Goal: Browse casually: Explore the website without a specific task or goal

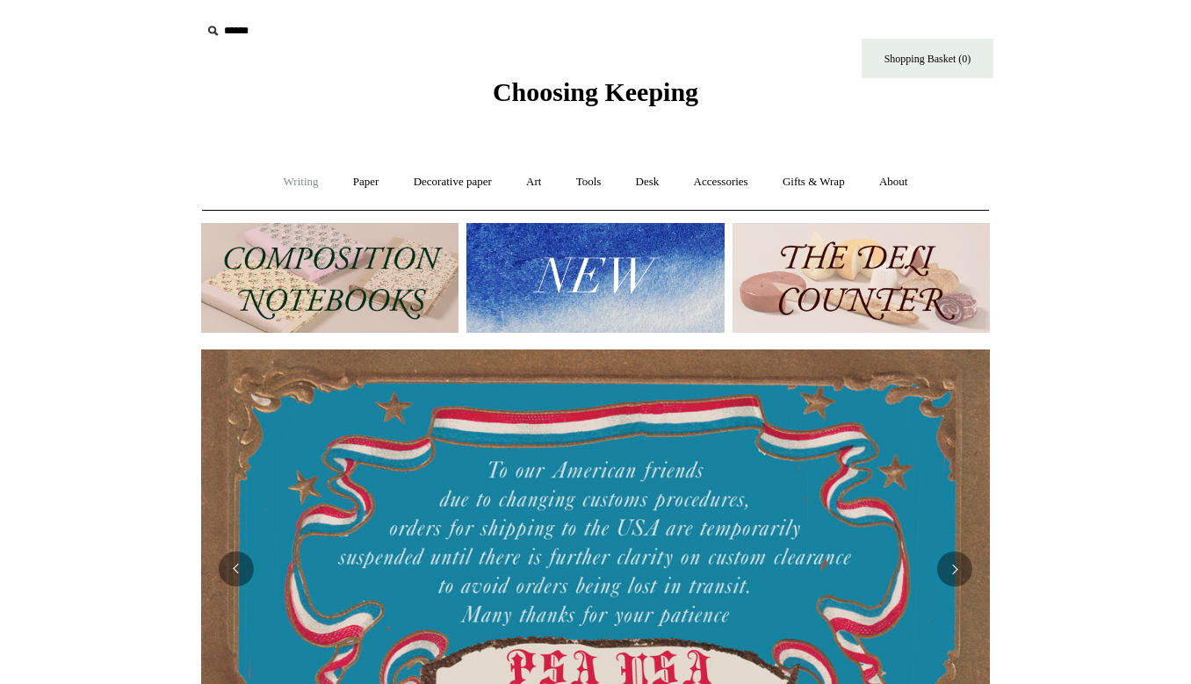
click at [293, 189] on link "Writing +" at bounding box center [301, 182] width 67 height 47
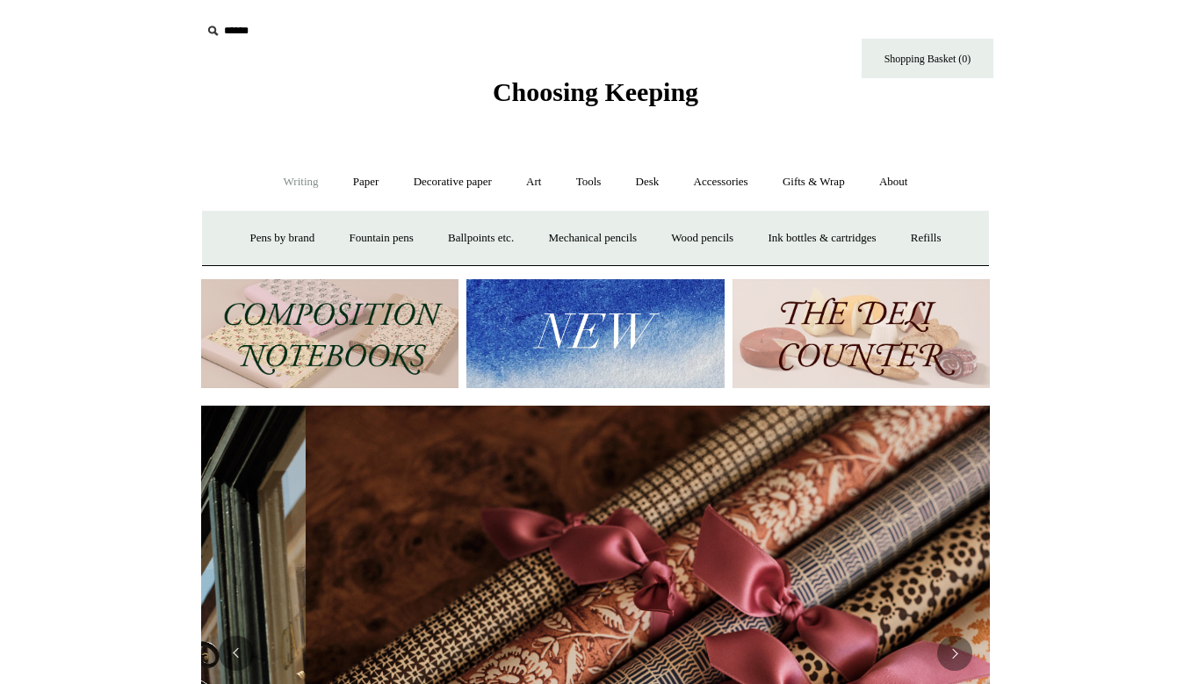
scroll to position [0, 1578]
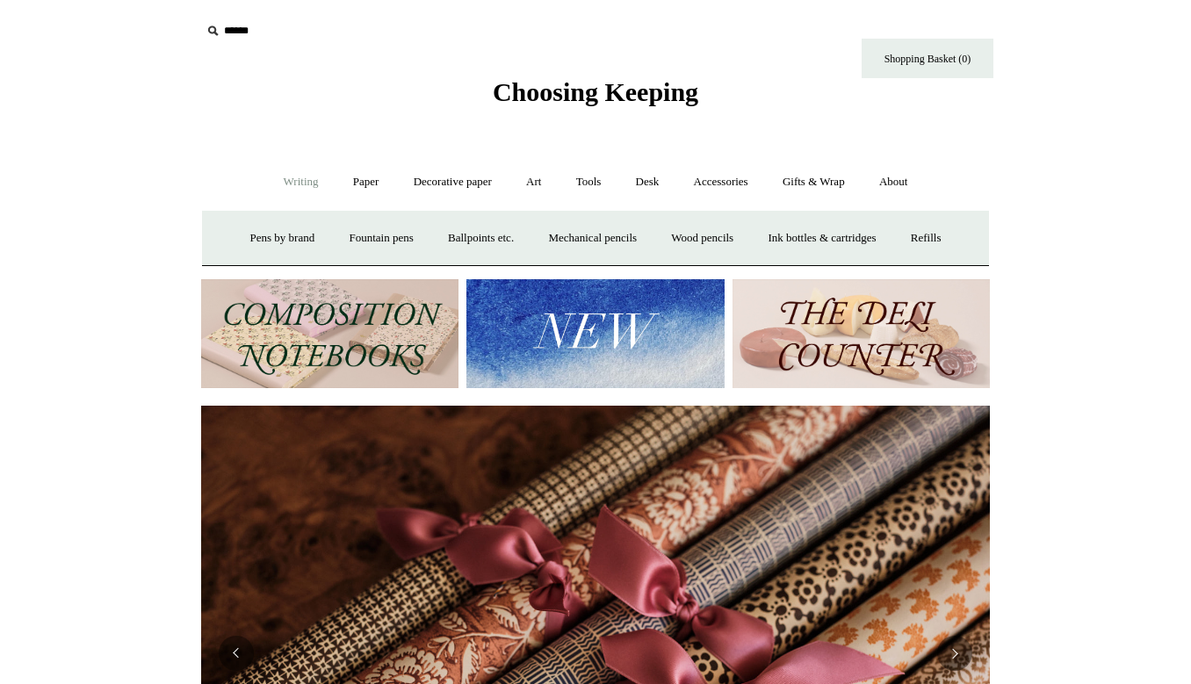
click at [855, 357] on img at bounding box center [861, 334] width 257 height 110
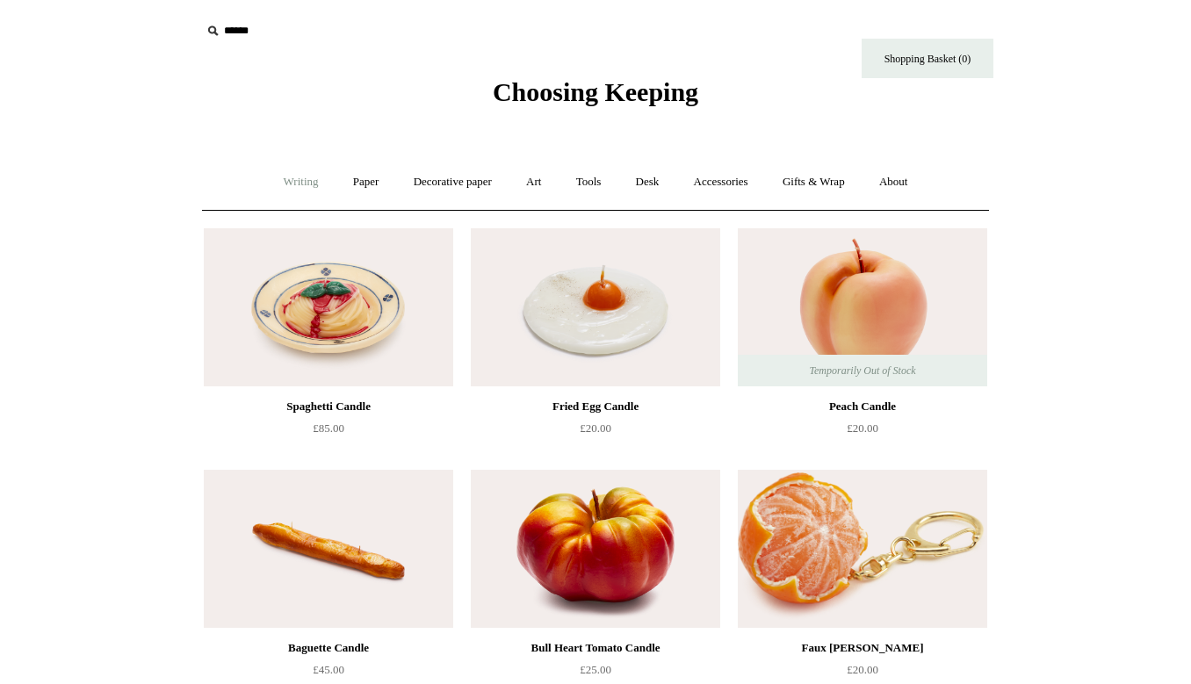
click at [288, 186] on link "Writing +" at bounding box center [301, 182] width 67 height 47
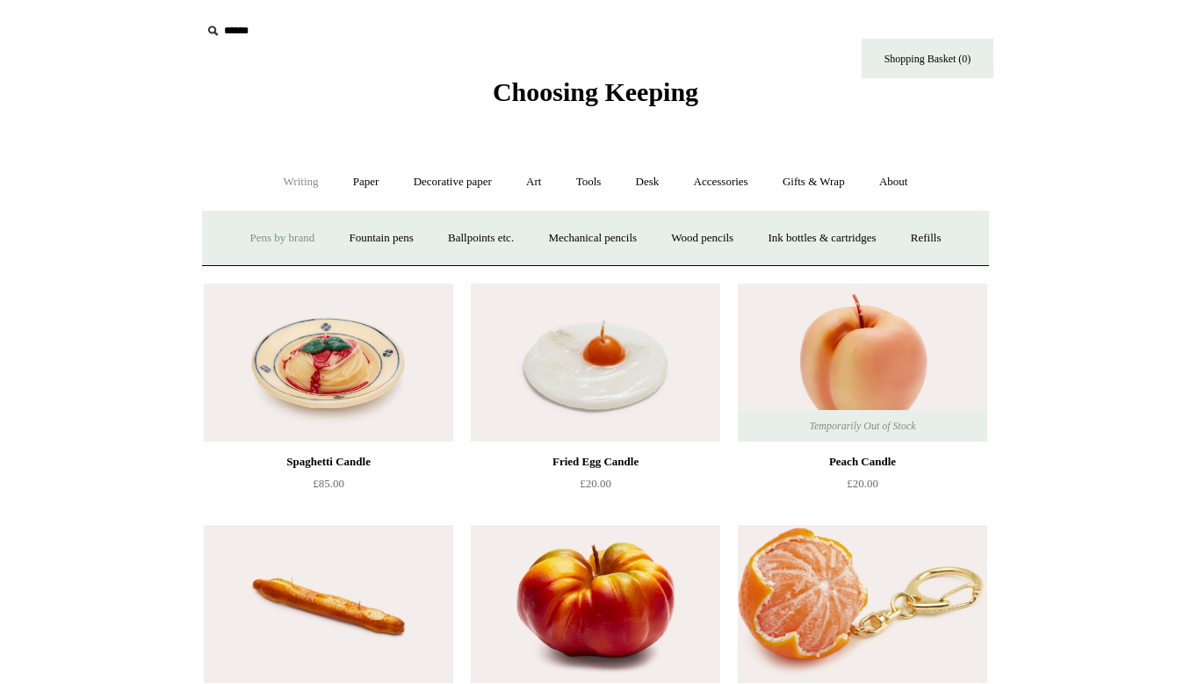
click at [276, 239] on link "Pens by brand +" at bounding box center [283, 238] width 97 height 47
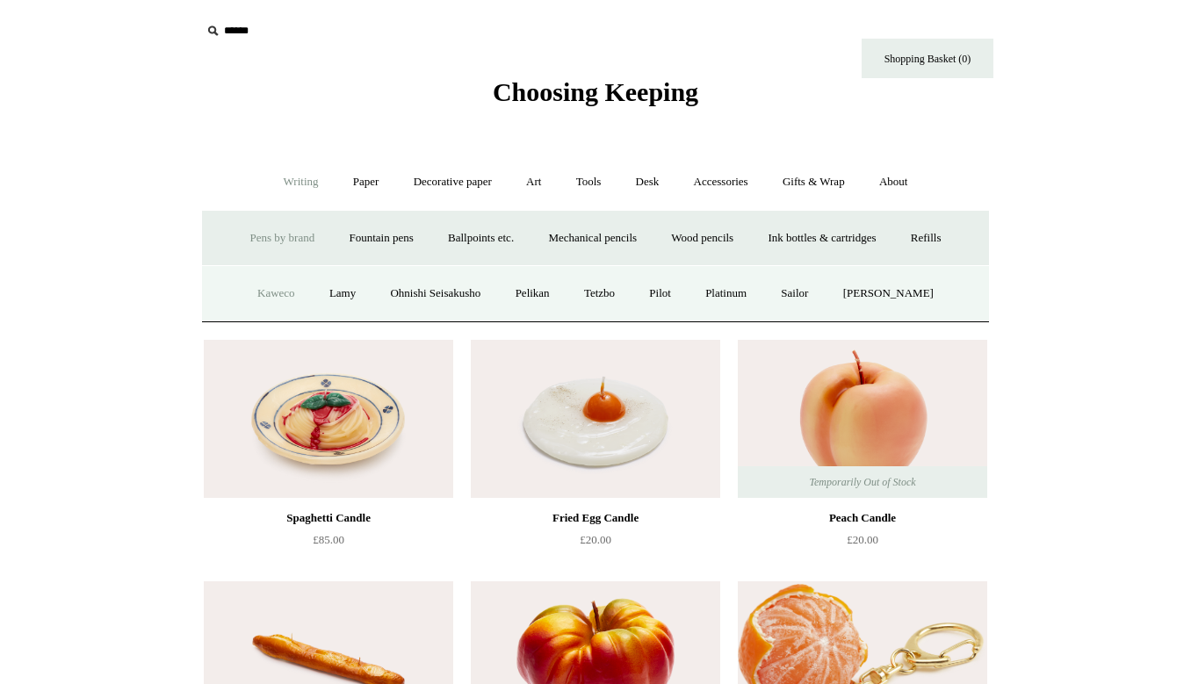
click at [276, 294] on link "Kaweco" at bounding box center [276, 294] width 69 height 47
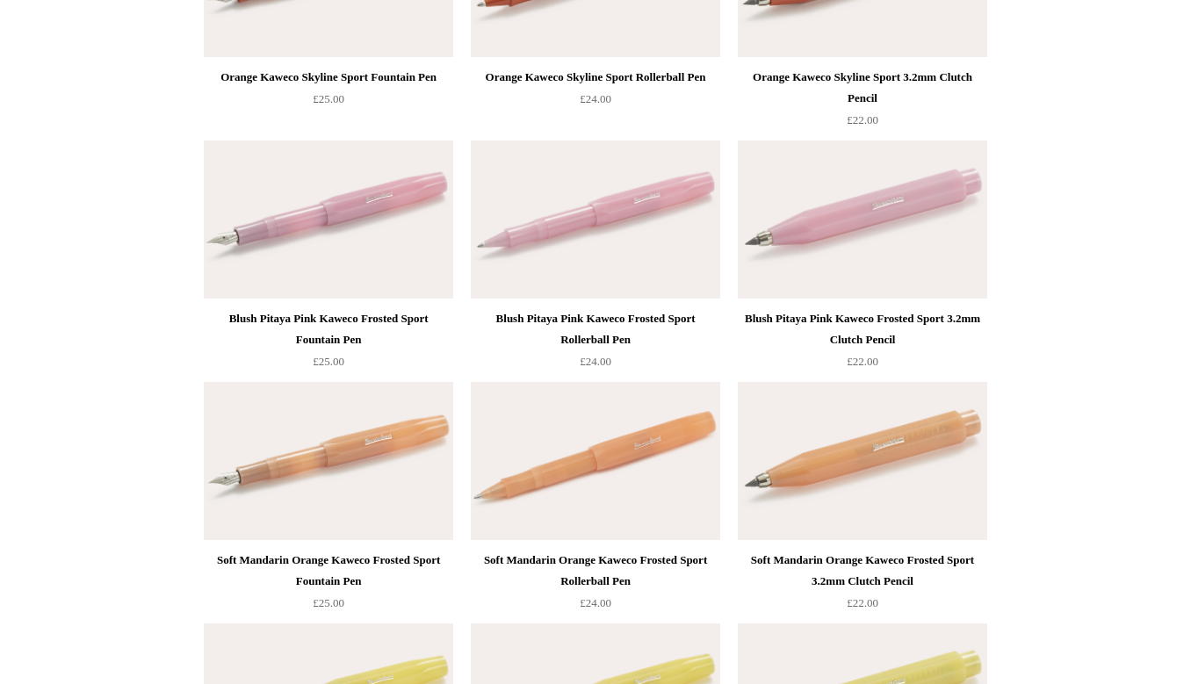
scroll to position [2503, 0]
click at [567, 280] on img at bounding box center [595, 220] width 249 height 158
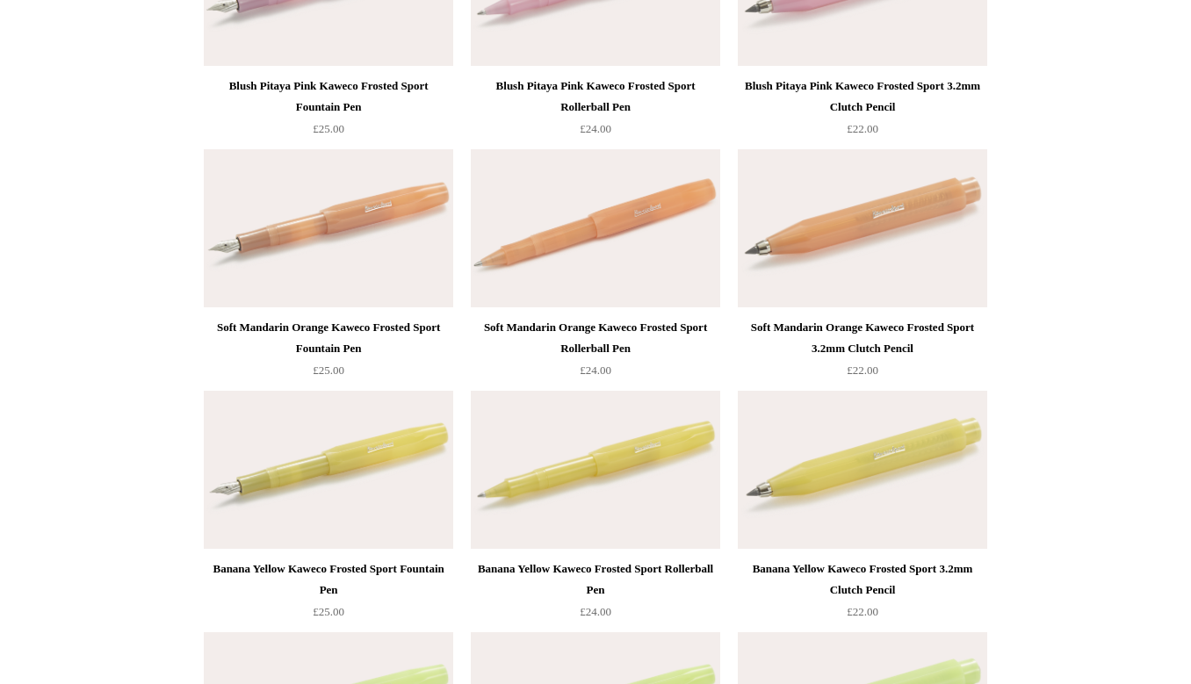
scroll to position [2738, 0]
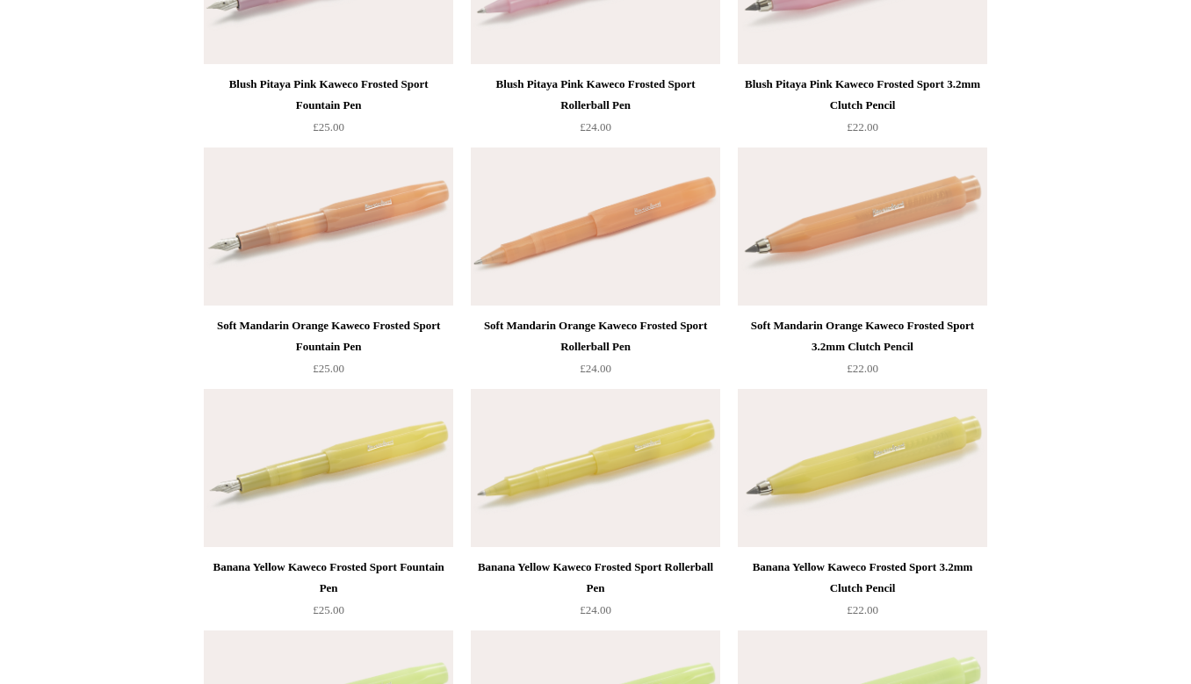
click at [633, 488] on img at bounding box center [595, 468] width 249 height 158
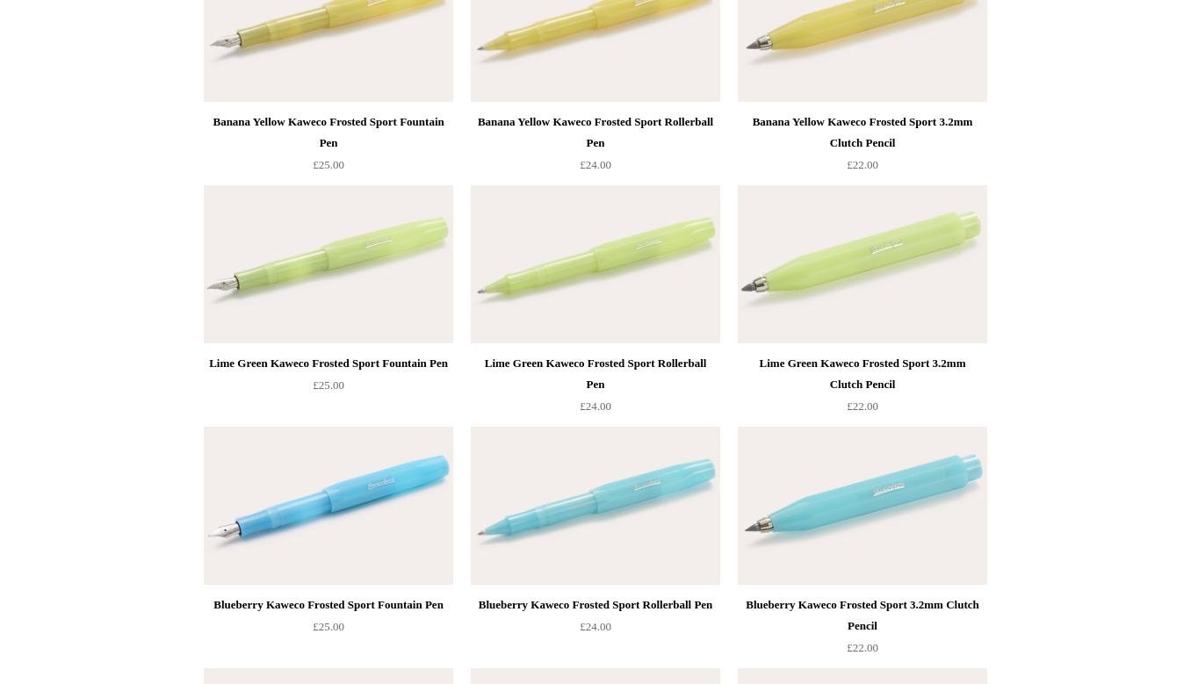
scroll to position [3307, 0]
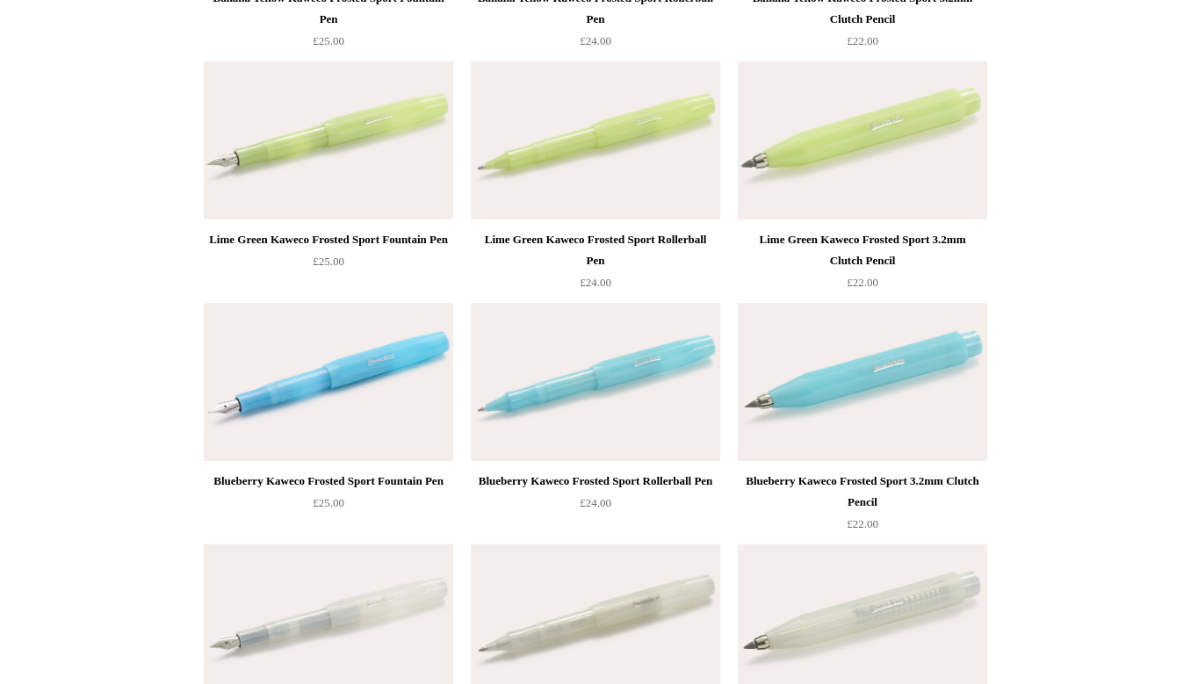
click at [579, 408] on img at bounding box center [595, 382] width 249 height 158
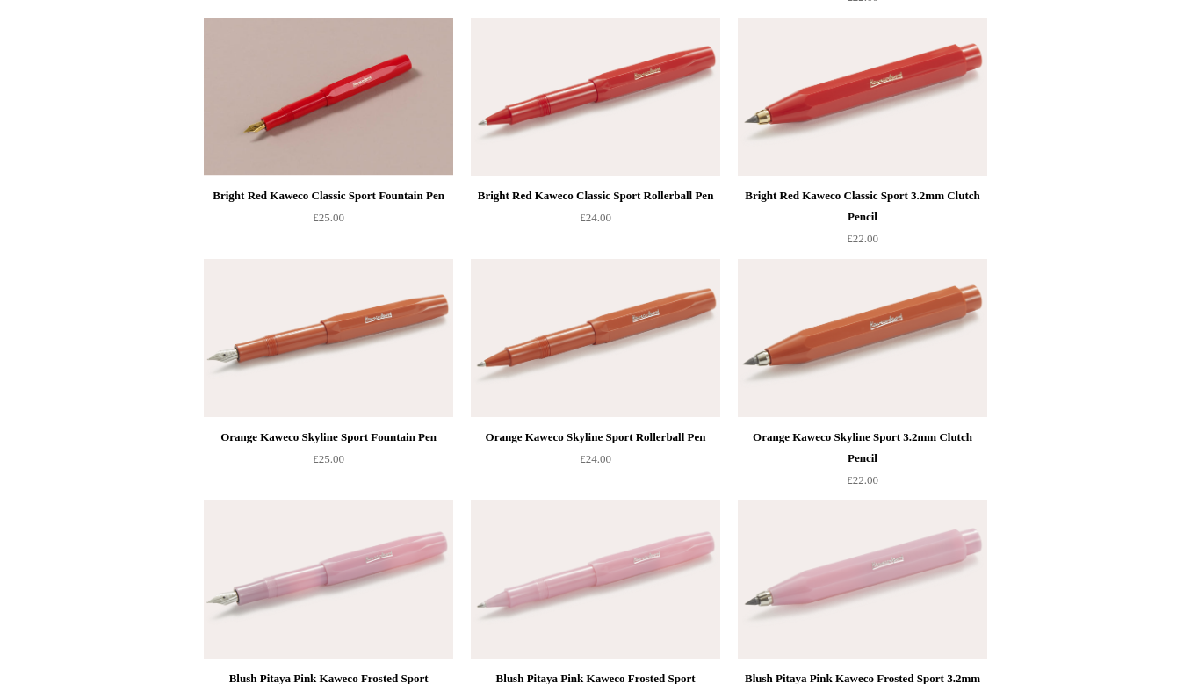
scroll to position [2111, 0]
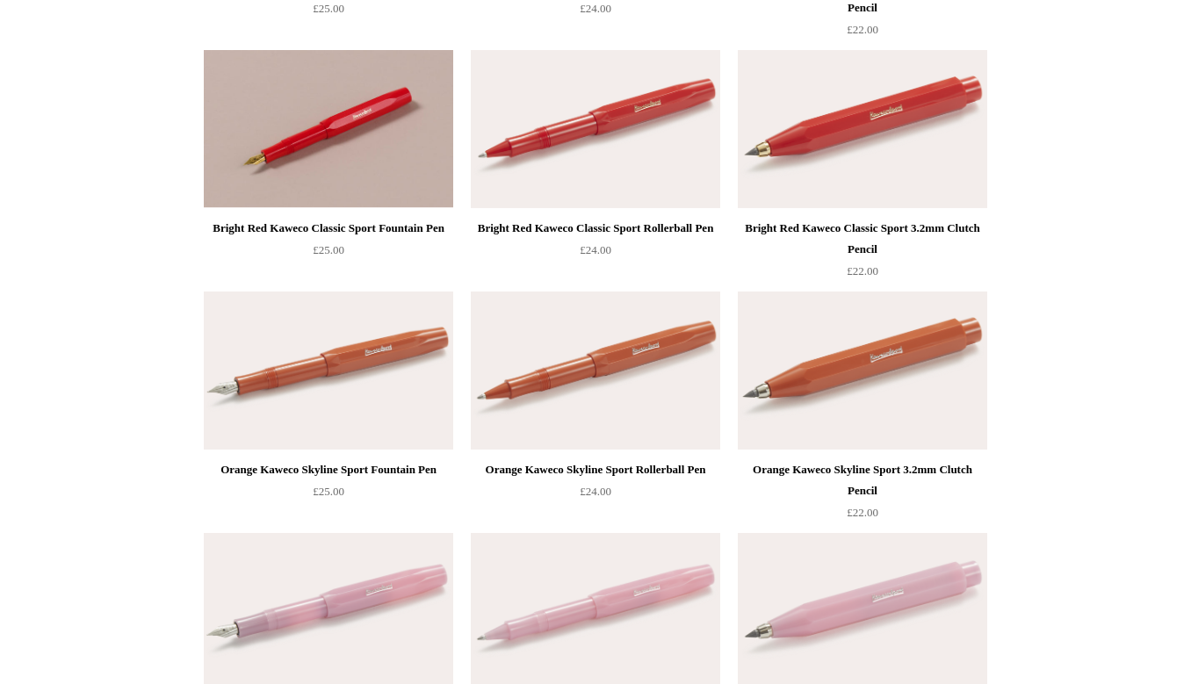
click at [532, 417] on img at bounding box center [595, 371] width 249 height 158
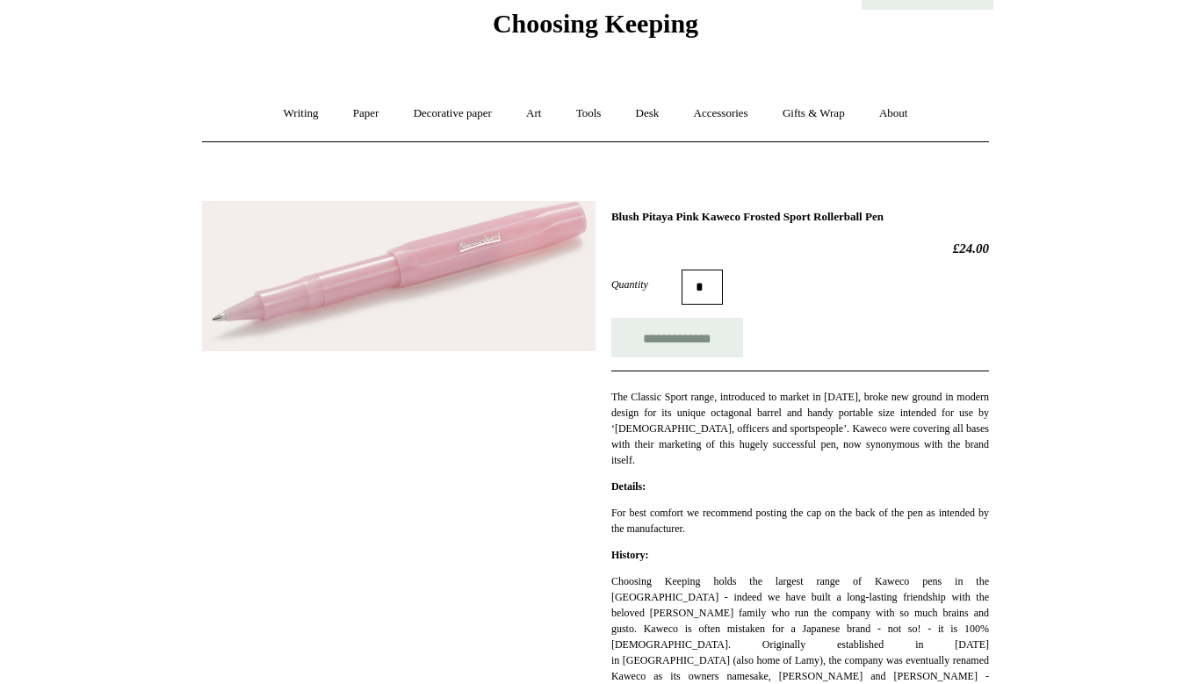
scroll to position [70, 0]
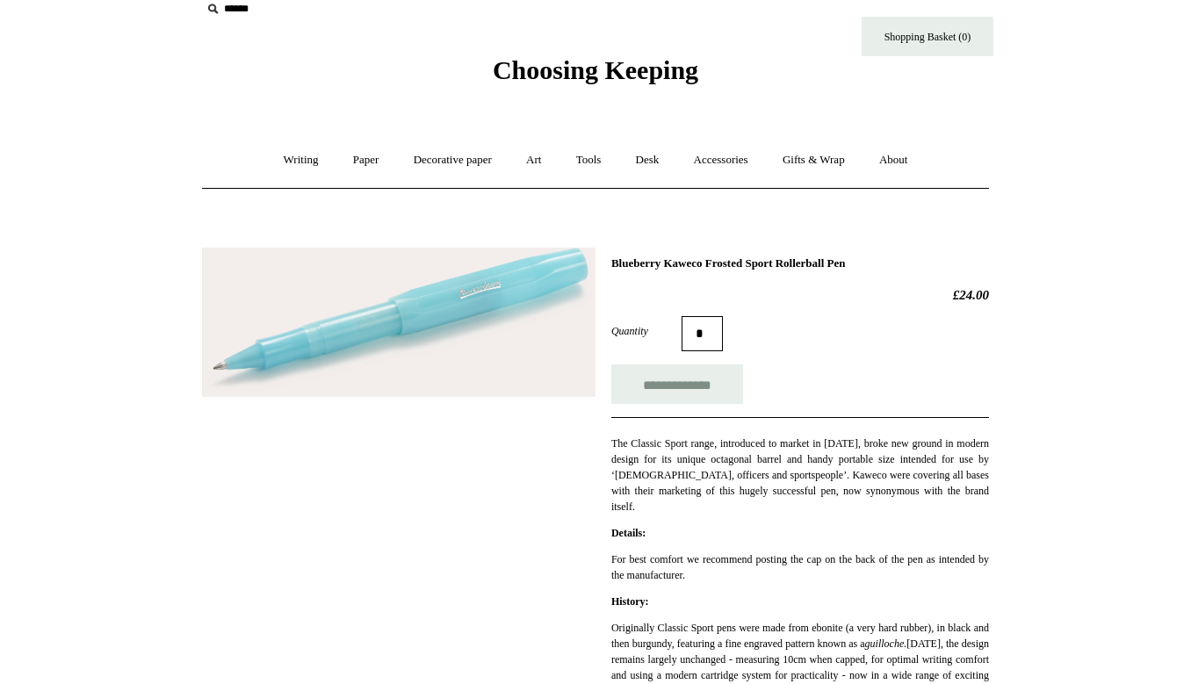
scroll to position [25, 0]
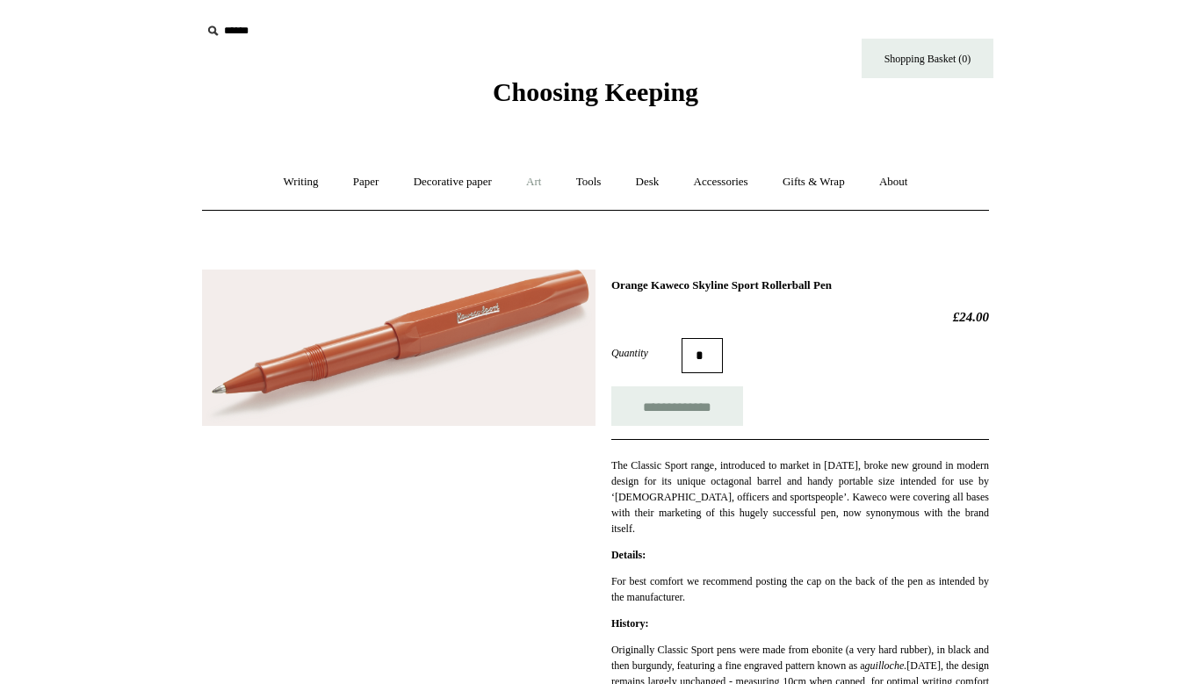
click at [539, 184] on link "Art +" at bounding box center [533, 182] width 47 height 47
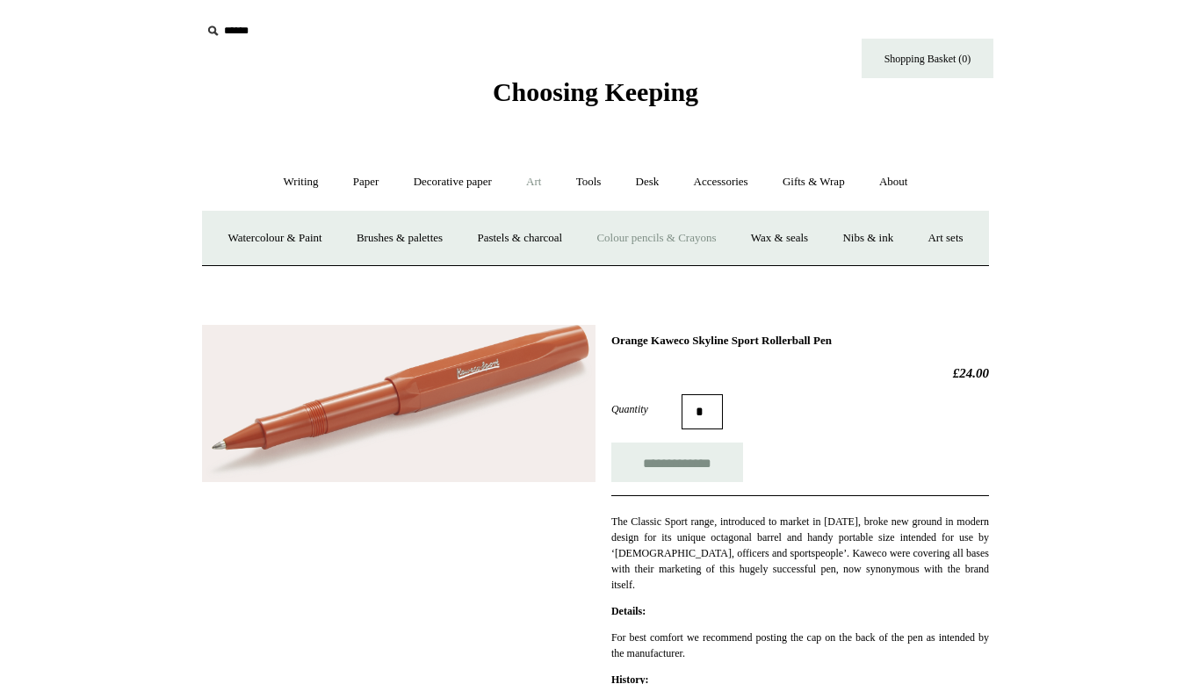
click at [672, 240] on link "Colour pencils & Crayons" at bounding box center [656, 238] width 151 height 47
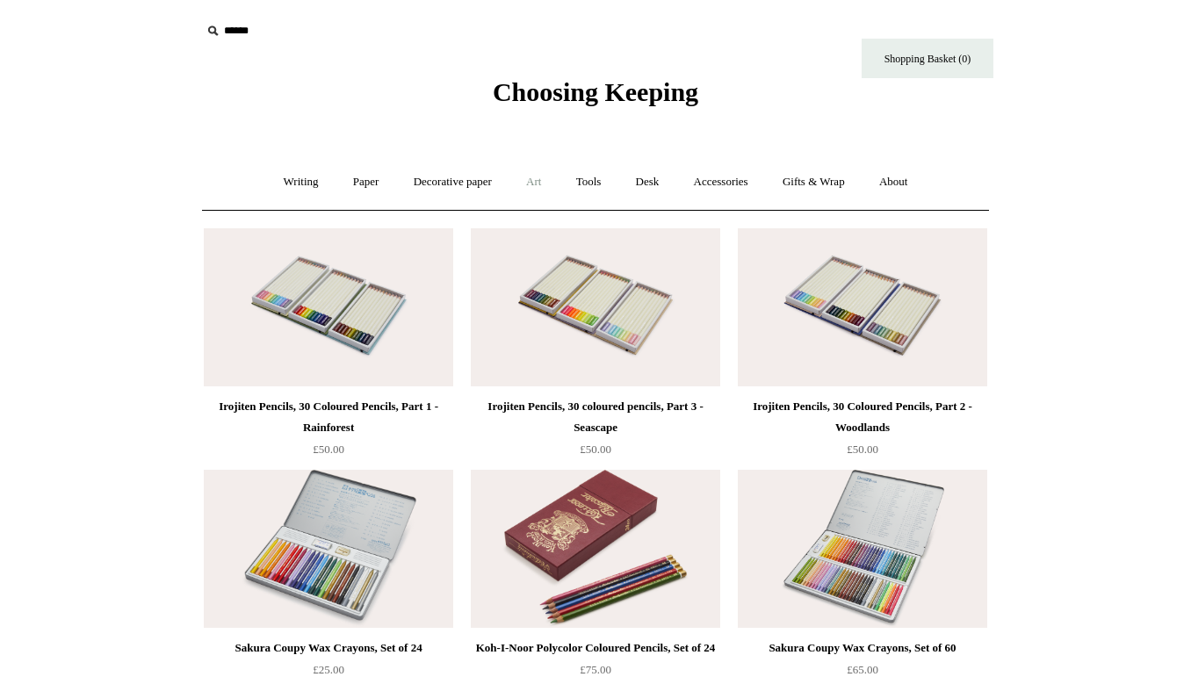
click at [538, 184] on link "Art +" at bounding box center [533, 182] width 47 height 47
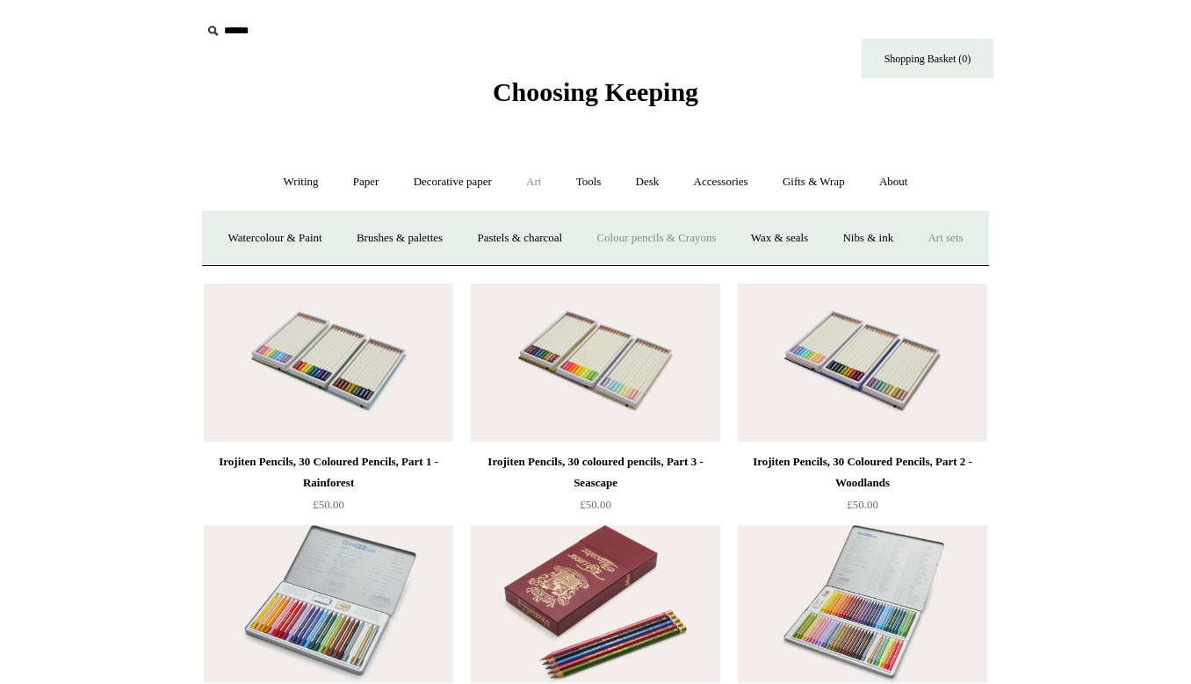
click at [912, 262] on link "Art sets" at bounding box center [945, 238] width 67 height 47
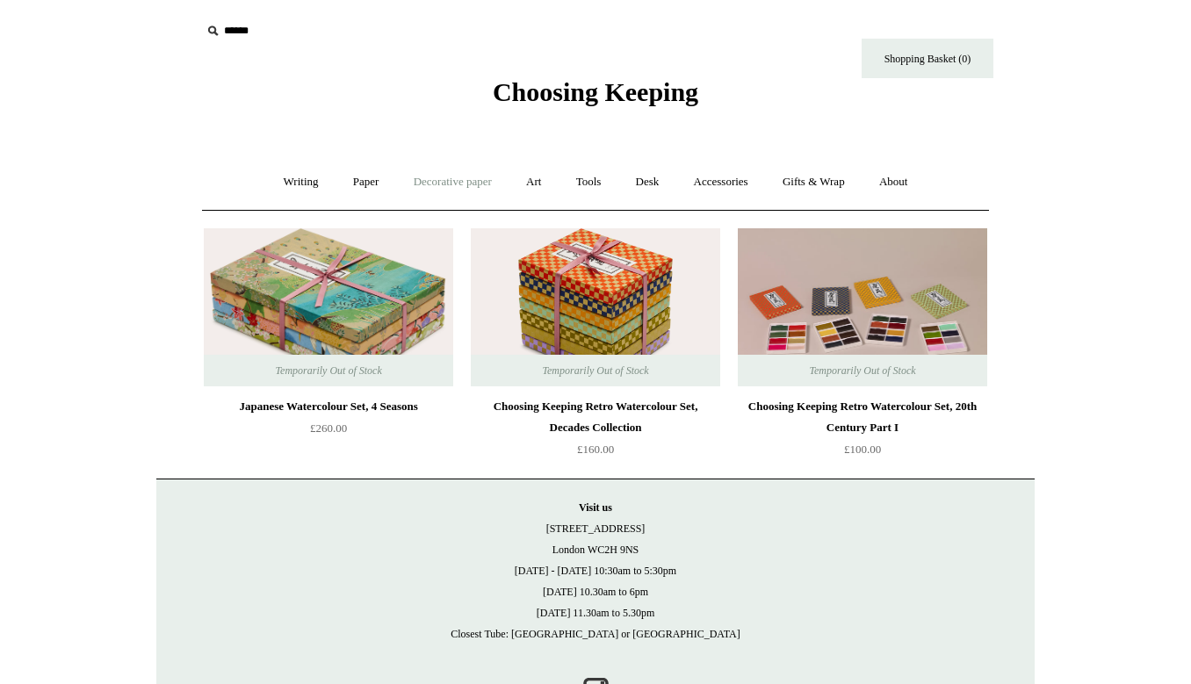
click at [485, 179] on link "Decorative paper +" at bounding box center [453, 182] width 110 height 47
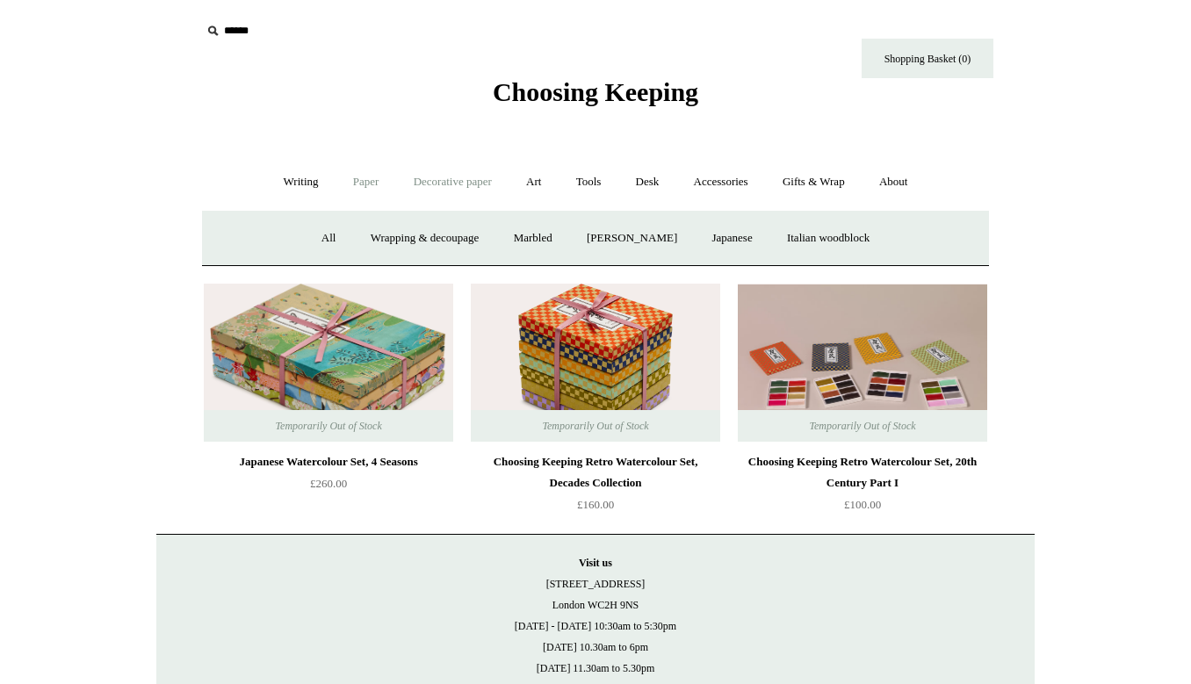
click at [361, 187] on link "Paper +" at bounding box center [366, 182] width 58 height 47
click at [346, 233] on link "Notebooks +" at bounding box center [349, 238] width 81 height 47
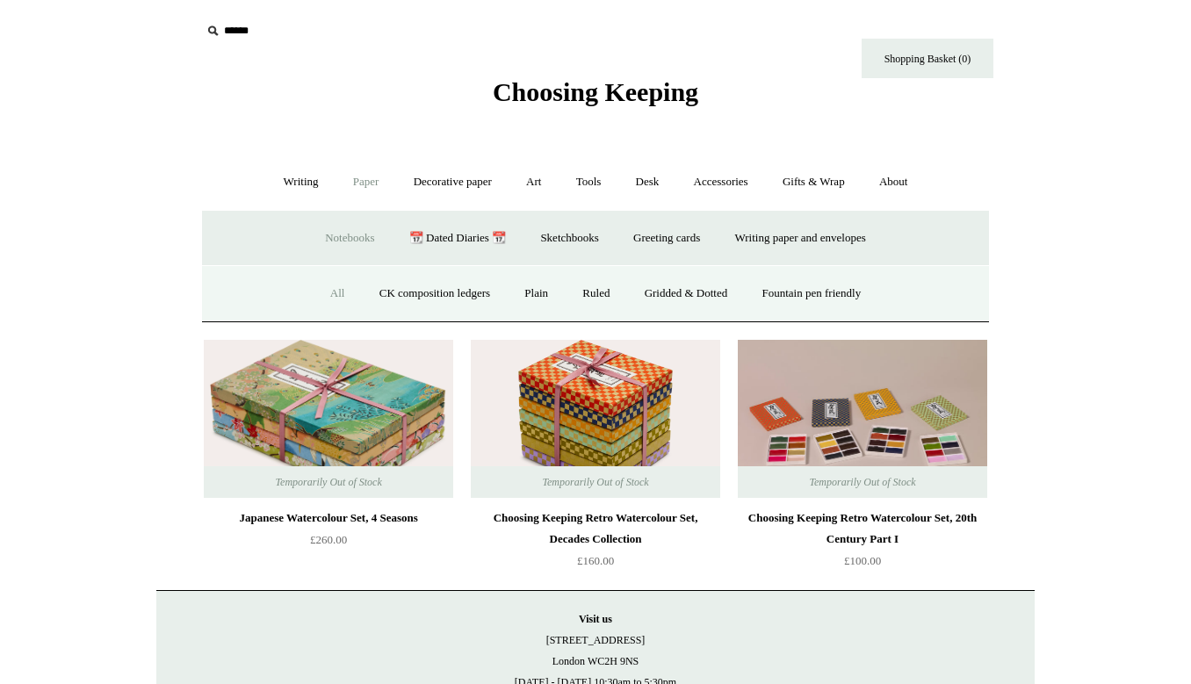
click at [323, 295] on link "All" at bounding box center [337, 294] width 47 height 47
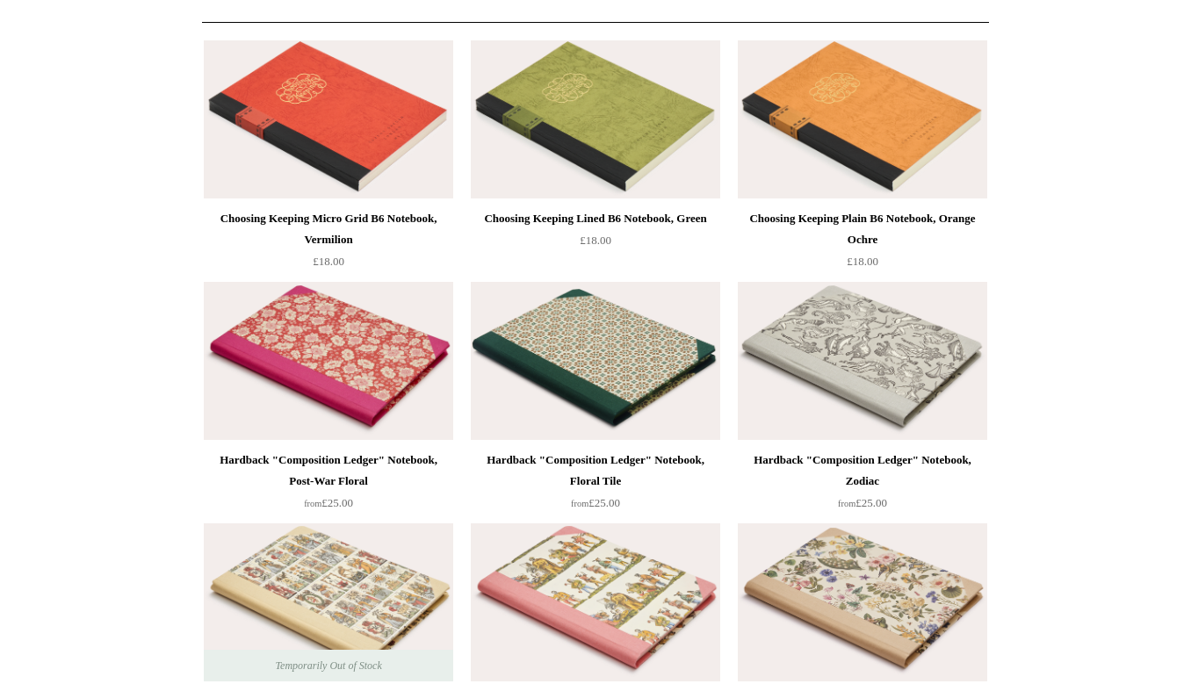
scroll to position [300, 0]
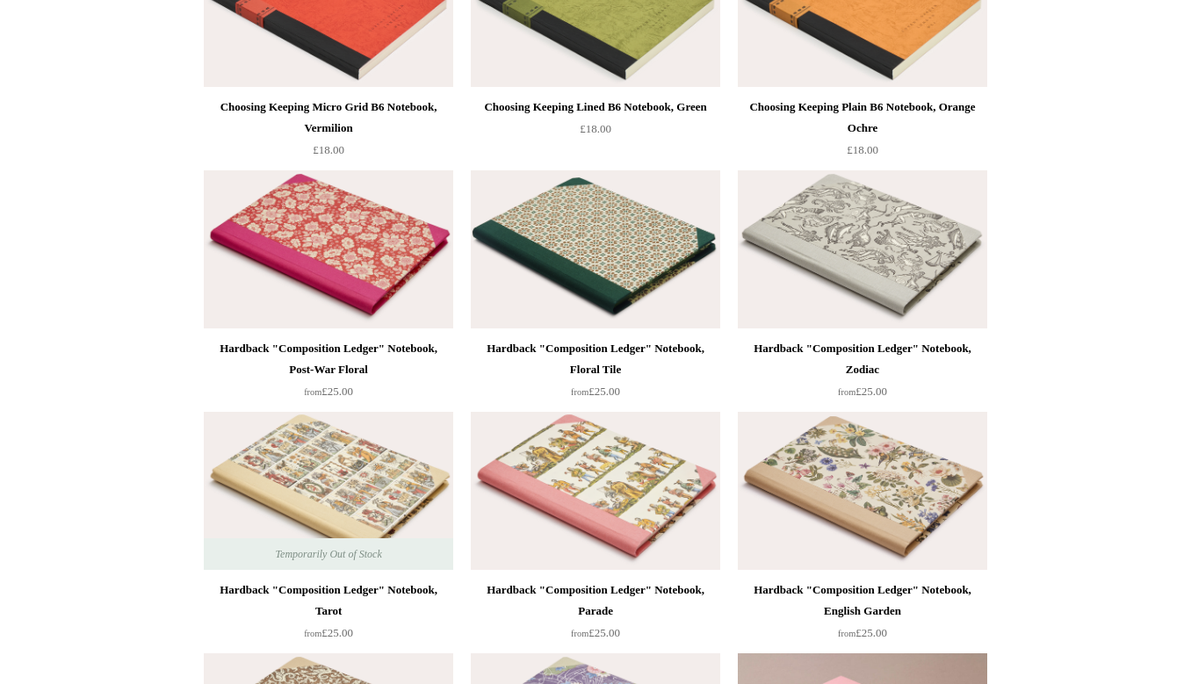
click at [311, 252] on img at bounding box center [328, 249] width 249 height 158
click at [566, 222] on img at bounding box center [595, 249] width 249 height 158
click at [649, 300] on img at bounding box center [595, 249] width 249 height 158
click at [457, 285] on div "Hardback "Composition Ledger" Notebook, Post-War Floral from £25.00" at bounding box center [329, 283] width 264 height 242
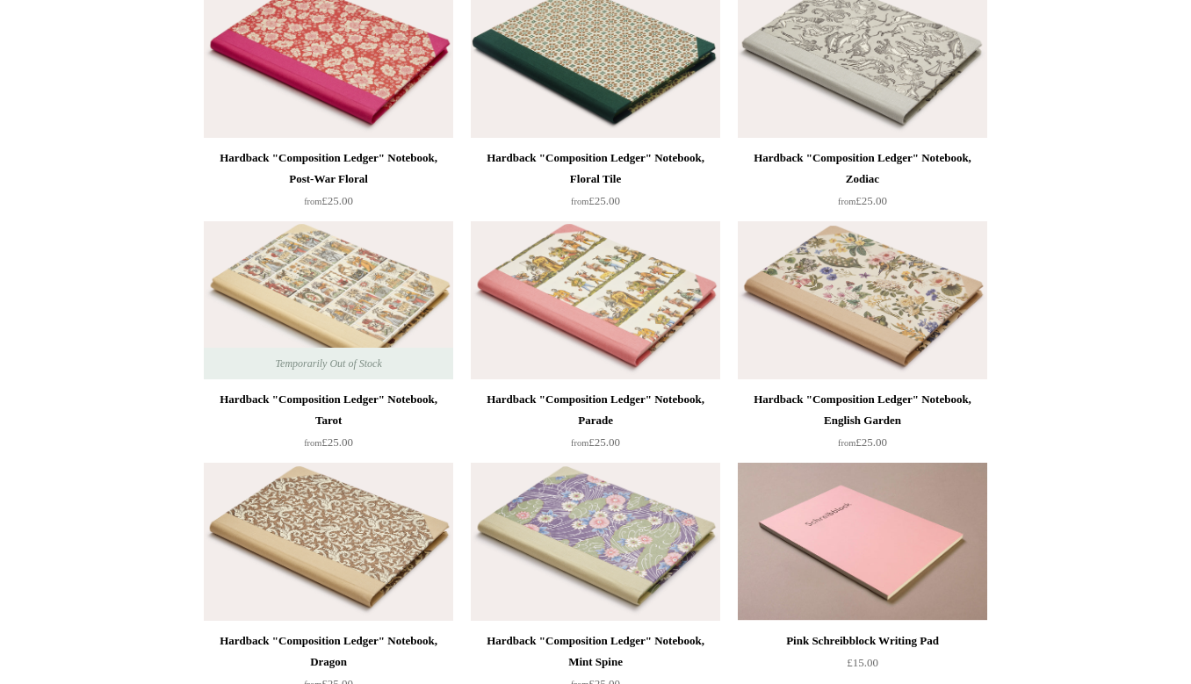
scroll to position [517, 0]
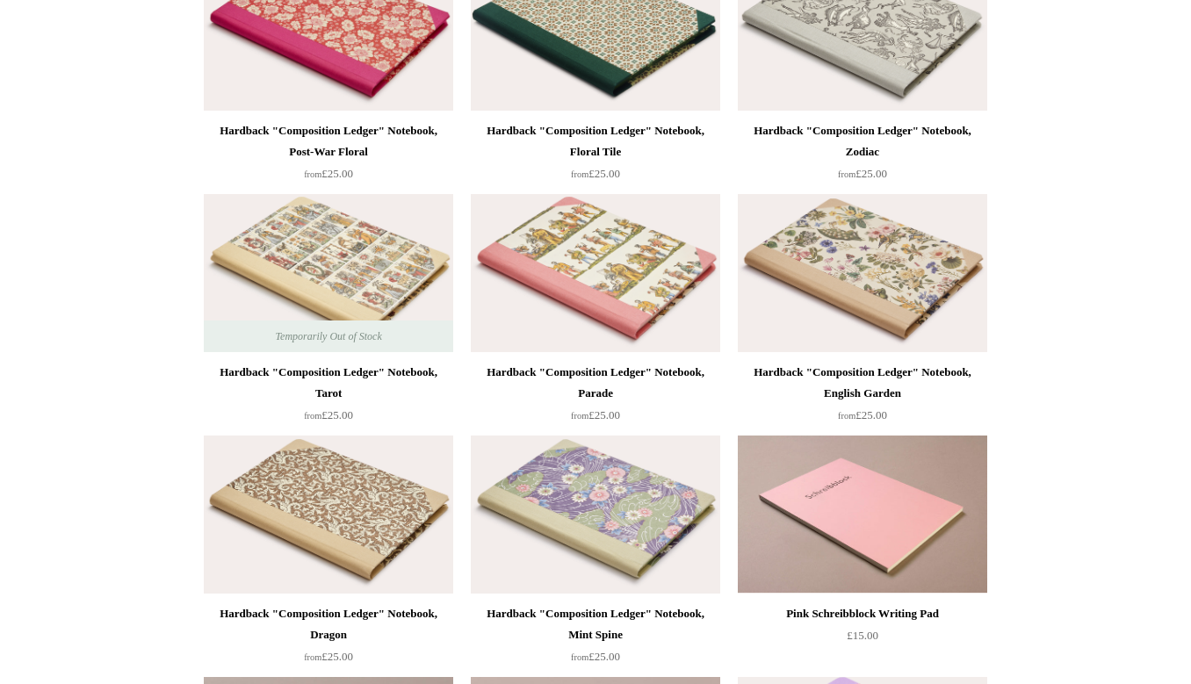
click at [828, 304] on img at bounding box center [862, 273] width 249 height 158
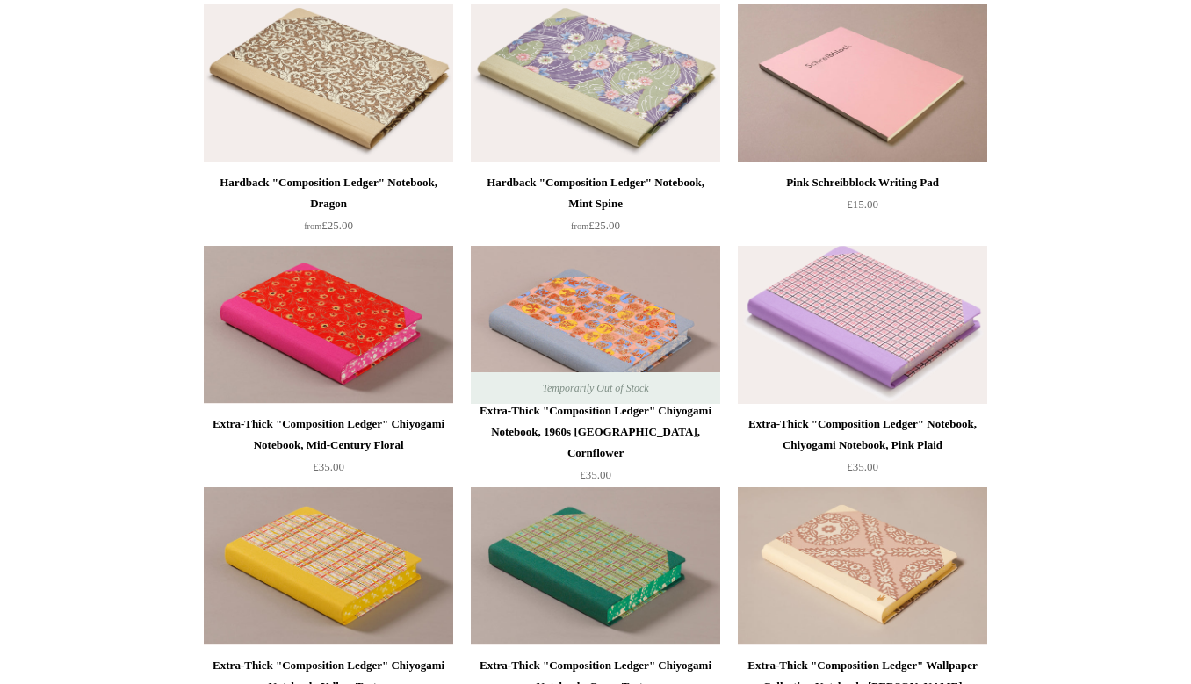
scroll to position [923, 0]
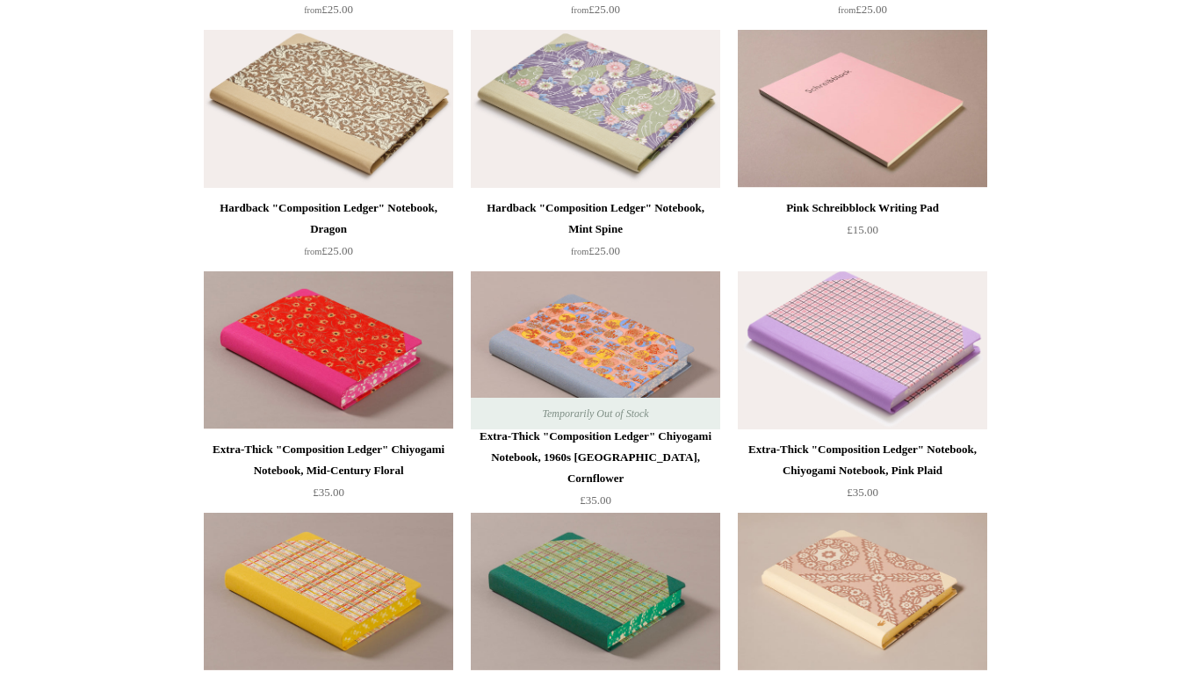
click at [649, 111] on img at bounding box center [595, 109] width 249 height 158
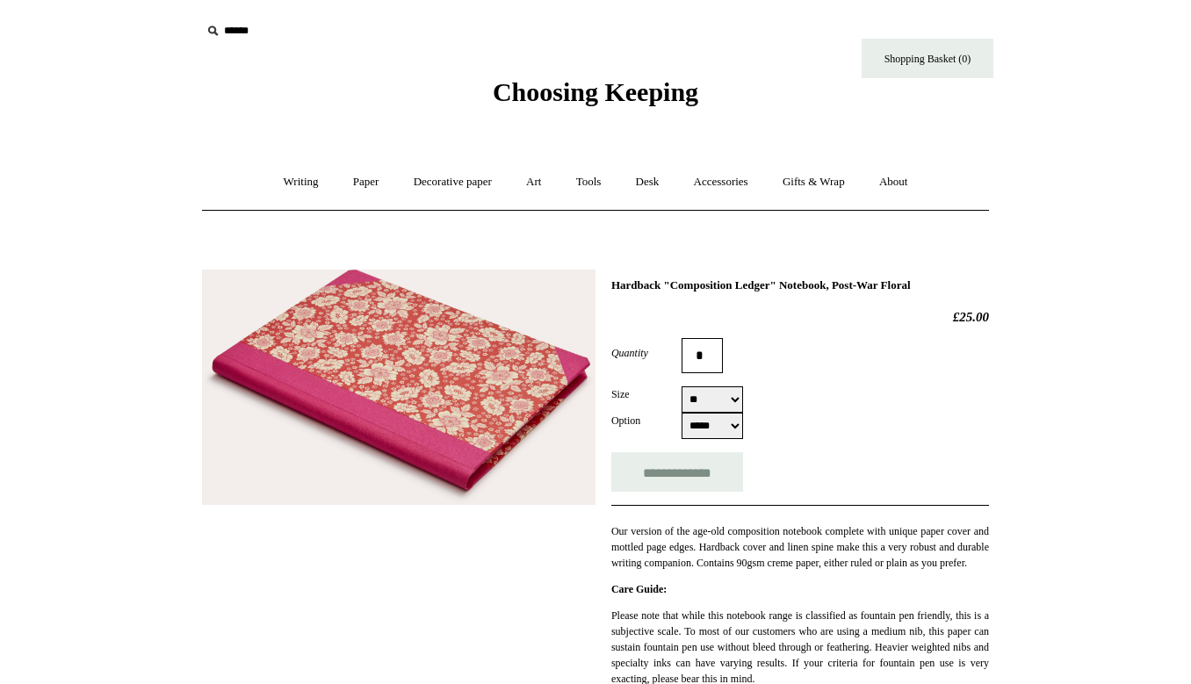
select select "*****"
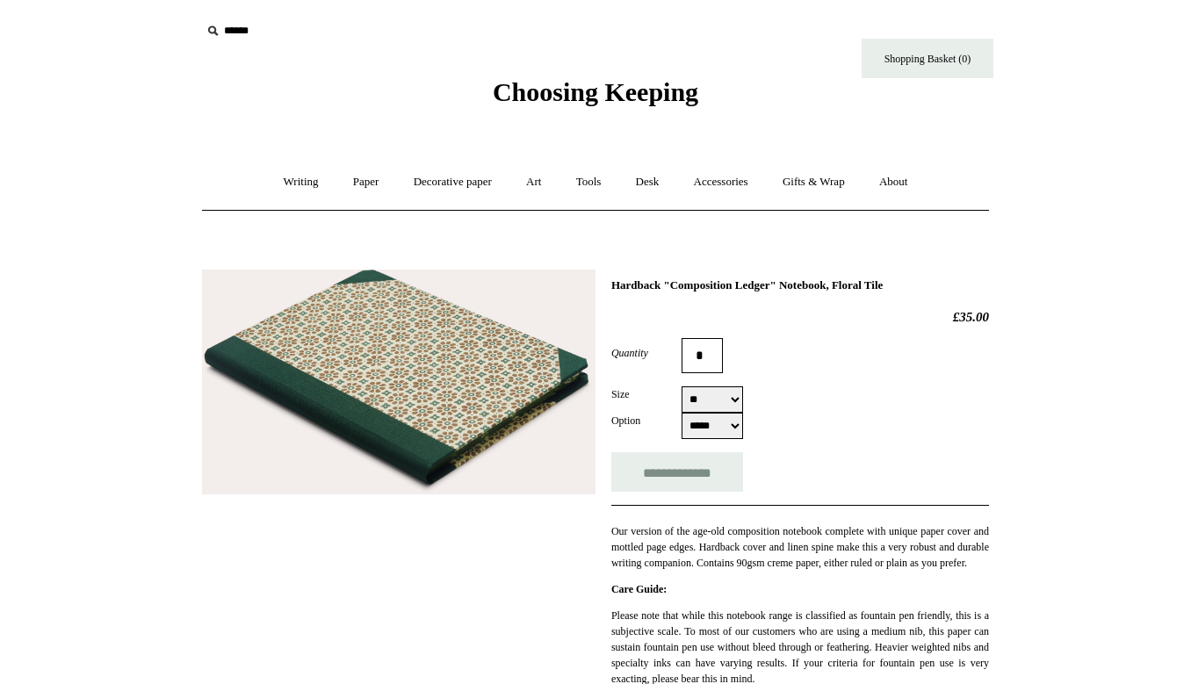
select select "*****"
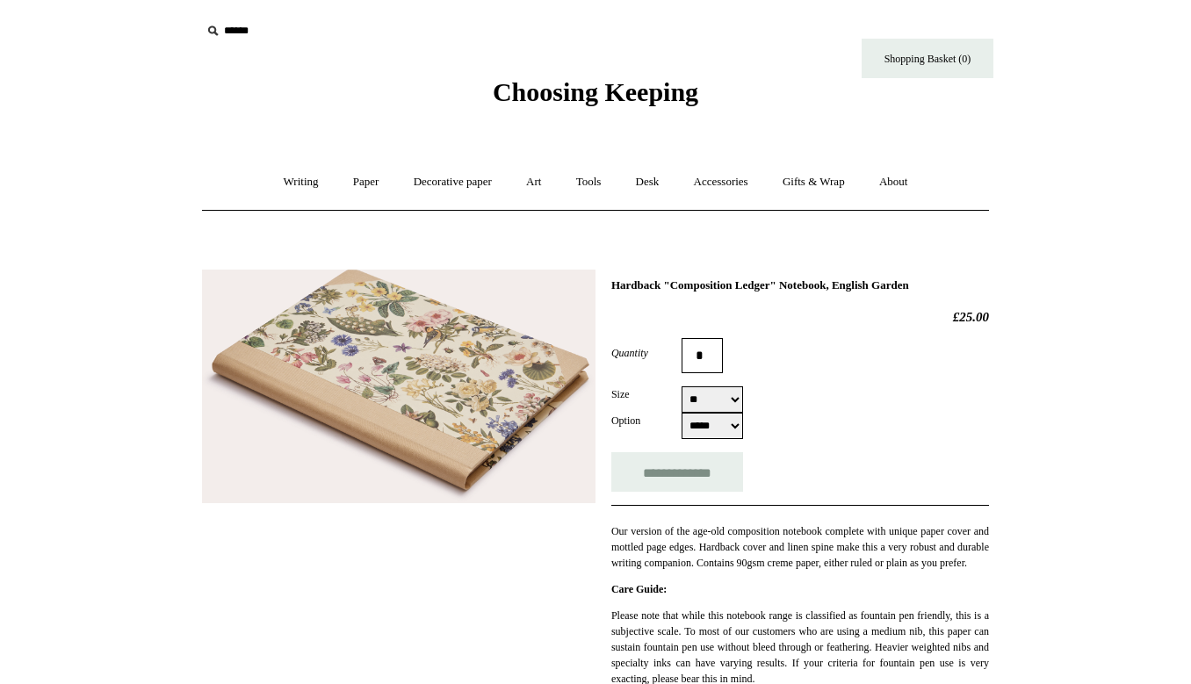
select select "**"
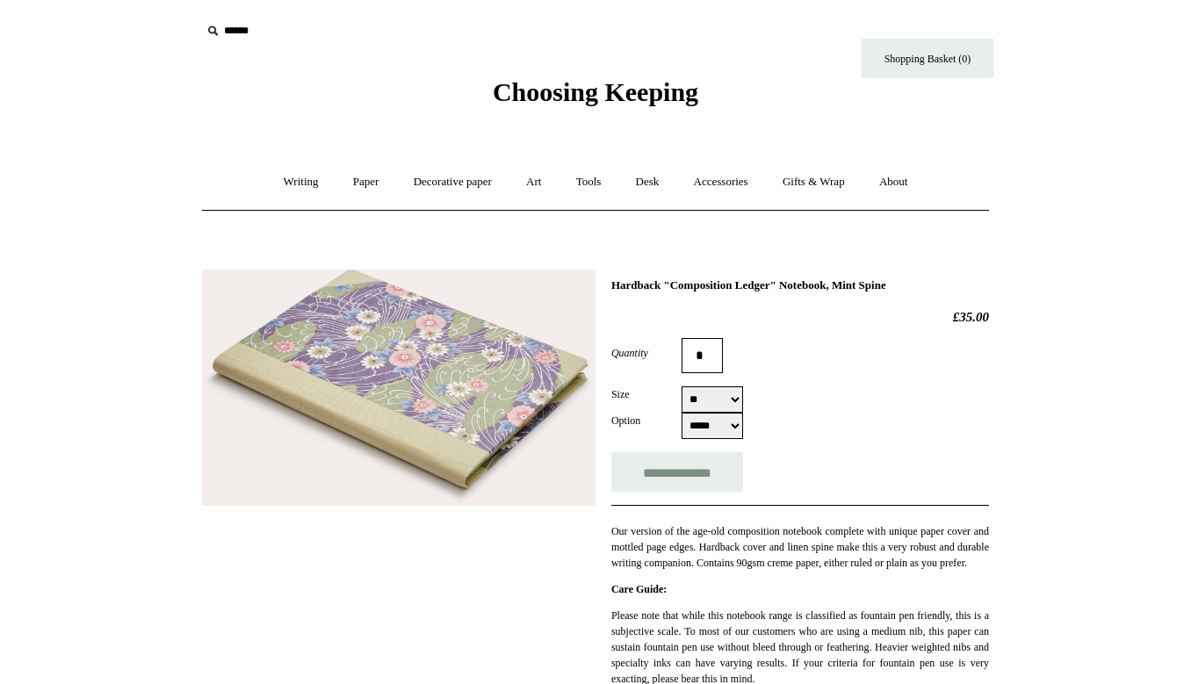
select select "**"
click at [466, 172] on link "Decorative paper +" at bounding box center [453, 182] width 110 height 47
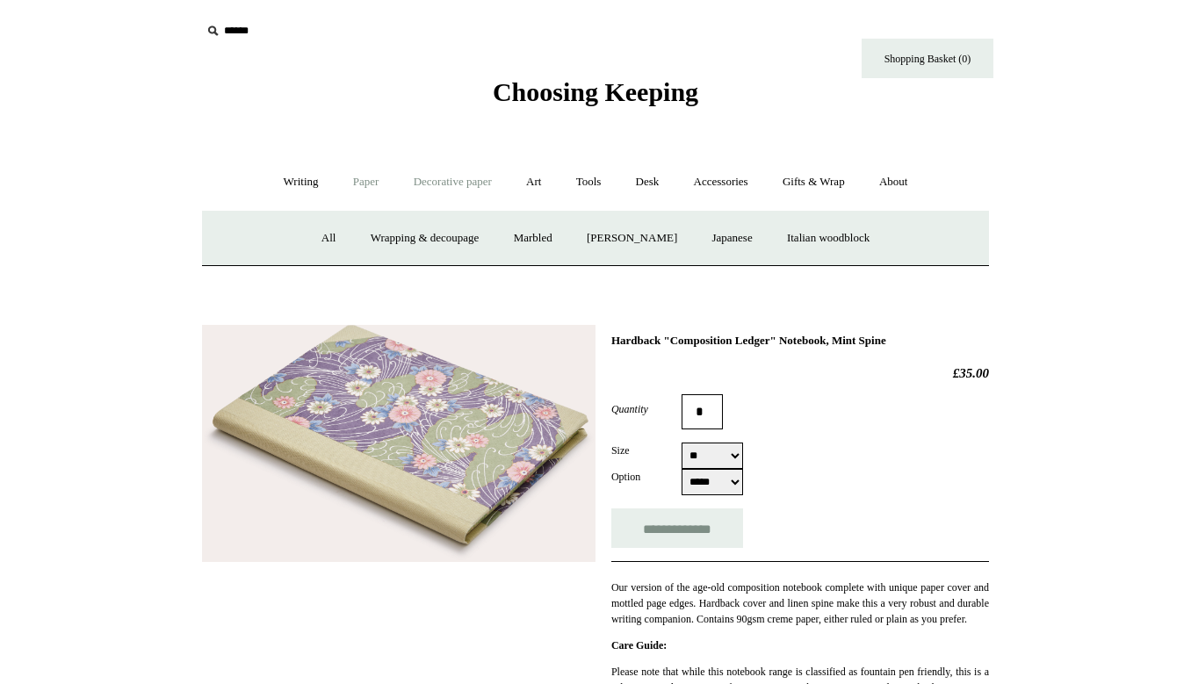
click at [358, 187] on link "Paper +" at bounding box center [366, 182] width 58 height 47
click at [651, 179] on link "Desk +" at bounding box center [647, 182] width 55 height 47
click at [691, 233] on link "Desk Accessories" at bounding box center [670, 238] width 112 height 47
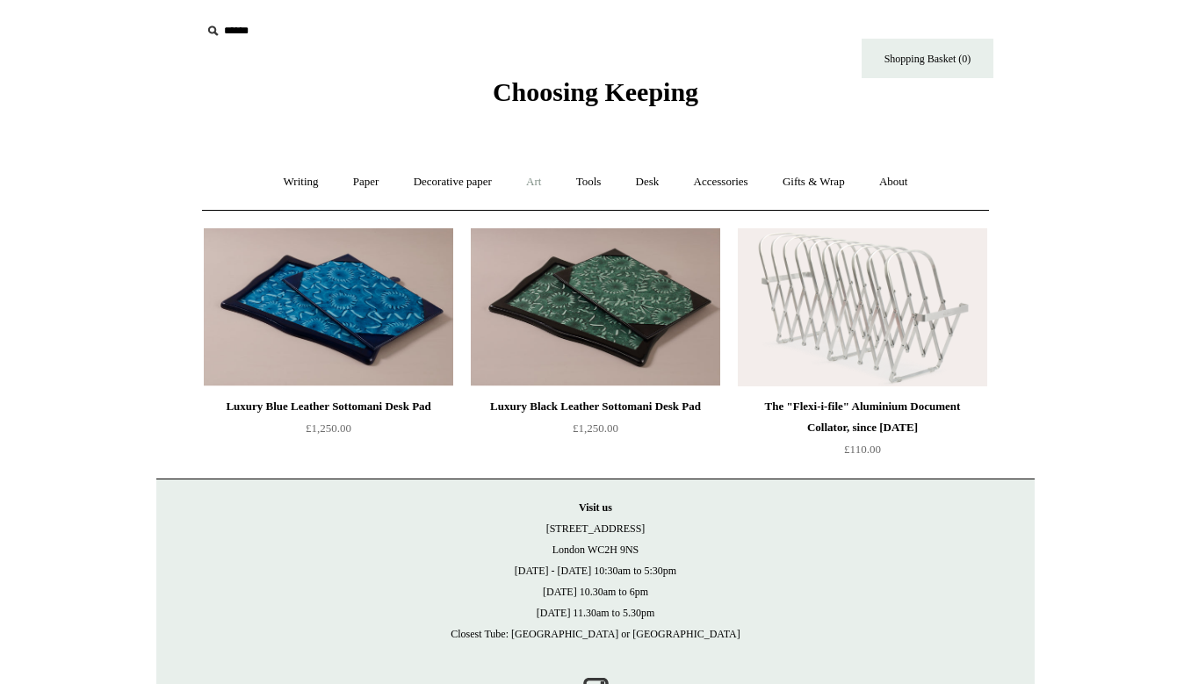
click at [525, 184] on link "Art +" at bounding box center [533, 182] width 47 height 47
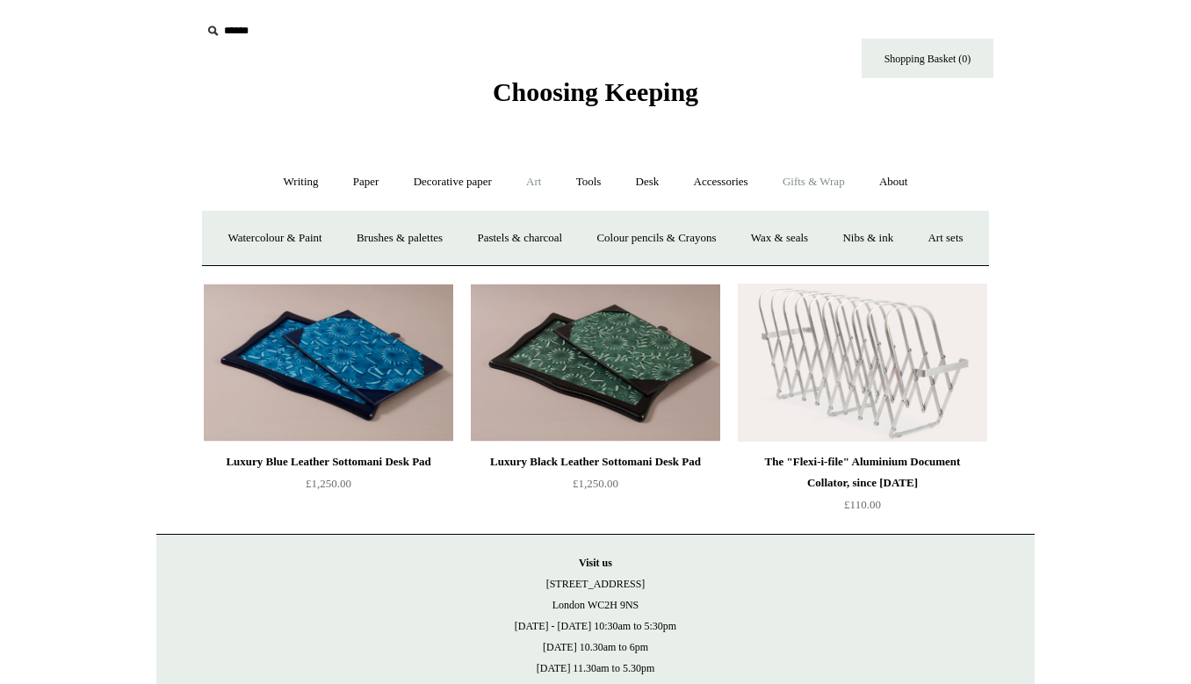
click at [842, 174] on link "Gifts & Wrap +" at bounding box center [814, 182] width 94 height 47
click at [856, 235] on link "Gifts +" at bounding box center [843, 238] width 54 height 47
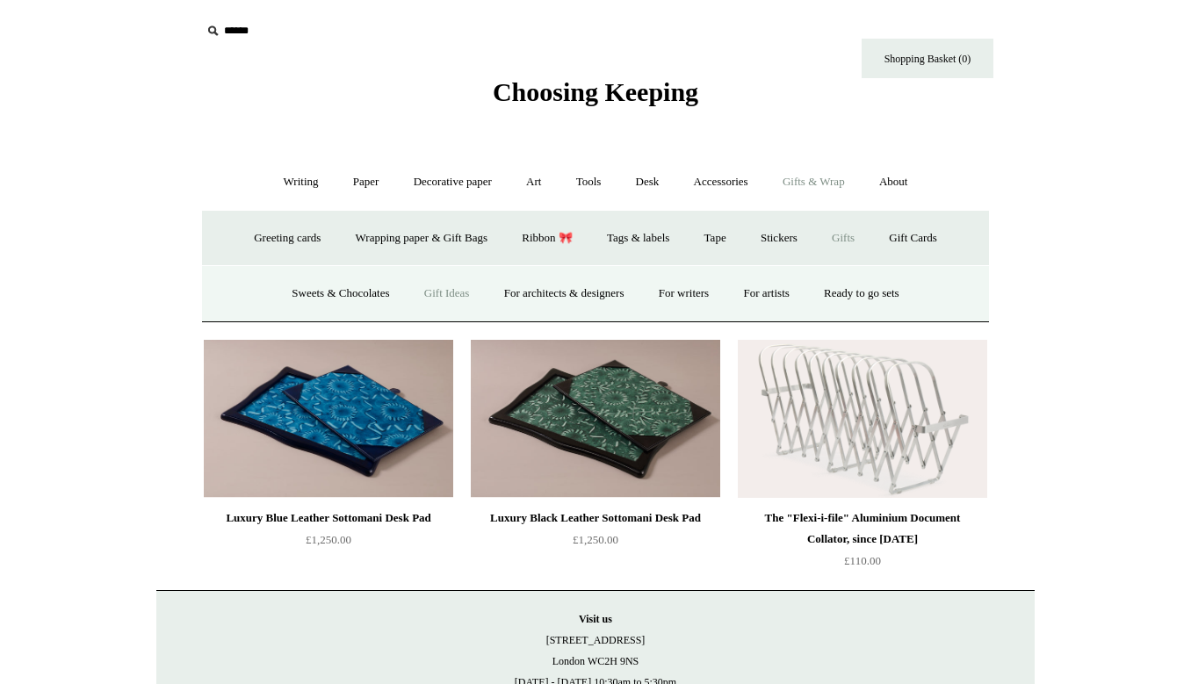
click at [429, 291] on link "Gift Ideas" at bounding box center [446, 294] width 77 height 47
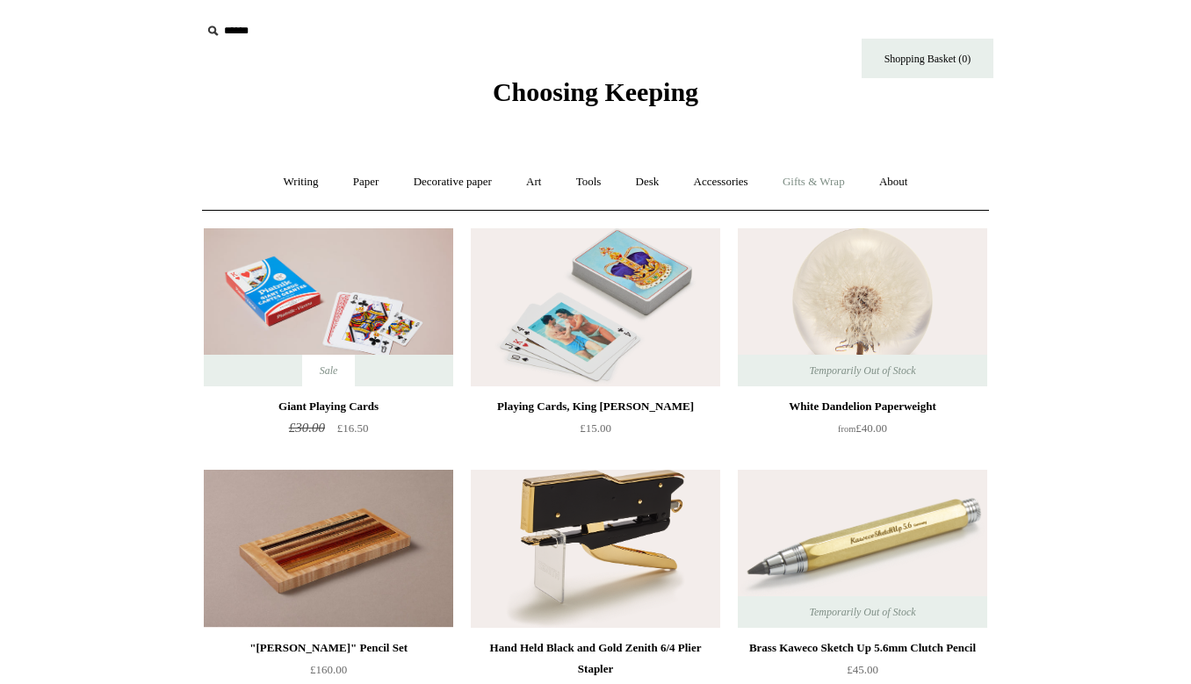
click at [794, 183] on link "Gifts & Wrap +" at bounding box center [814, 182] width 94 height 47
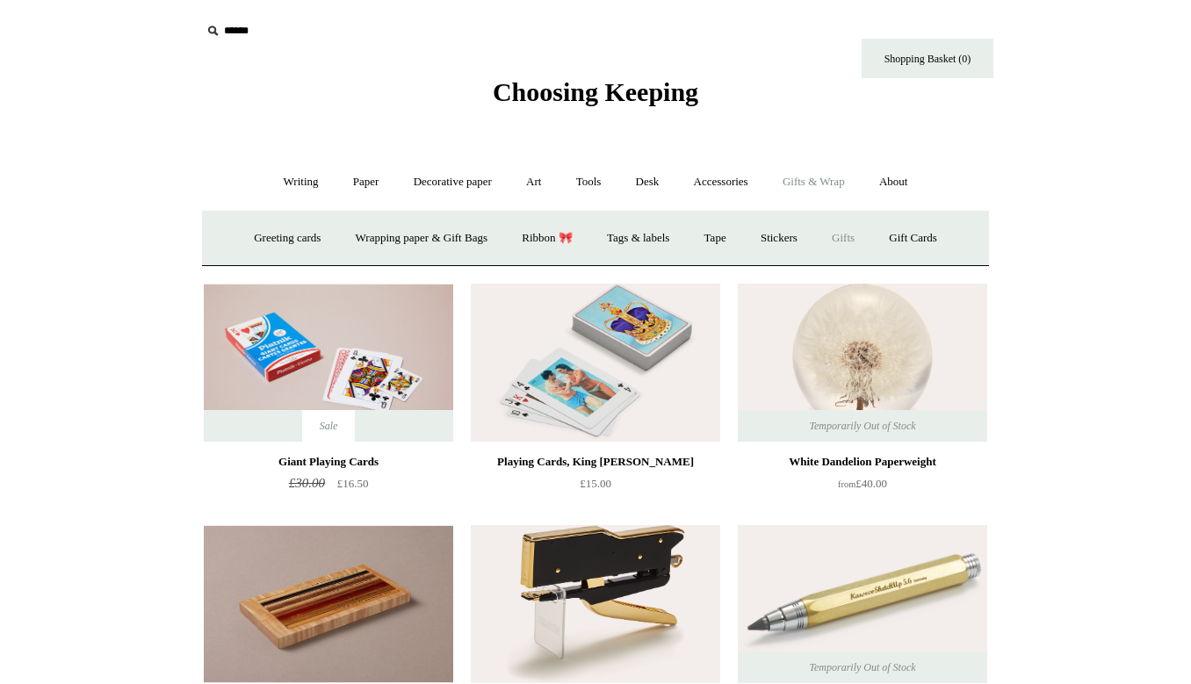
click at [850, 232] on link "Gifts +" at bounding box center [843, 238] width 54 height 47
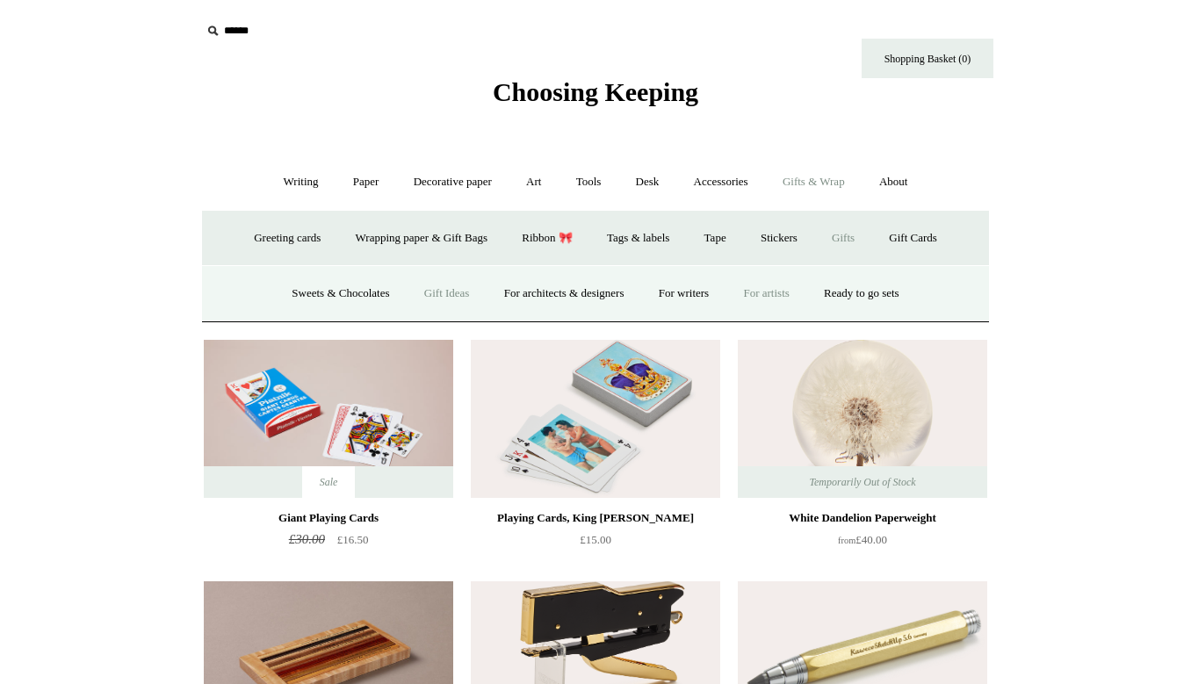
click at [773, 288] on link "For artists" at bounding box center [765, 294] width 77 height 47
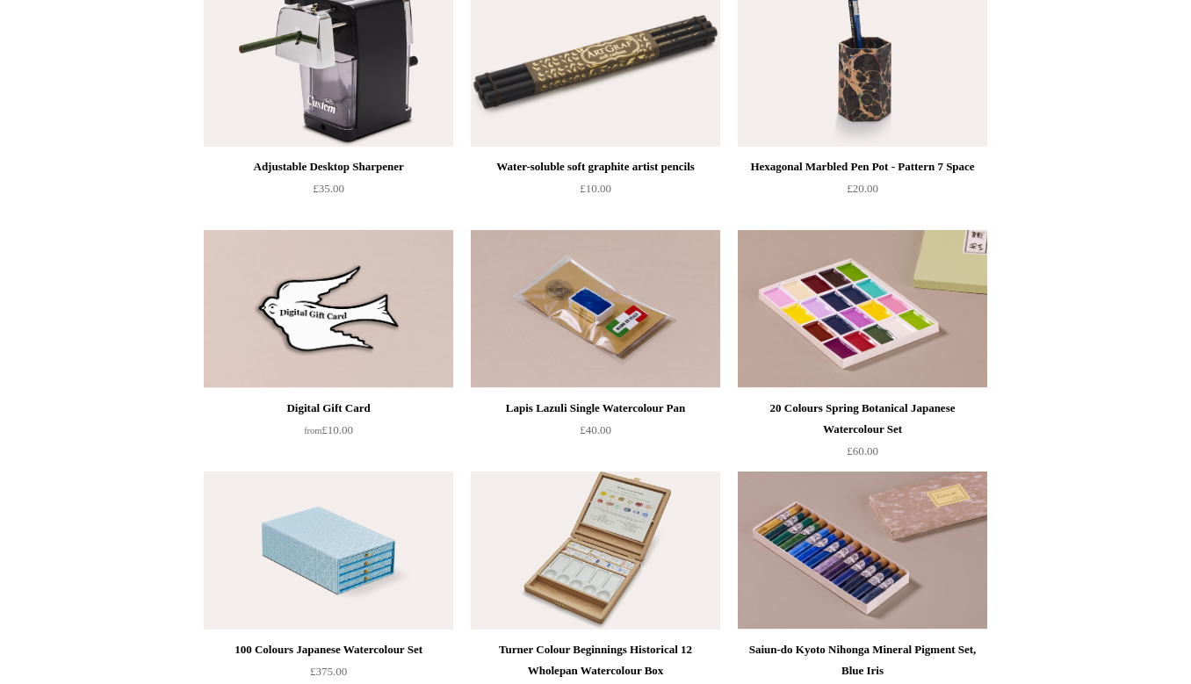
scroll to position [1176, 0]
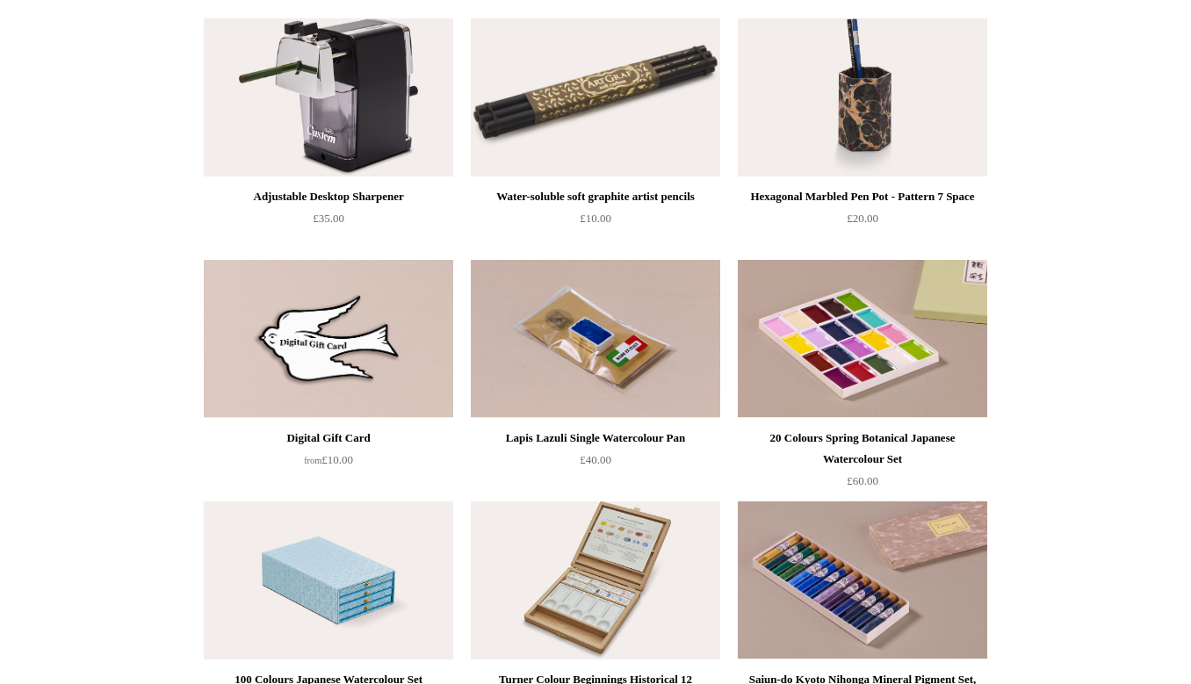
click at [253, 369] on img at bounding box center [328, 339] width 249 height 158
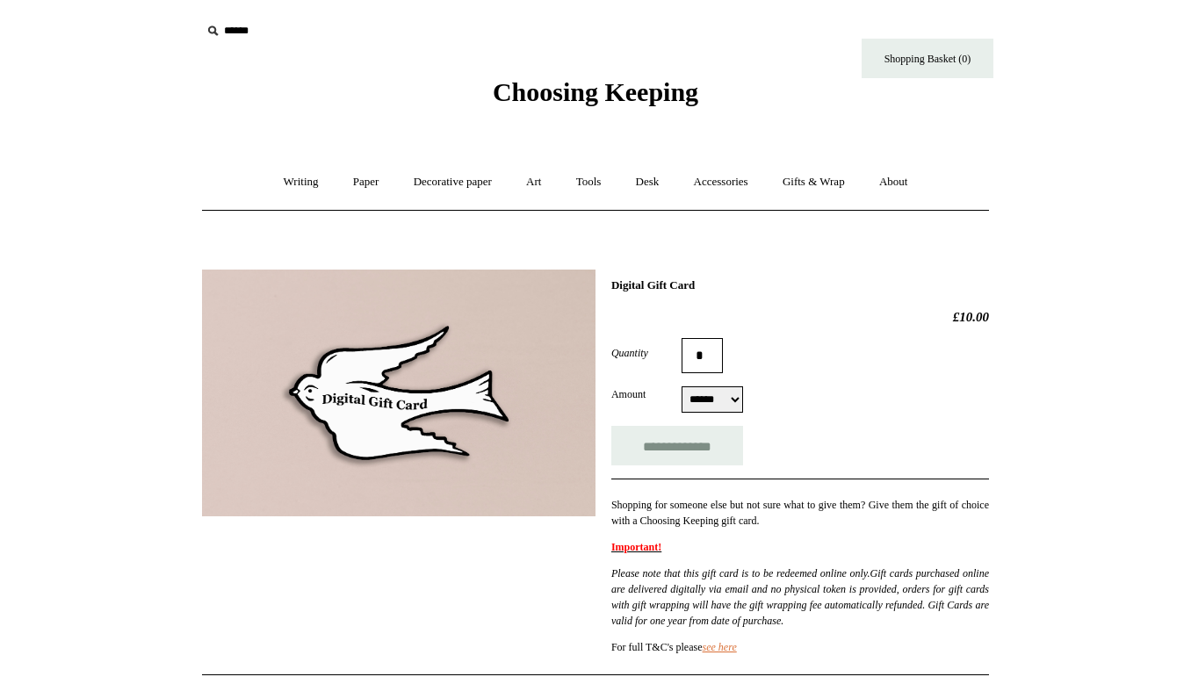
drag, startPoint x: 452, startPoint y: 446, endPoint x: 696, endPoint y: 38, distance: 475.9
click at [1011, 178] on body "Menu Choosing Keeping * Shipping Information Shopping Basket (0) * ⤺ +" at bounding box center [595, 617] width 878 height 1235
click at [531, 185] on link "Art +" at bounding box center [533, 182] width 47 height 47
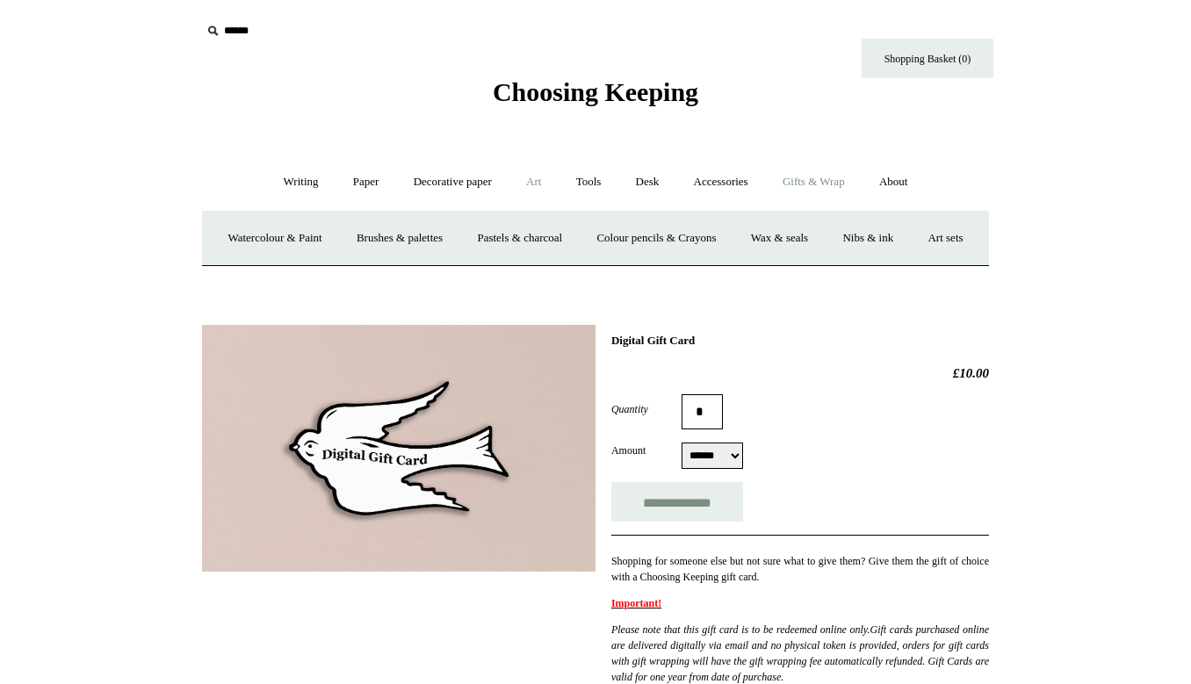
click at [811, 187] on link "Gifts & Wrap +" at bounding box center [814, 182] width 94 height 47
click at [859, 234] on link "Gifts +" at bounding box center [843, 238] width 54 height 47
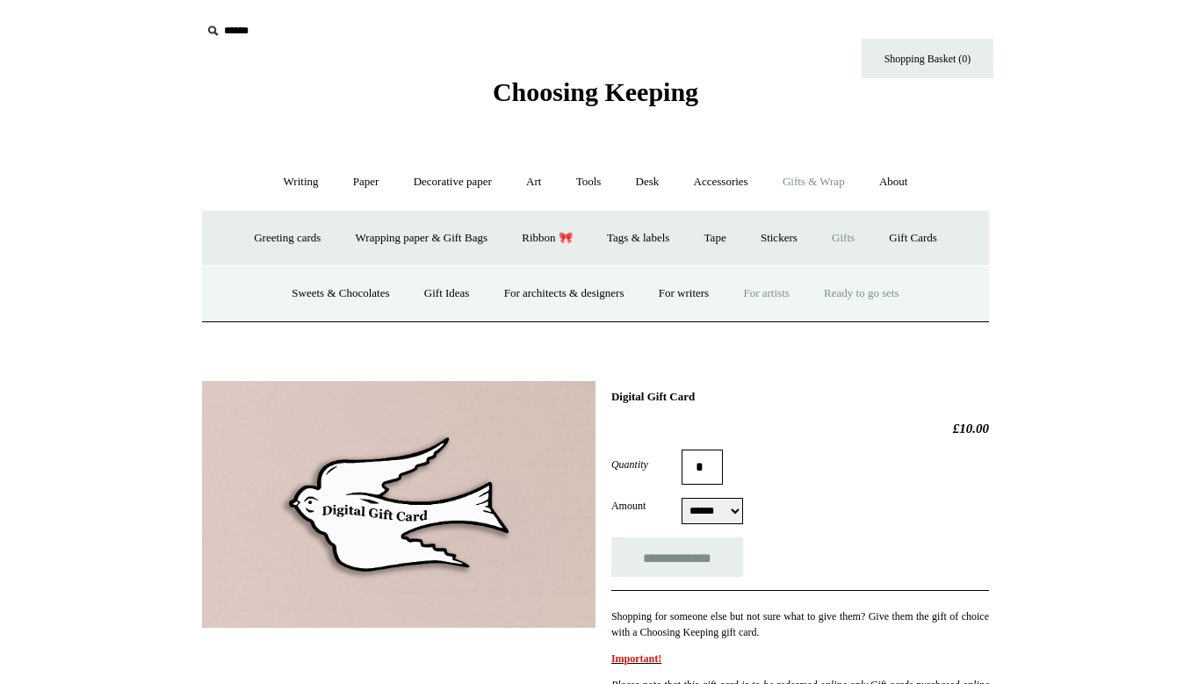
click at [871, 295] on link "Ready to go sets" at bounding box center [861, 294] width 107 height 47
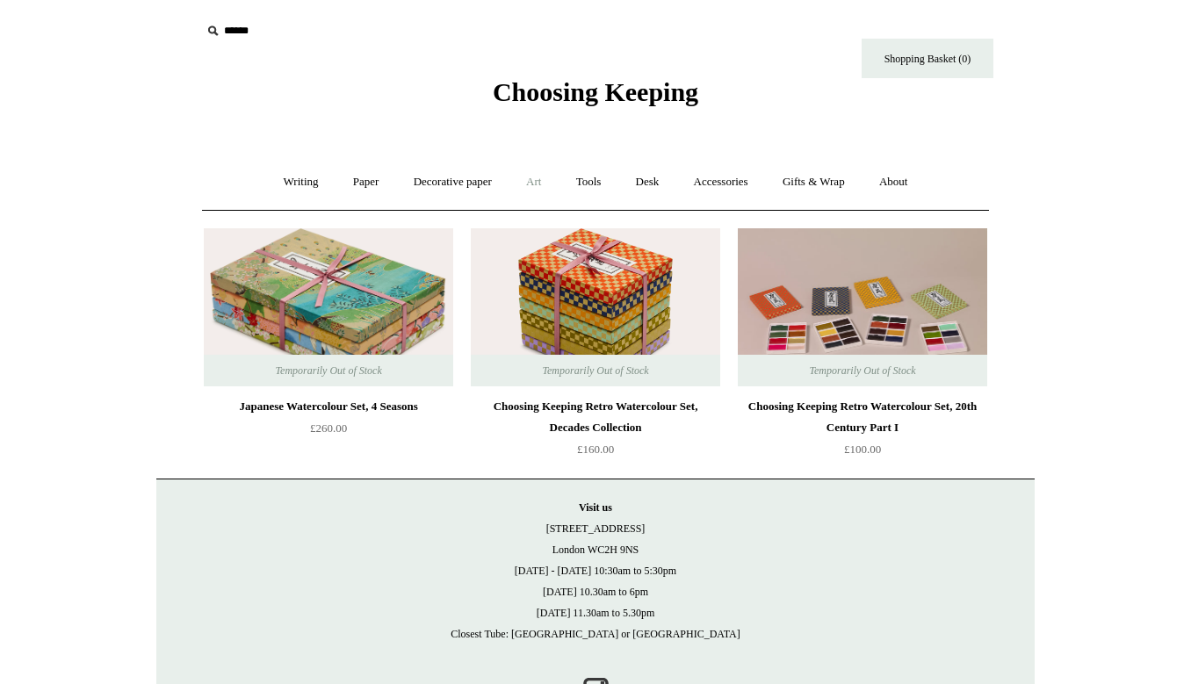
click at [542, 175] on link "Art +" at bounding box center [533, 182] width 47 height 47
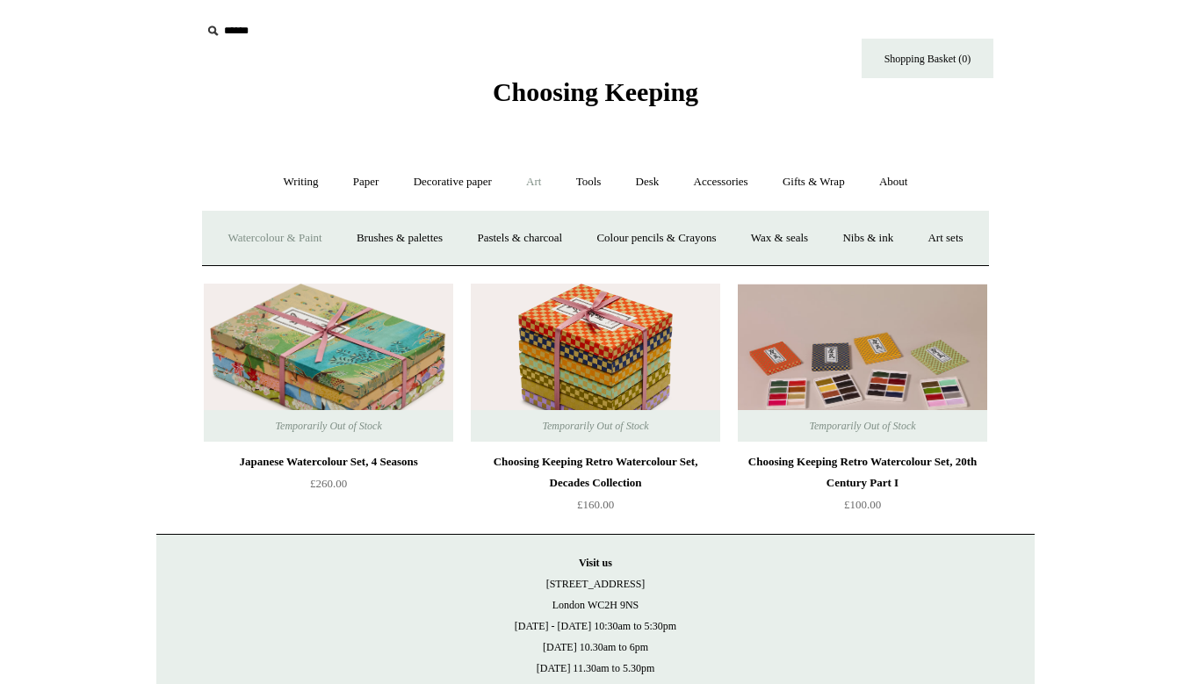
click at [337, 238] on link "Watercolour & Paint" at bounding box center [275, 238] width 126 height 47
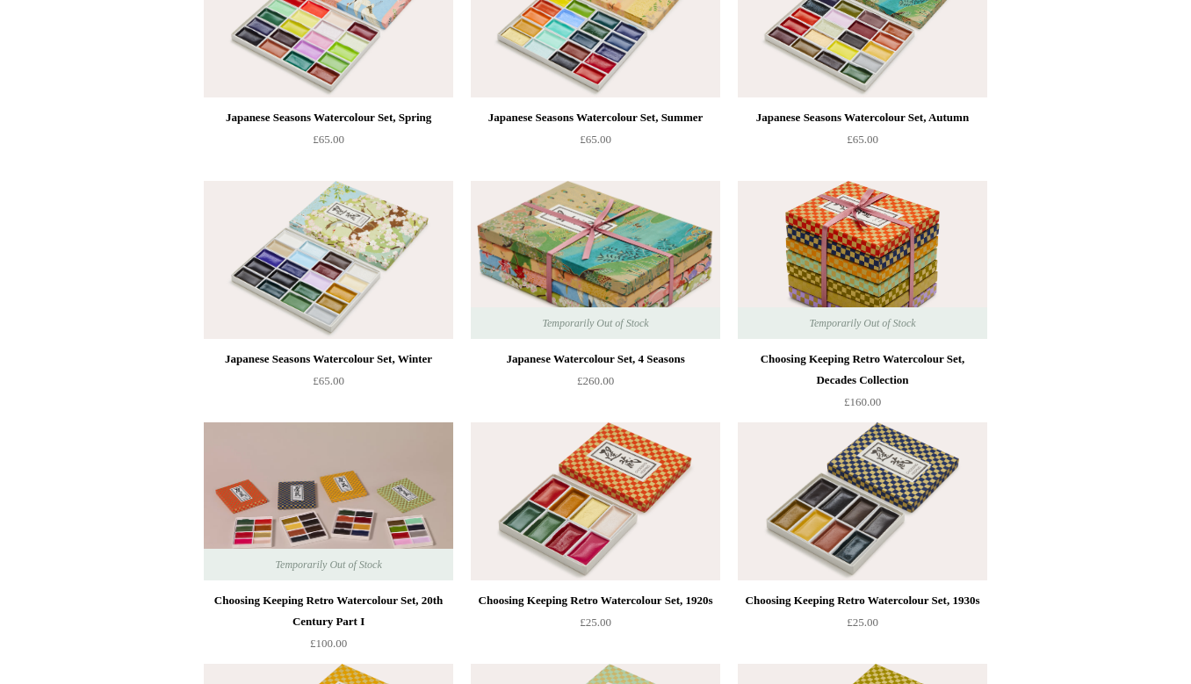
scroll to position [91, 0]
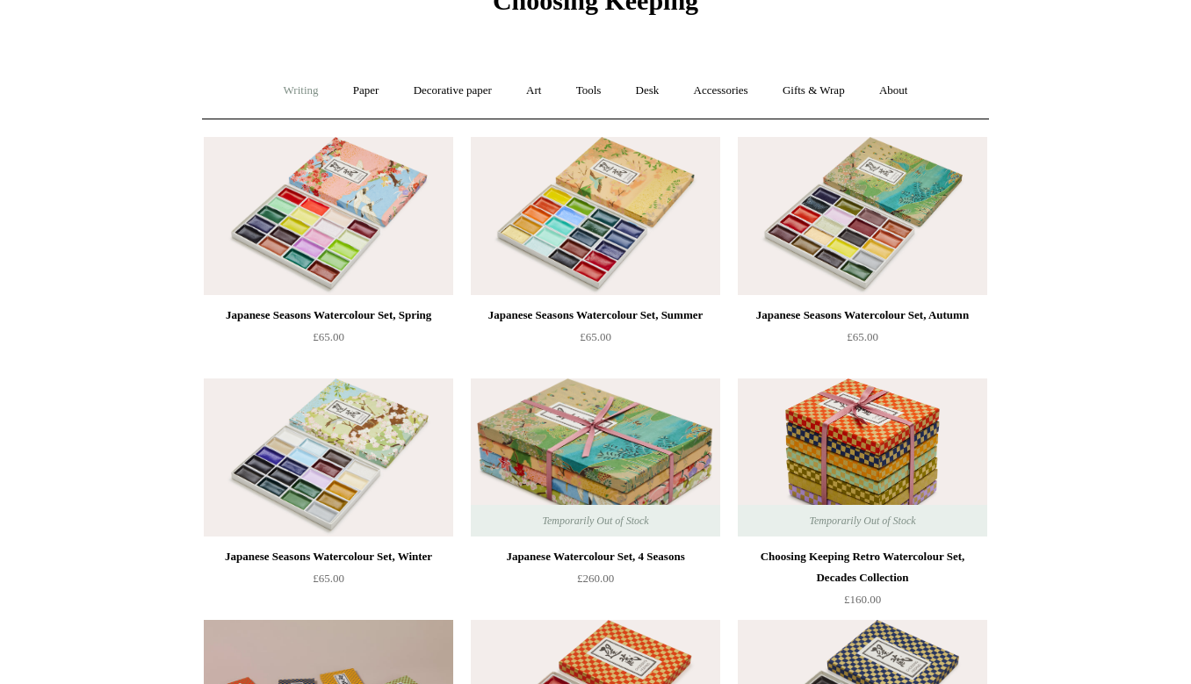
click at [291, 90] on link "Writing +" at bounding box center [301, 91] width 67 height 47
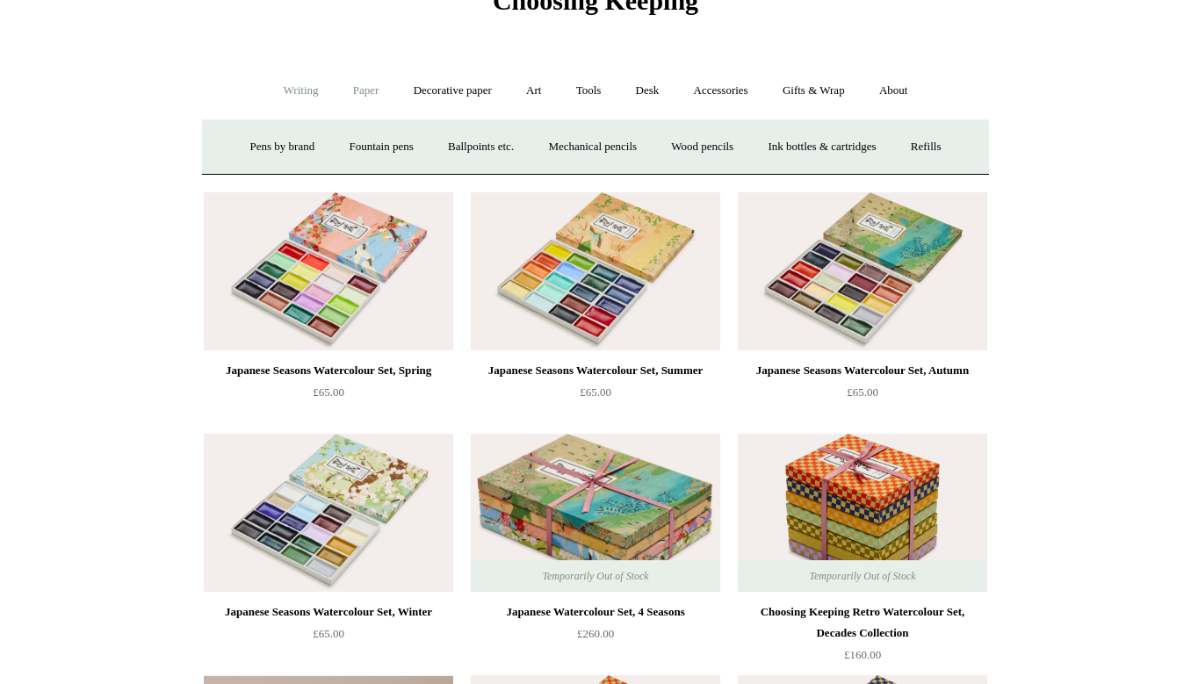
click at [356, 92] on link "Paper +" at bounding box center [366, 91] width 58 height 47
click at [452, 100] on link "Decorative paper +" at bounding box center [453, 91] width 110 height 47
click at [452, 91] on link "Decorative paper -" at bounding box center [453, 91] width 110 height 47
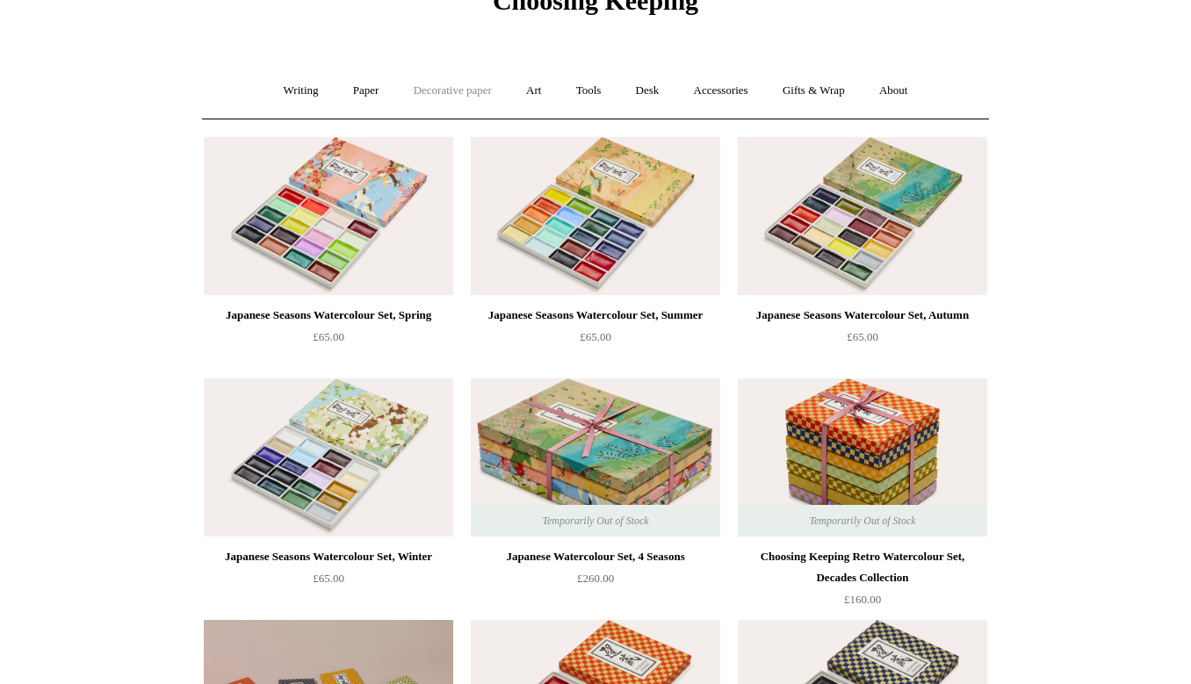
click at [452, 91] on link "Decorative paper +" at bounding box center [453, 91] width 110 height 47
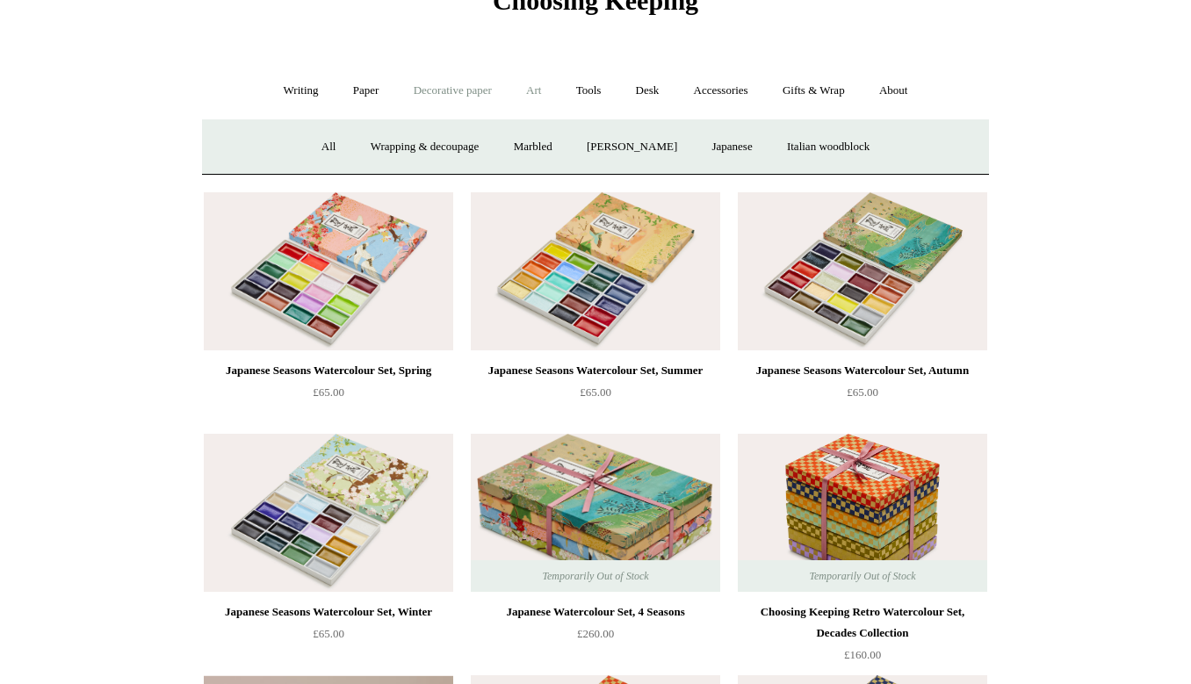
click at [532, 93] on link "Art +" at bounding box center [533, 91] width 47 height 47
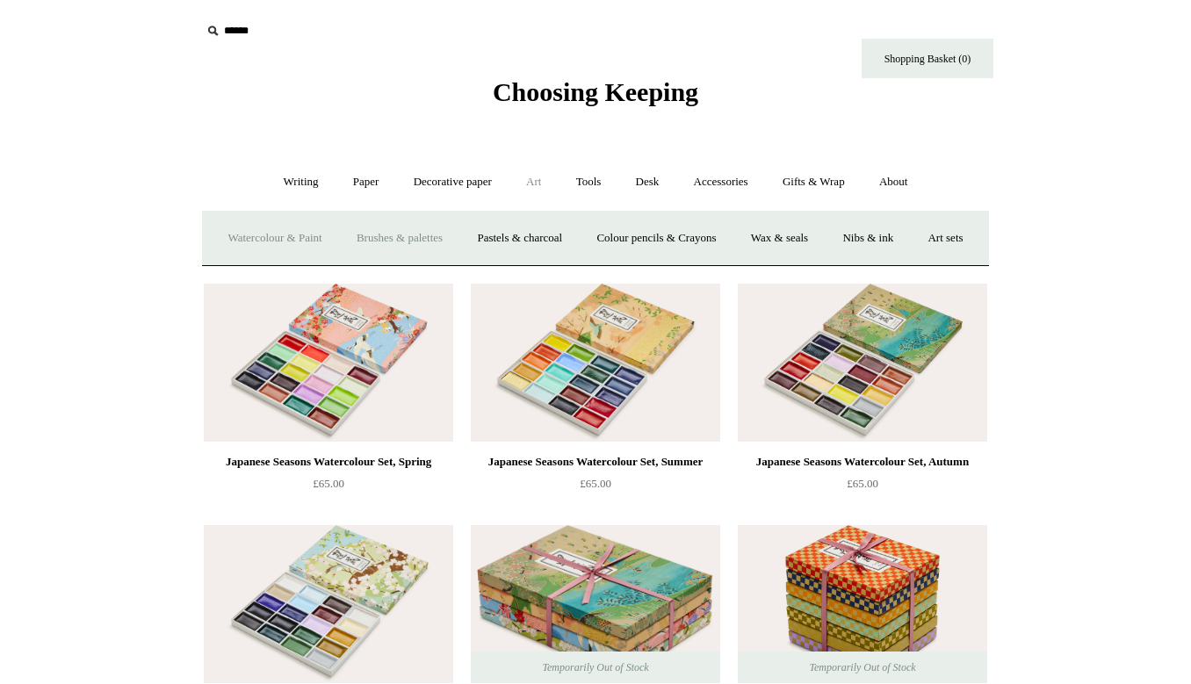
scroll to position [0, 0]
click at [683, 240] on link "Colour pencils & Crayons" at bounding box center [656, 238] width 151 height 47
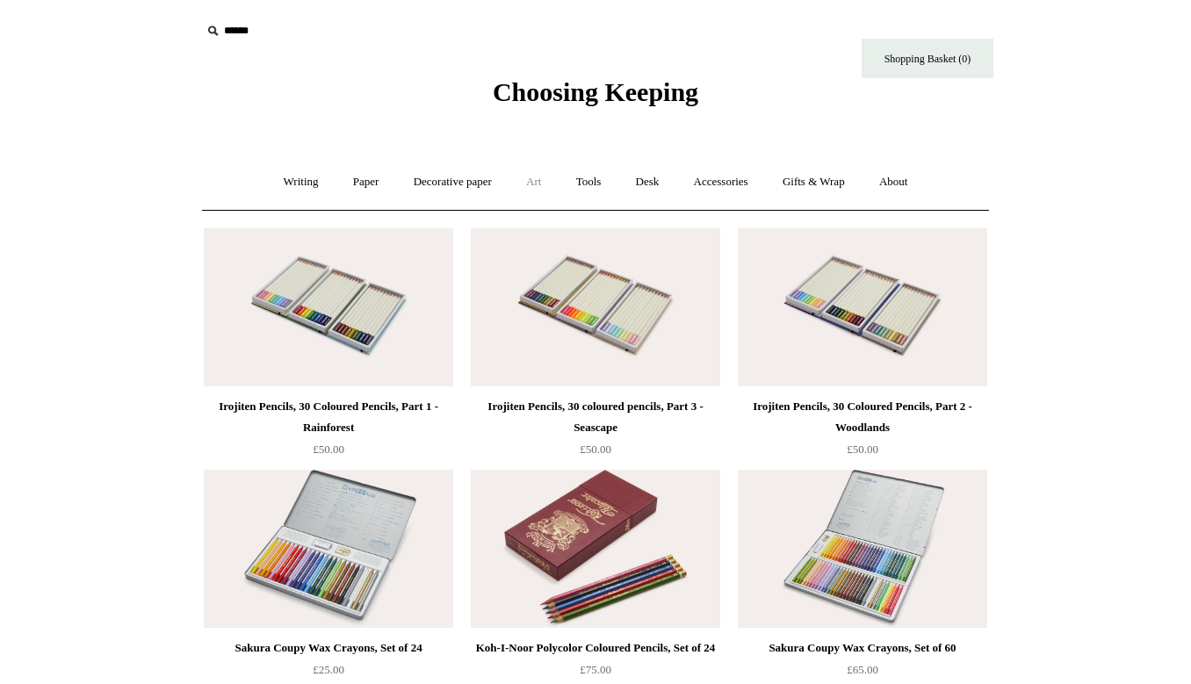
click at [527, 181] on link "Art +" at bounding box center [533, 182] width 47 height 47
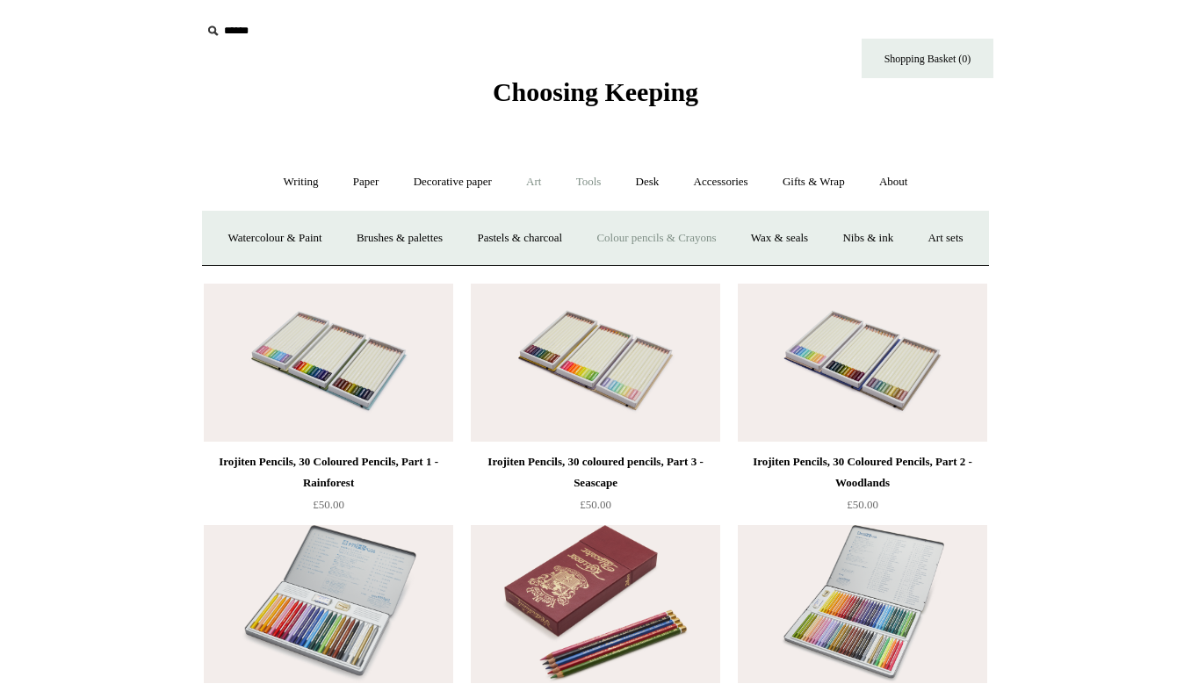
click at [597, 188] on link "Tools +" at bounding box center [588, 182] width 57 height 47
click at [651, 171] on link "Desk +" at bounding box center [647, 182] width 55 height 47
click at [640, 239] on link "Desk Accessories" at bounding box center [670, 238] width 112 height 47
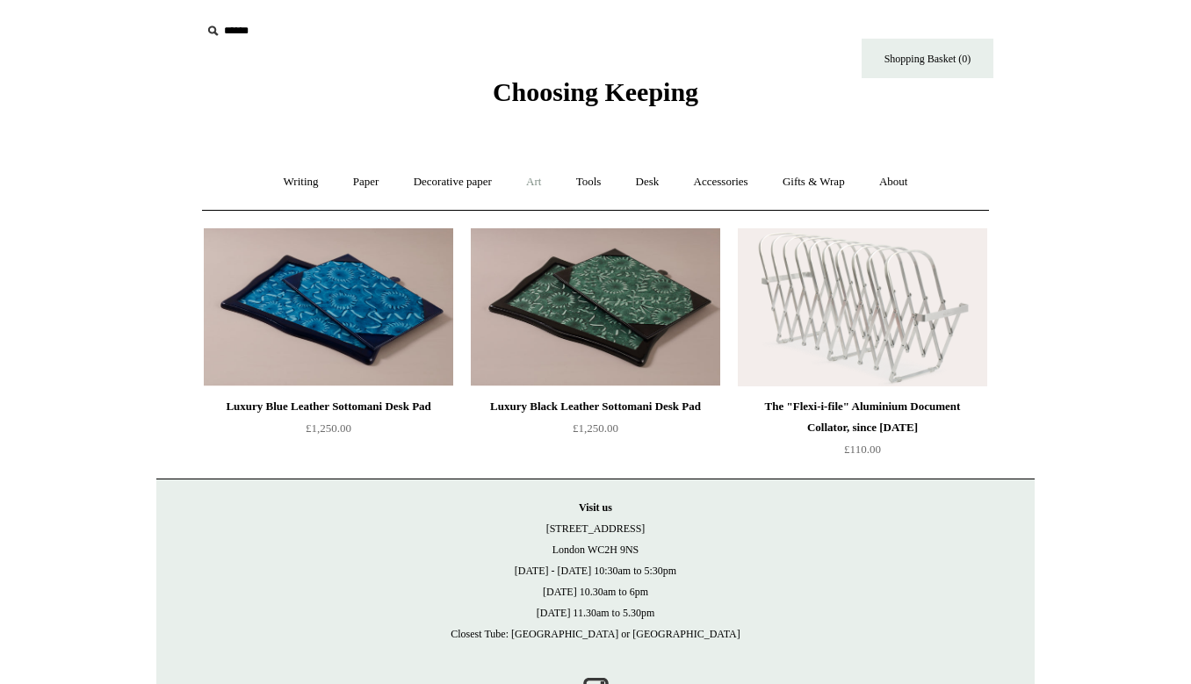
click at [536, 177] on link "Art +" at bounding box center [533, 182] width 47 height 47
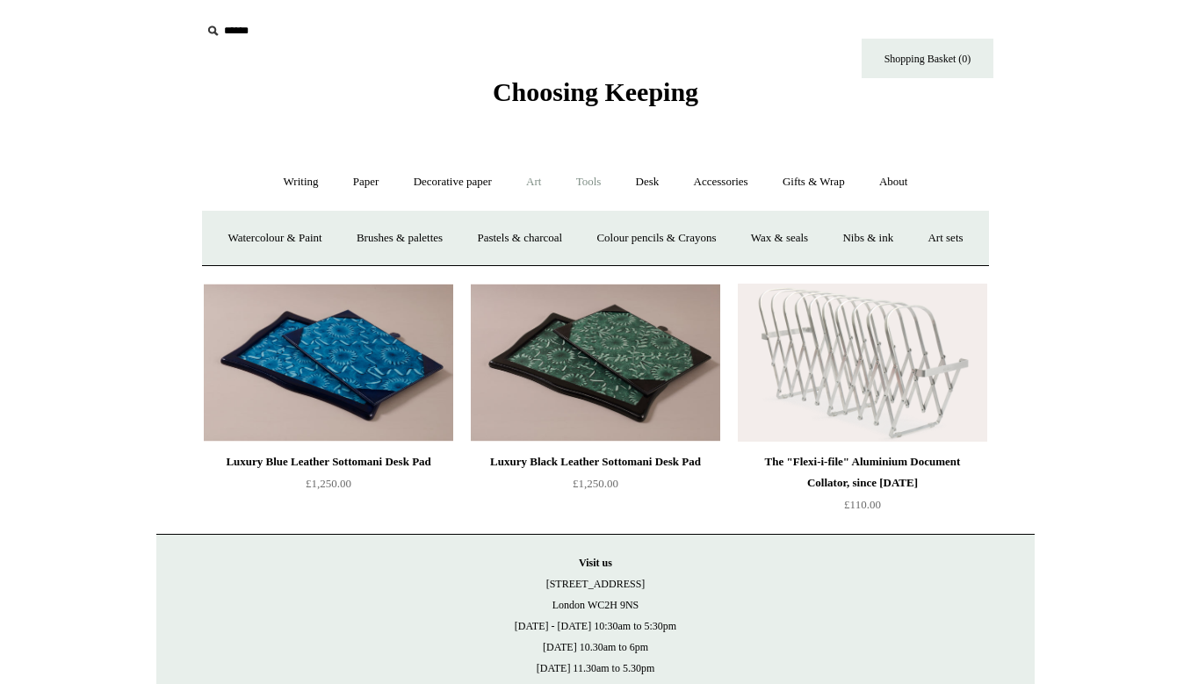
click at [567, 181] on link "Tools +" at bounding box center [588, 182] width 57 height 47
click at [655, 183] on link "Desk +" at bounding box center [647, 182] width 55 height 47
click at [574, 239] on link "Folders" at bounding box center [579, 238] width 66 height 47
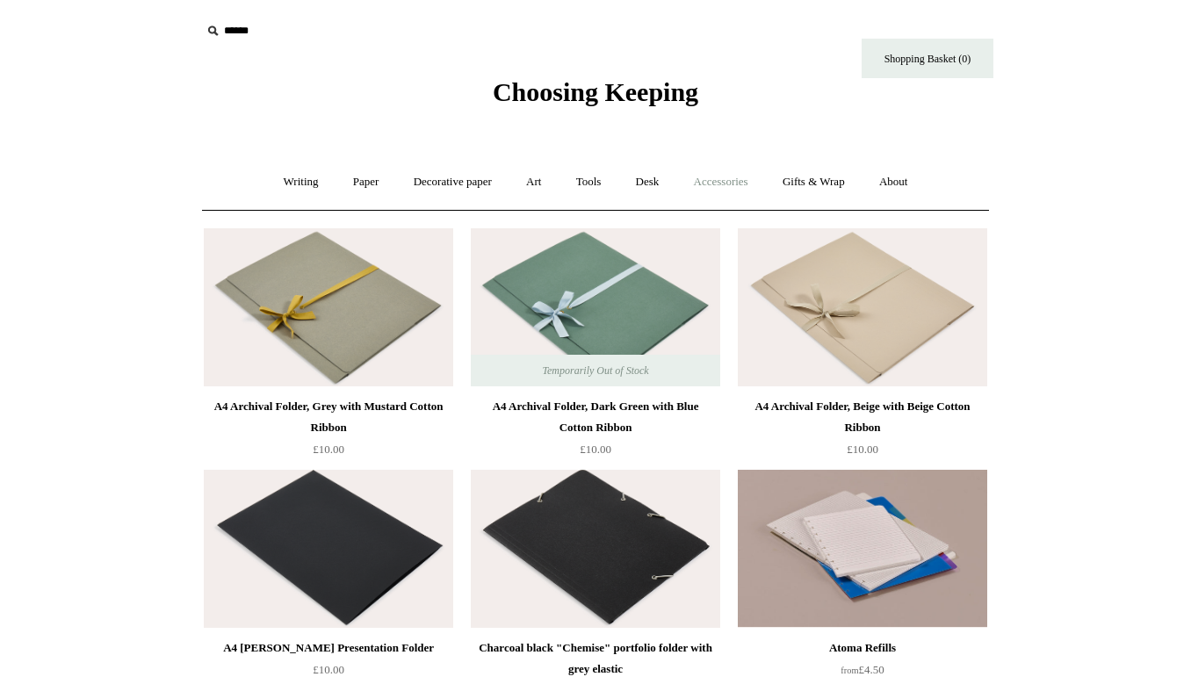
click at [734, 194] on link "Accessories +" at bounding box center [721, 182] width 86 height 47
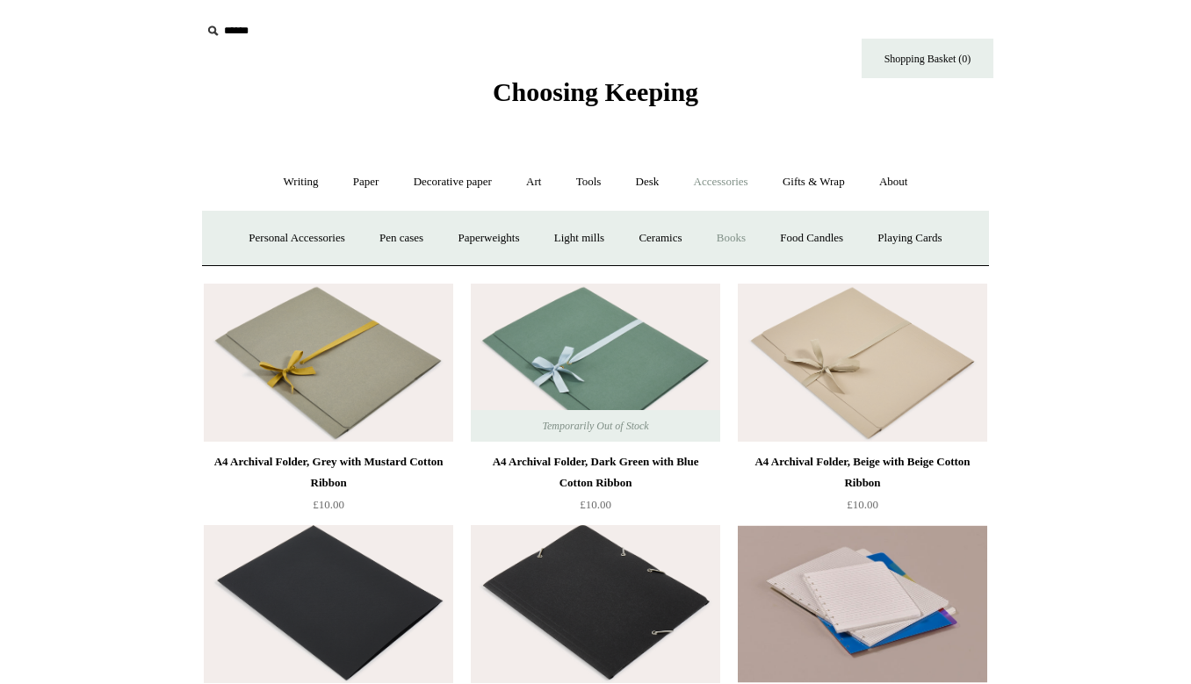
click at [735, 235] on link "Books" at bounding box center [731, 238] width 61 height 47
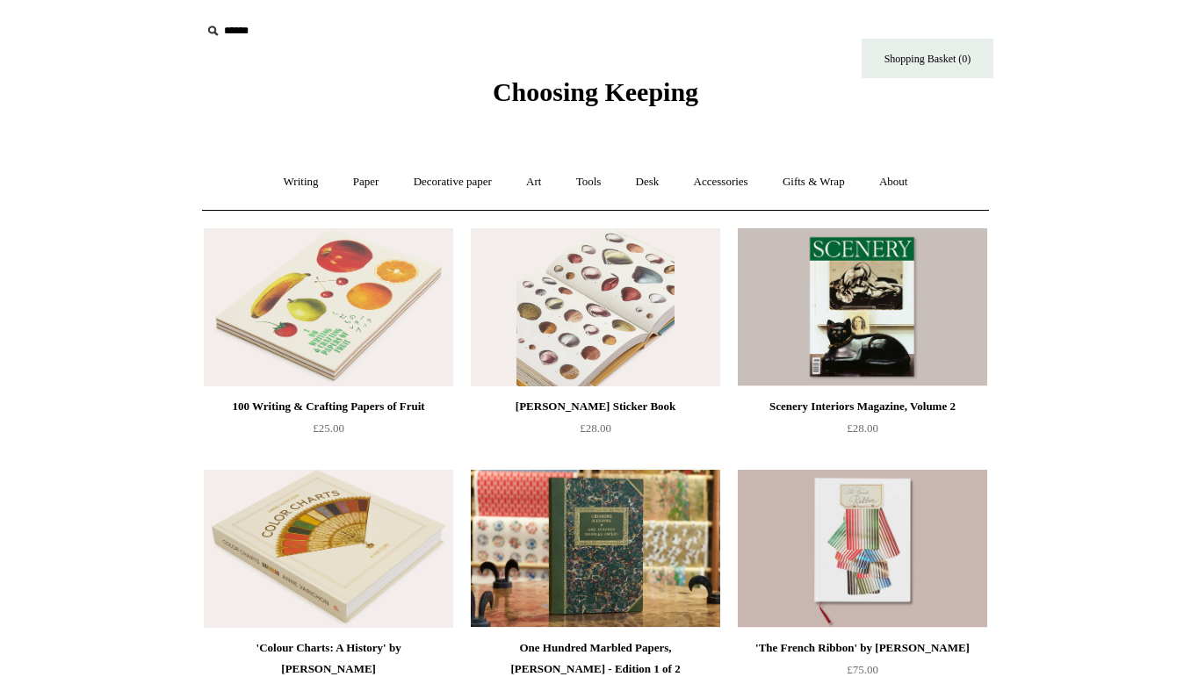
click at [647, 326] on img at bounding box center [595, 307] width 249 height 158
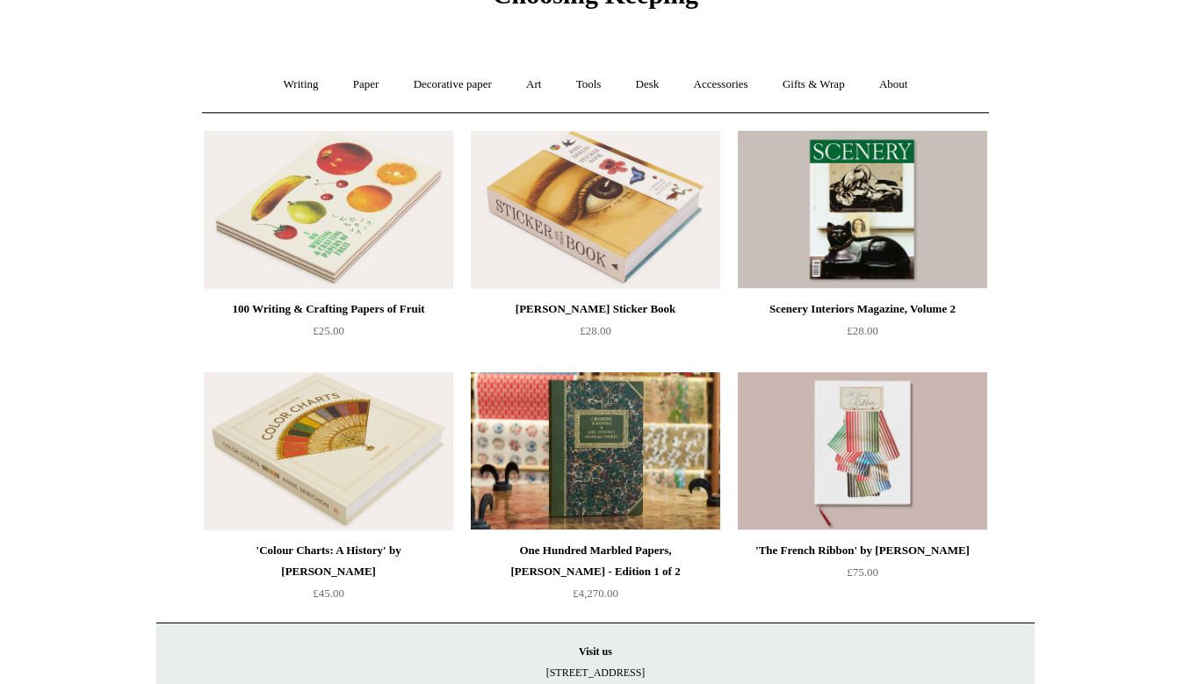
scroll to position [98, 0]
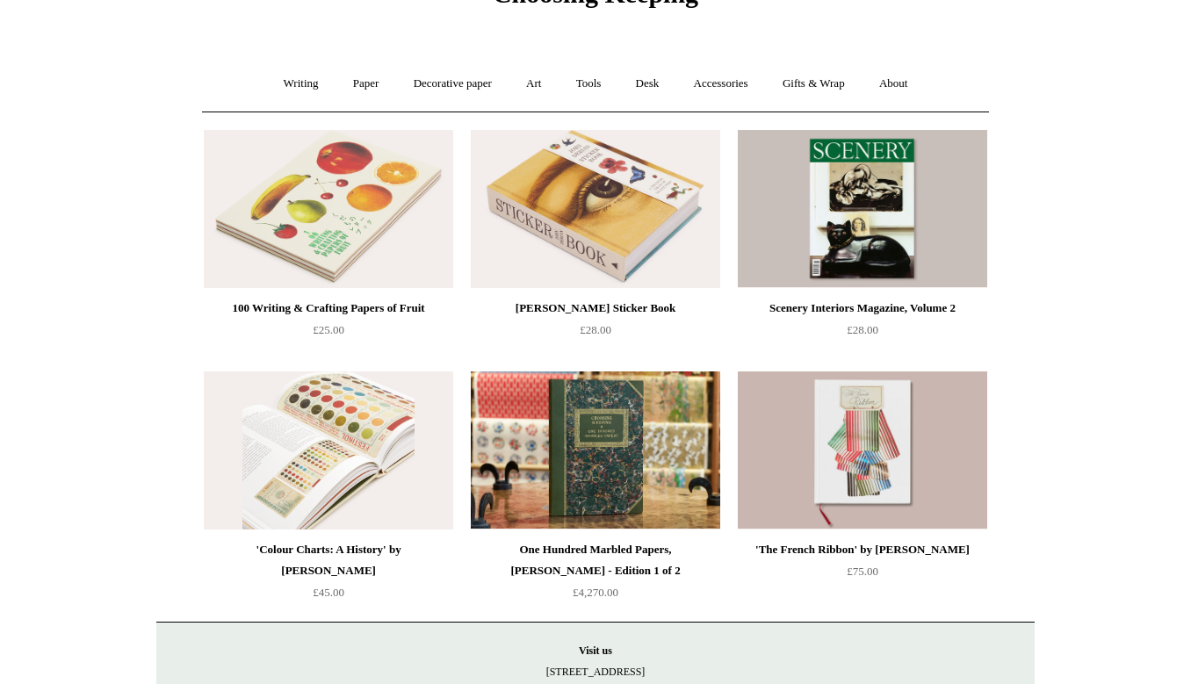
click at [439, 424] on img at bounding box center [328, 451] width 249 height 158
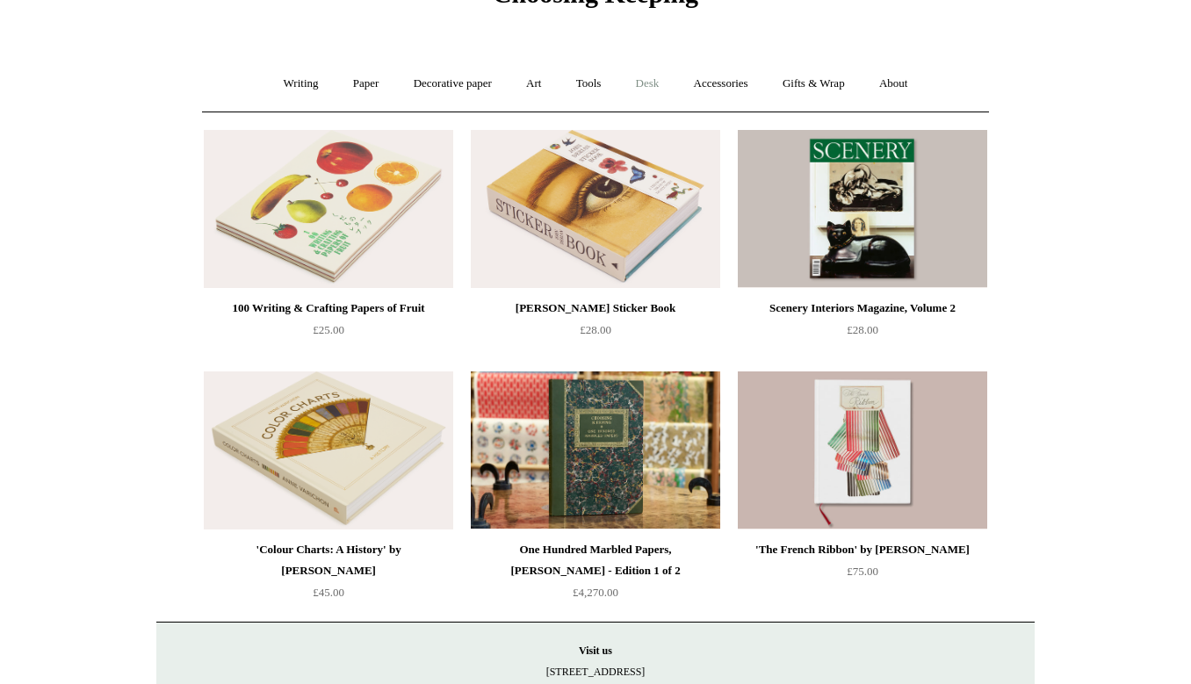
click at [650, 76] on link "Desk +" at bounding box center [647, 84] width 55 height 47
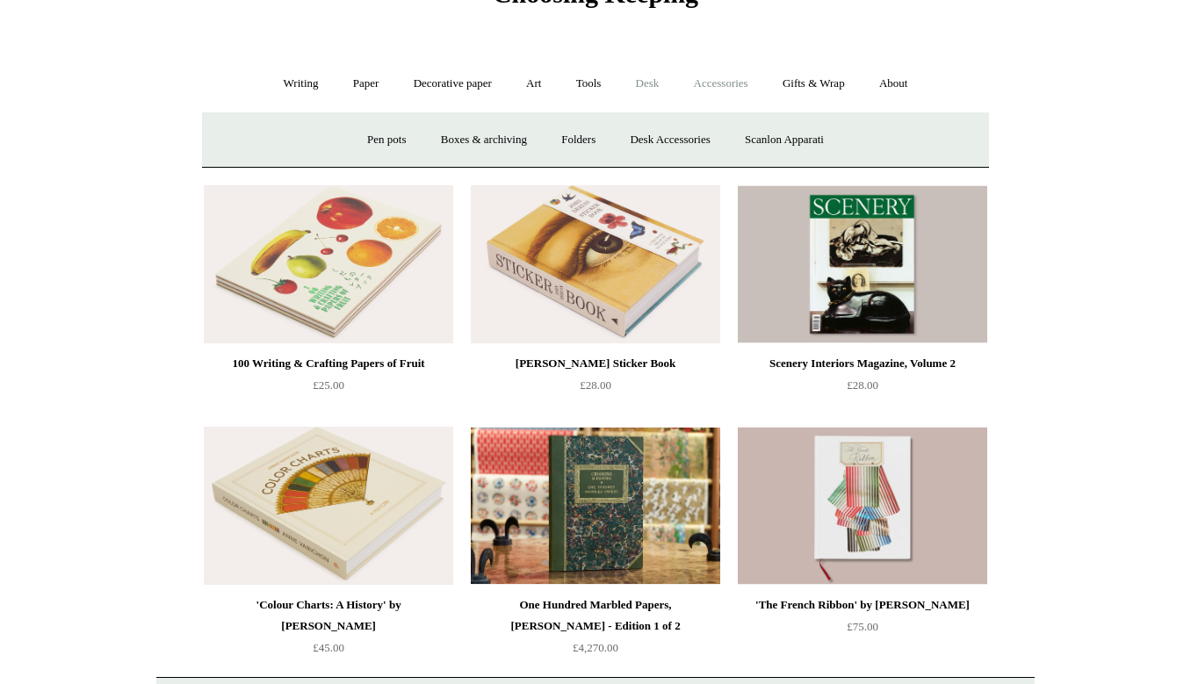
click at [729, 78] on link "Accessories +" at bounding box center [721, 84] width 86 height 47
click at [654, 139] on link "Ceramics +" at bounding box center [660, 140] width 75 height 47
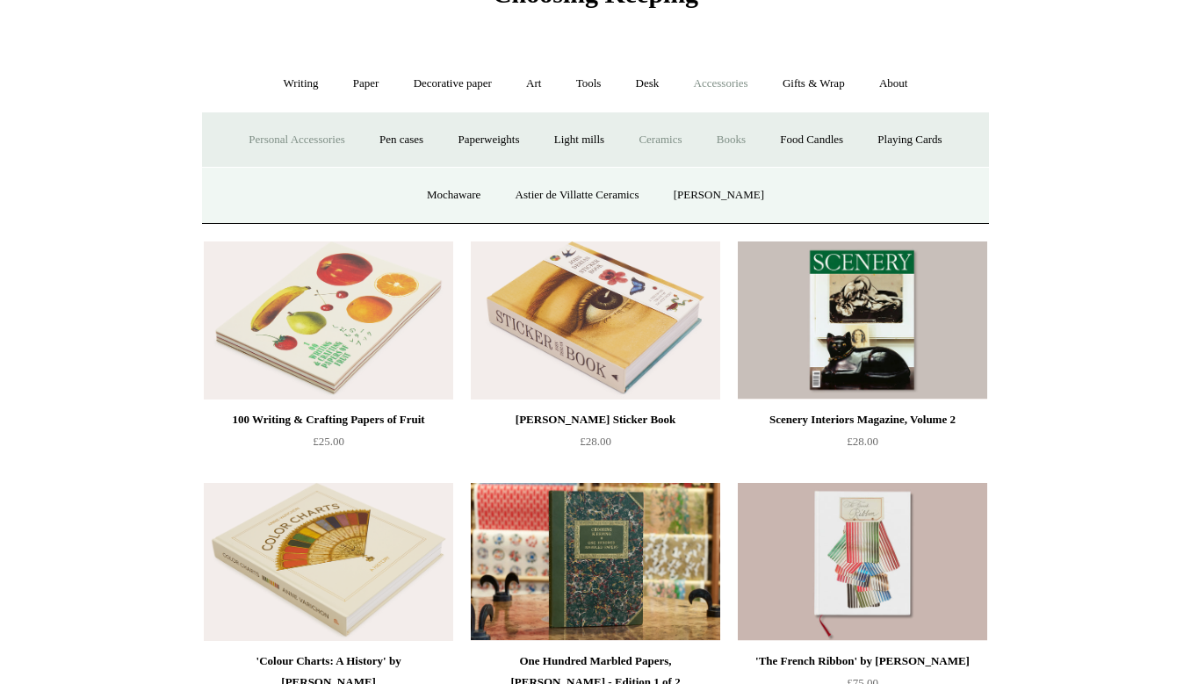
click at [303, 142] on link "Personal Accessories +" at bounding box center [296, 140] width 127 height 47
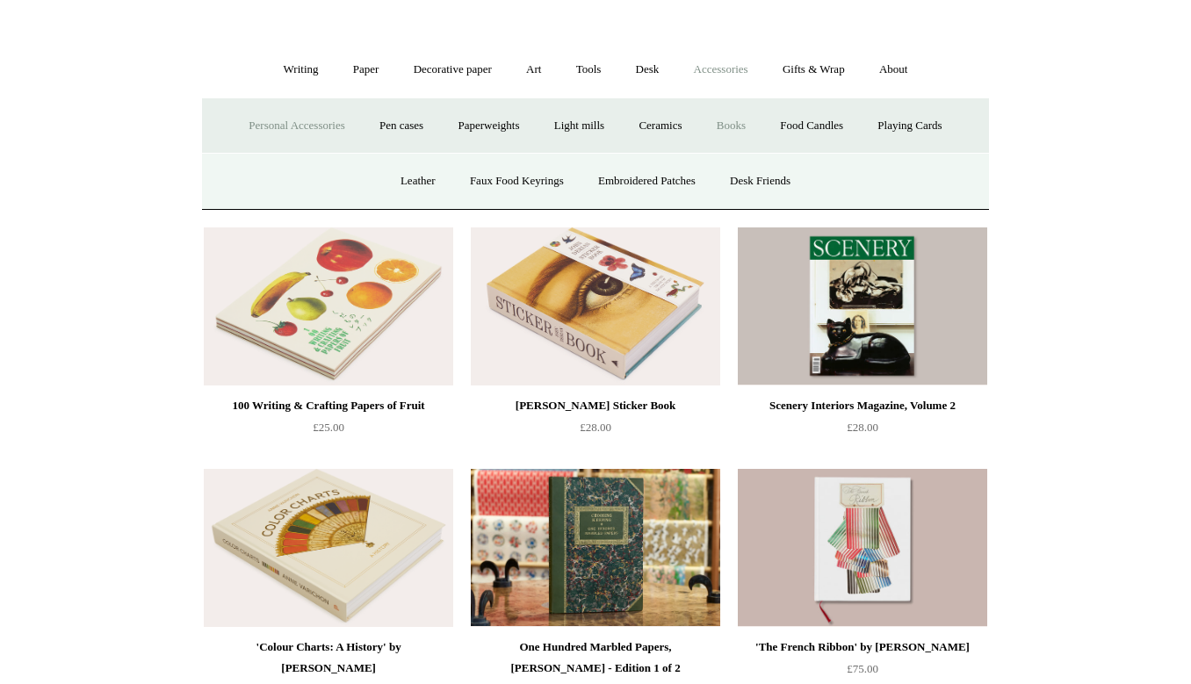
scroll to position [111, 0]
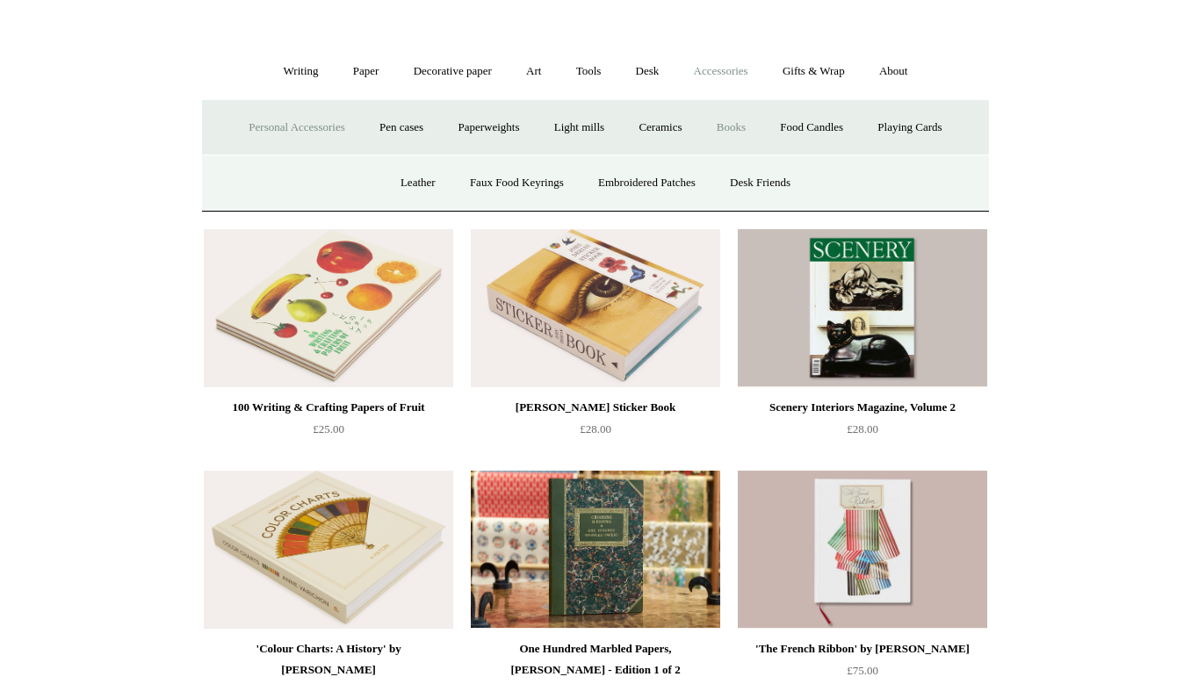
click at [290, 122] on link "Personal Accessories -" at bounding box center [296, 128] width 127 height 47
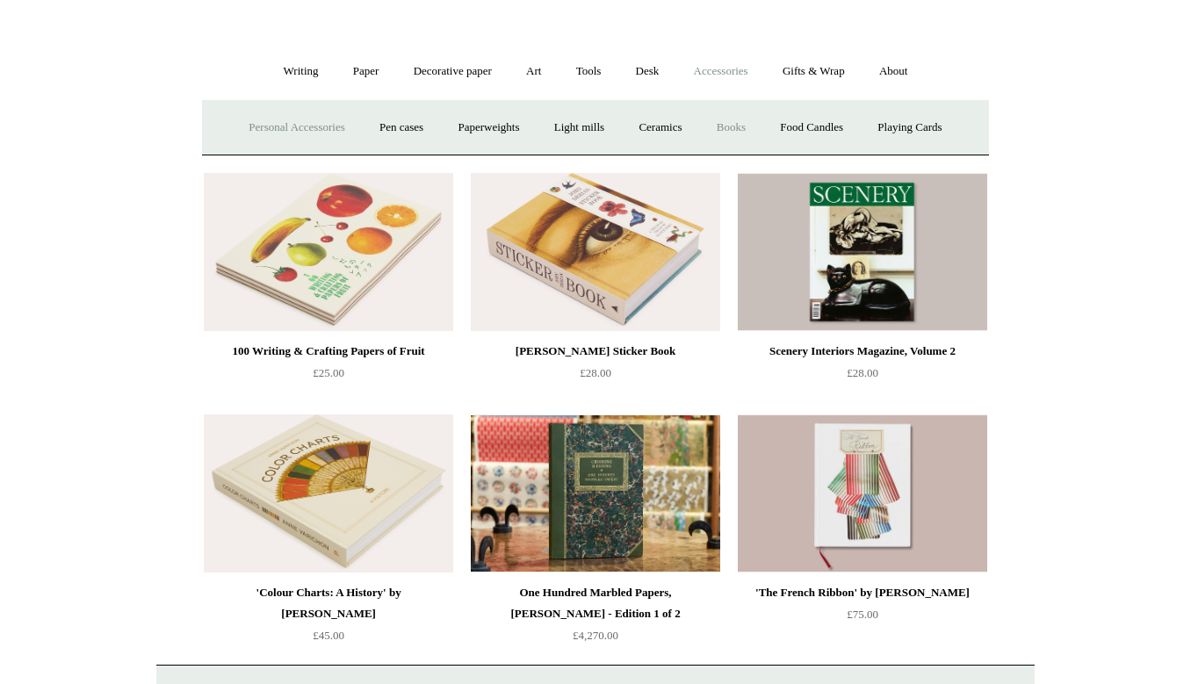
click at [290, 122] on link "Personal Accessories +" at bounding box center [296, 128] width 127 height 47
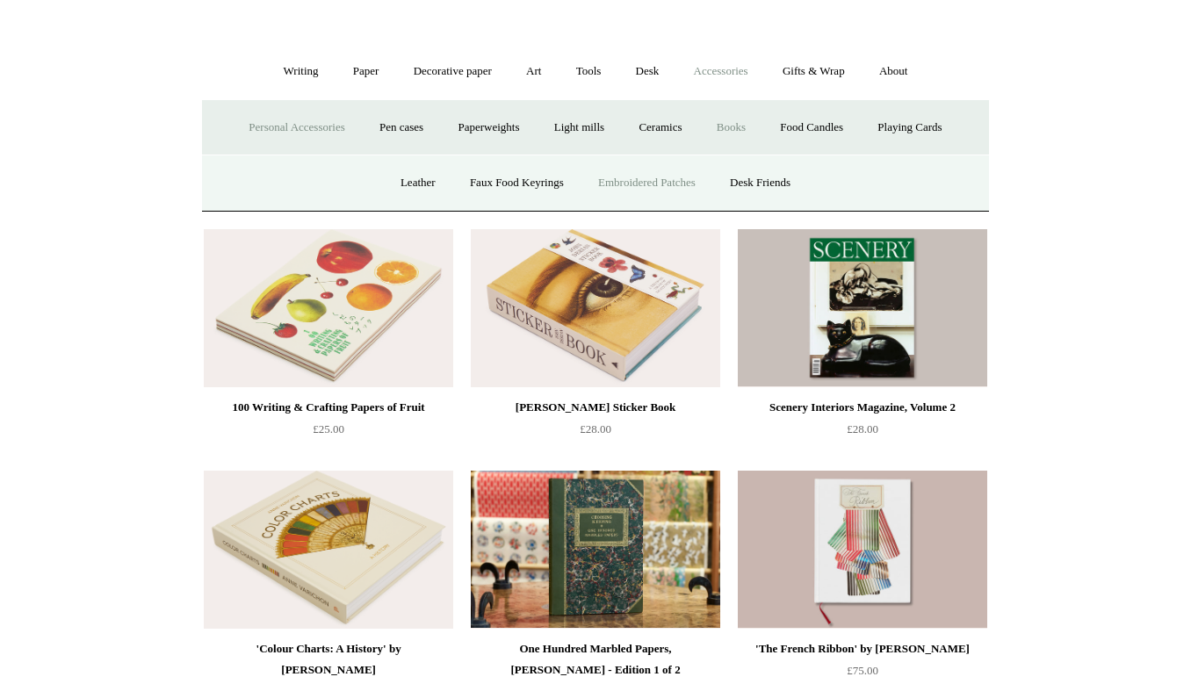
click at [674, 177] on link "Embroidered Patches" at bounding box center [646, 183] width 129 height 47
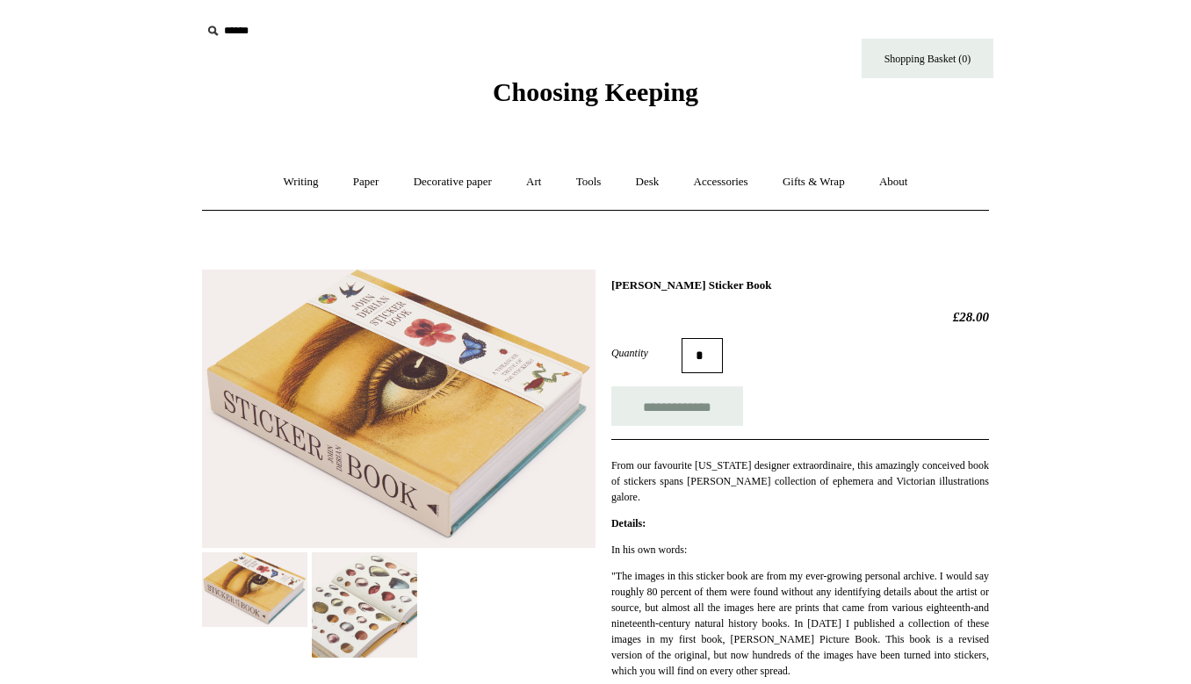
click at [358, 647] on img at bounding box center [364, 605] width 105 height 105
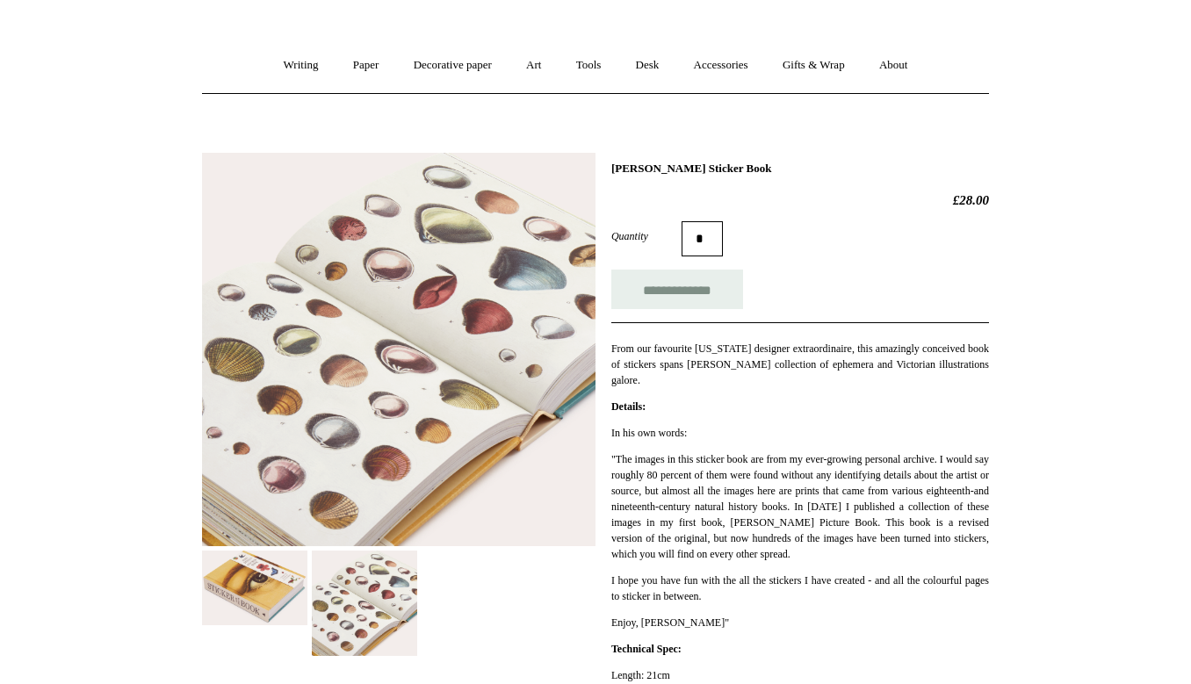
scroll to position [118, 0]
click at [283, 593] on img at bounding box center [254, 587] width 105 height 75
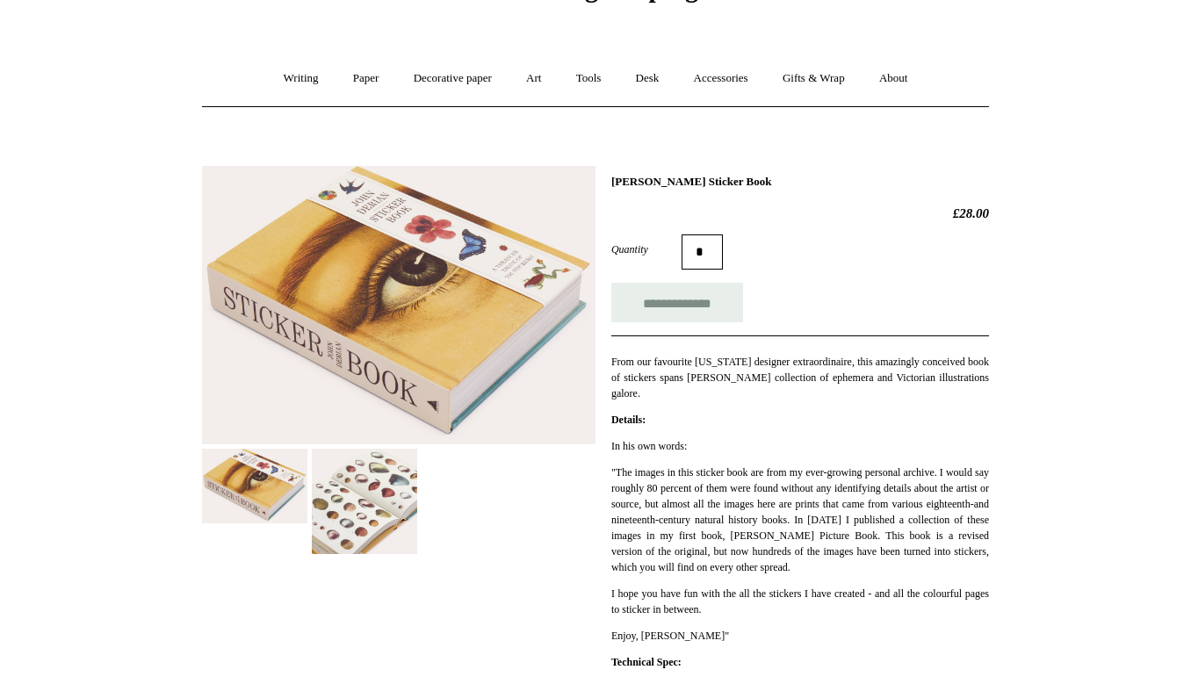
scroll to position [105, 0]
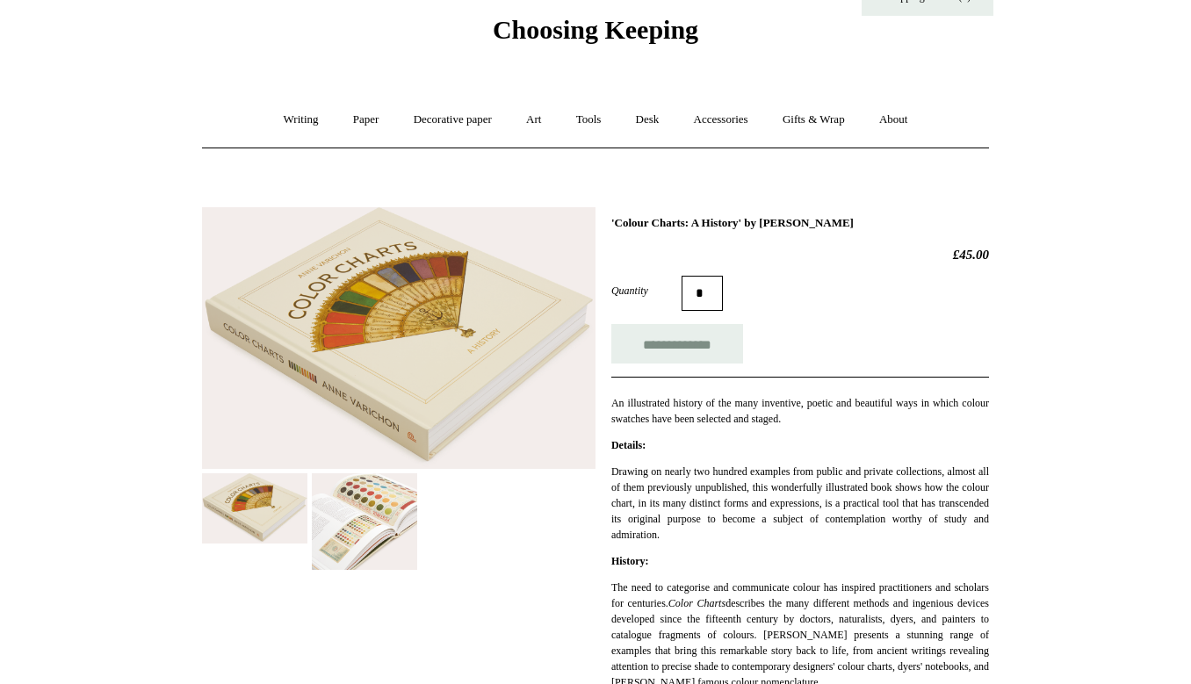
scroll to position [67, 0]
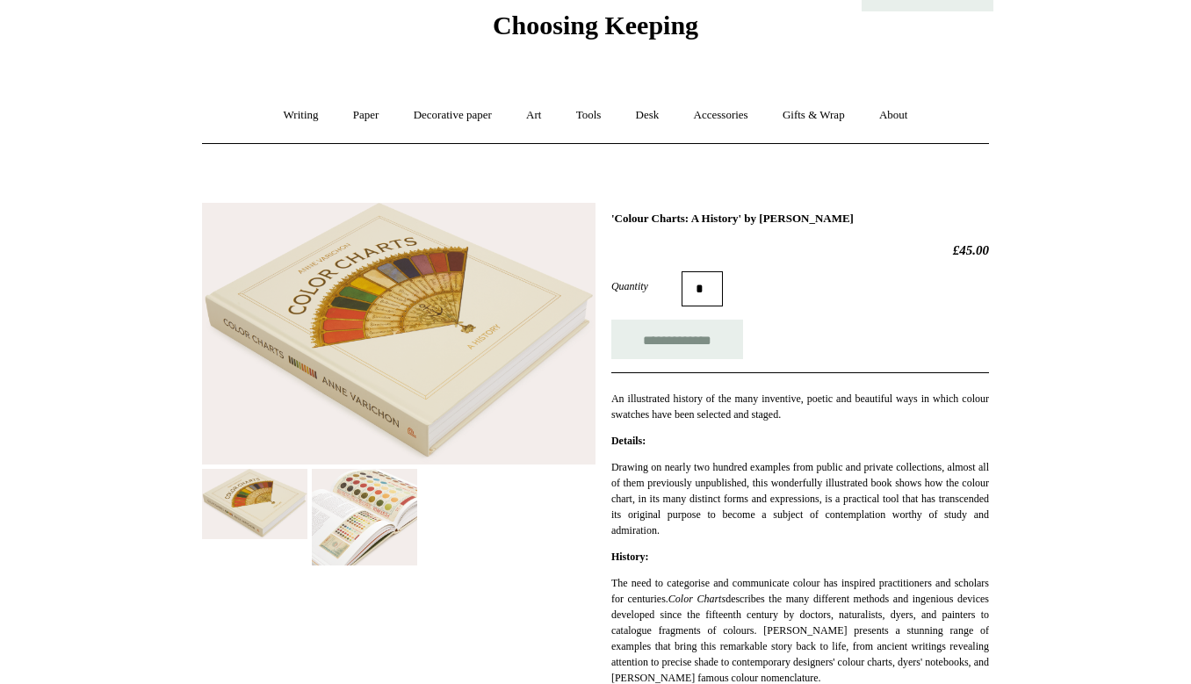
click at [365, 534] on img at bounding box center [364, 517] width 105 height 97
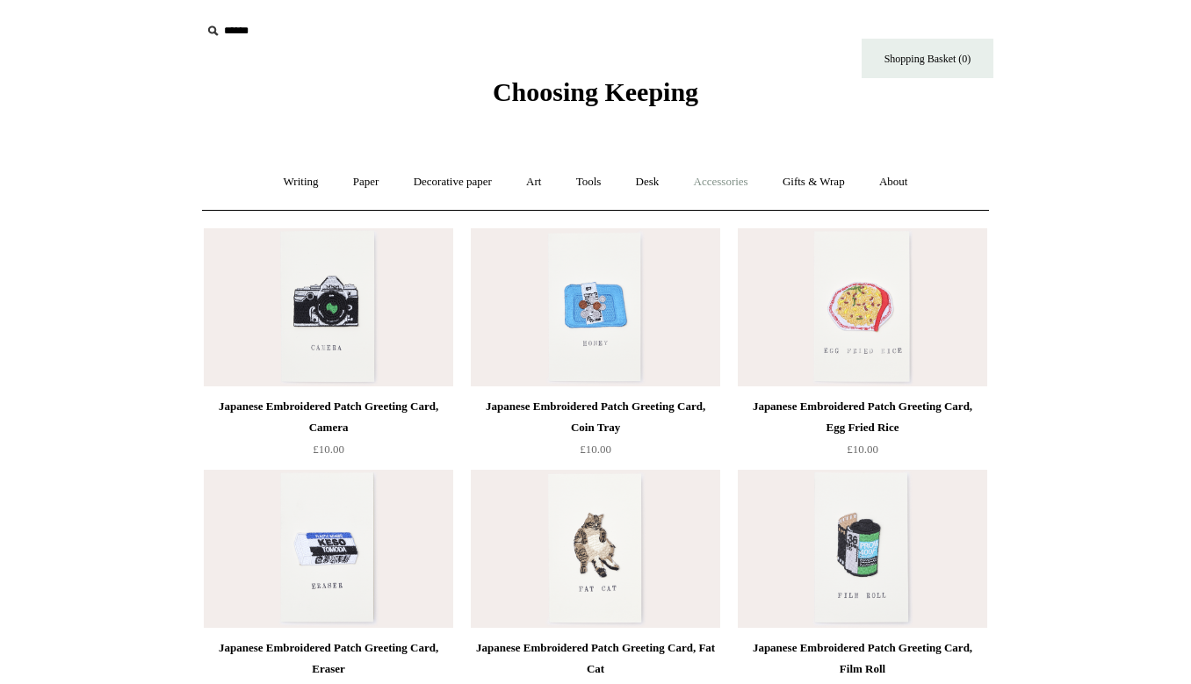
click at [704, 184] on link "Accessories +" at bounding box center [721, 182] width 86 height 47
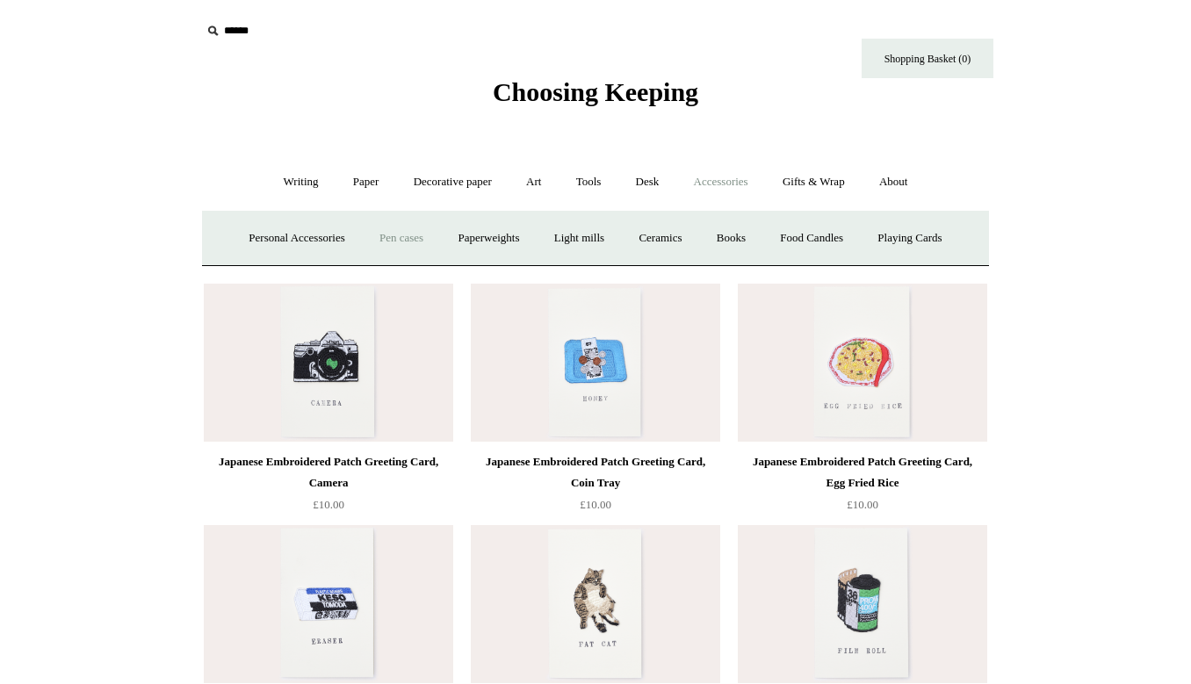
click at [405, 234] on link "Pen cases" at bounding box center [402, 238] width 76 height 47
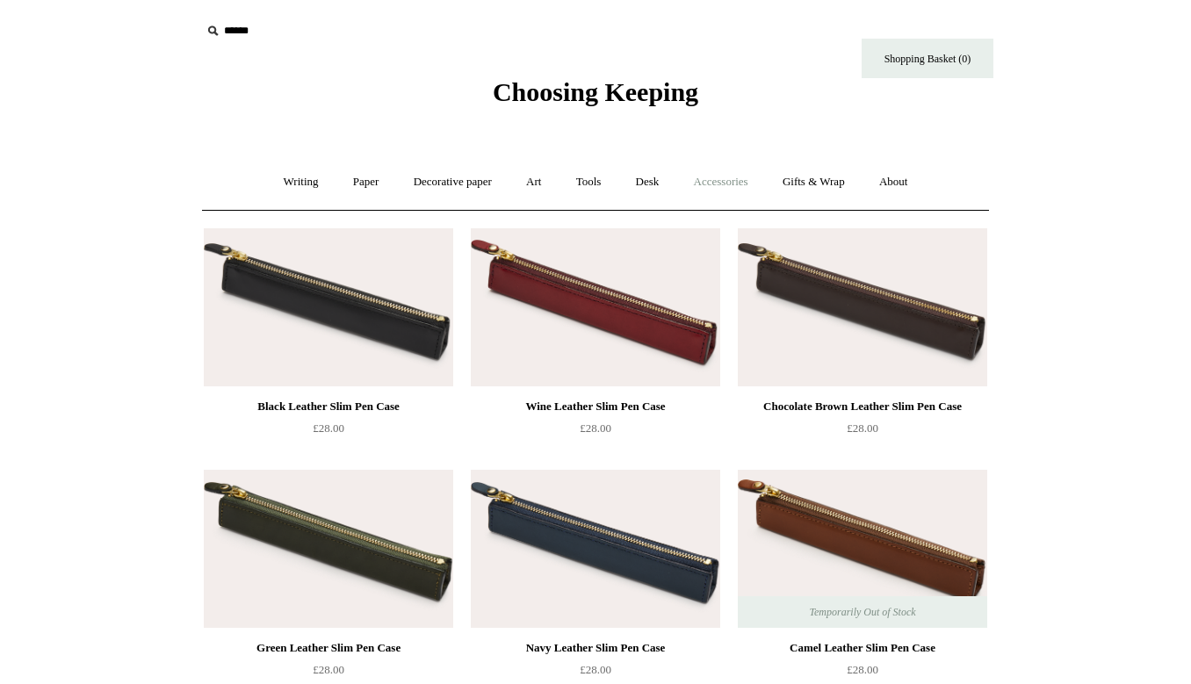
click at [736, 180] on link "Accessories +" at bounding box center [721, 182] width 86 height 47
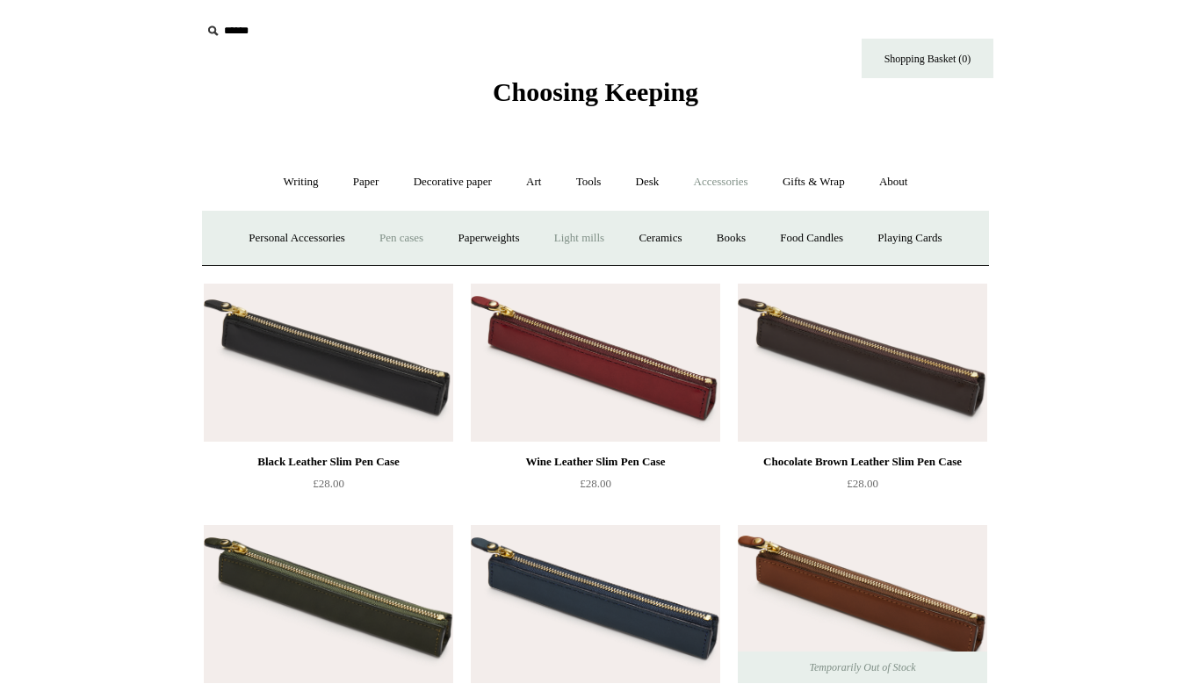
click at [576, 235] on link "Light mills" at bounding box center [579, 238] width 82 height 47
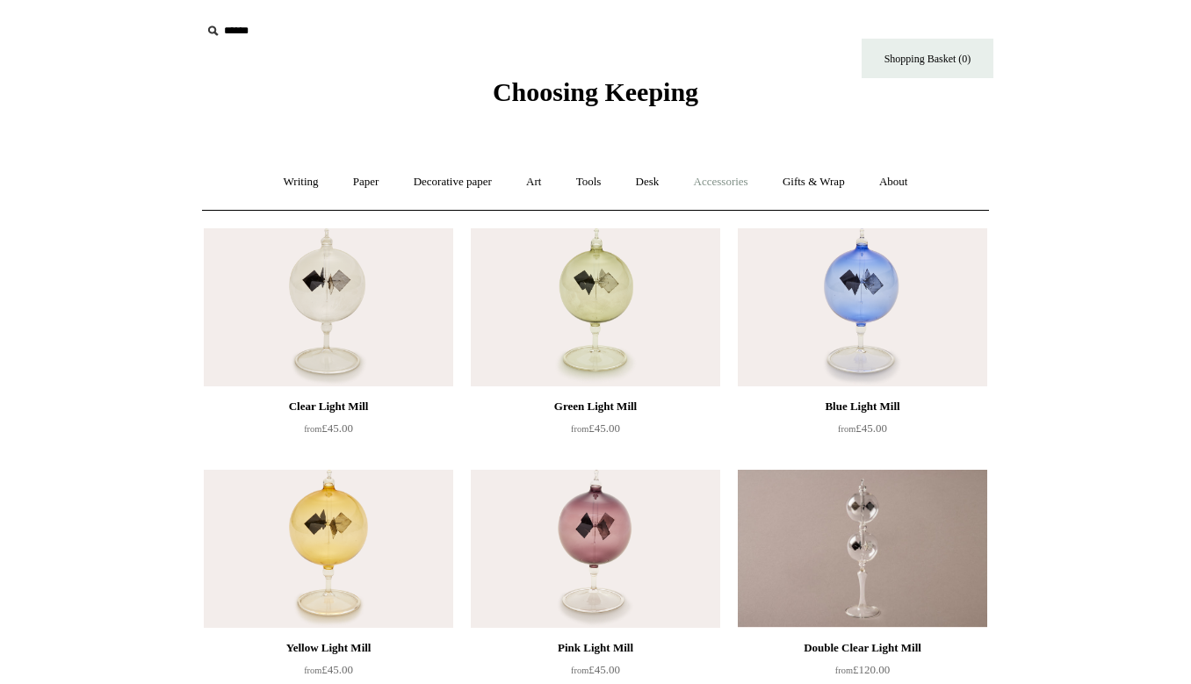
click at [698, 181] on link "Accessories +" at bounding box center [721, 182] width 86 height 47
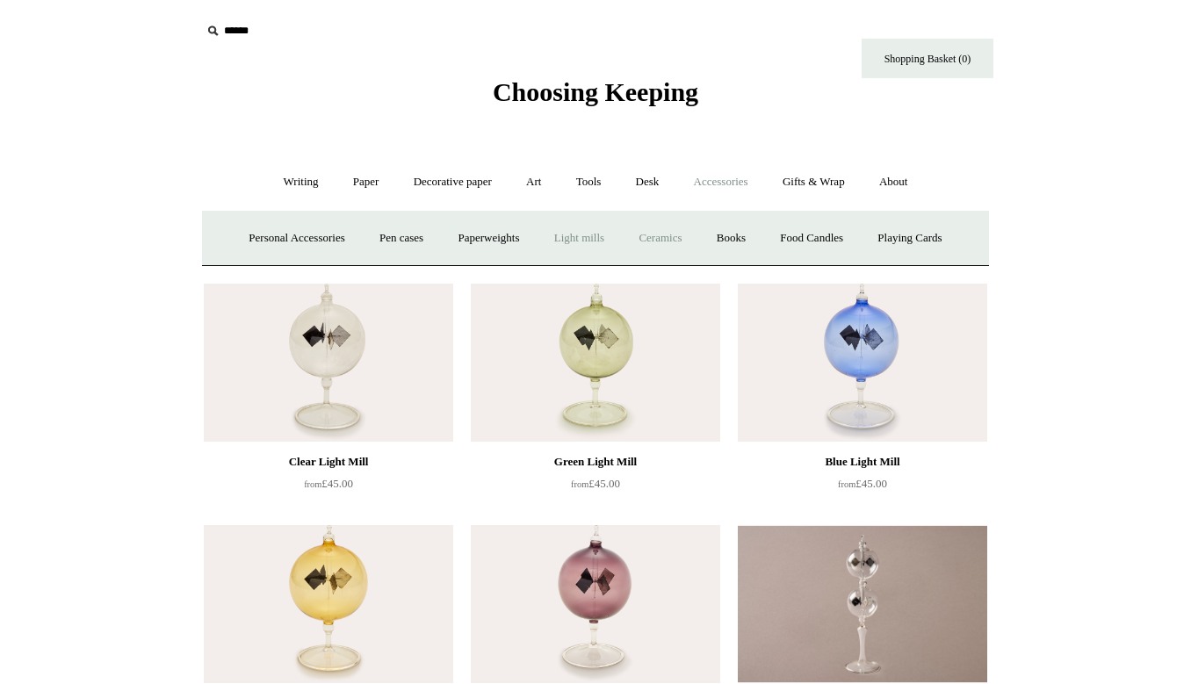
click at [662, 243] on link "Ceramics +" at bounding box center [660, 238] width 75 height 47
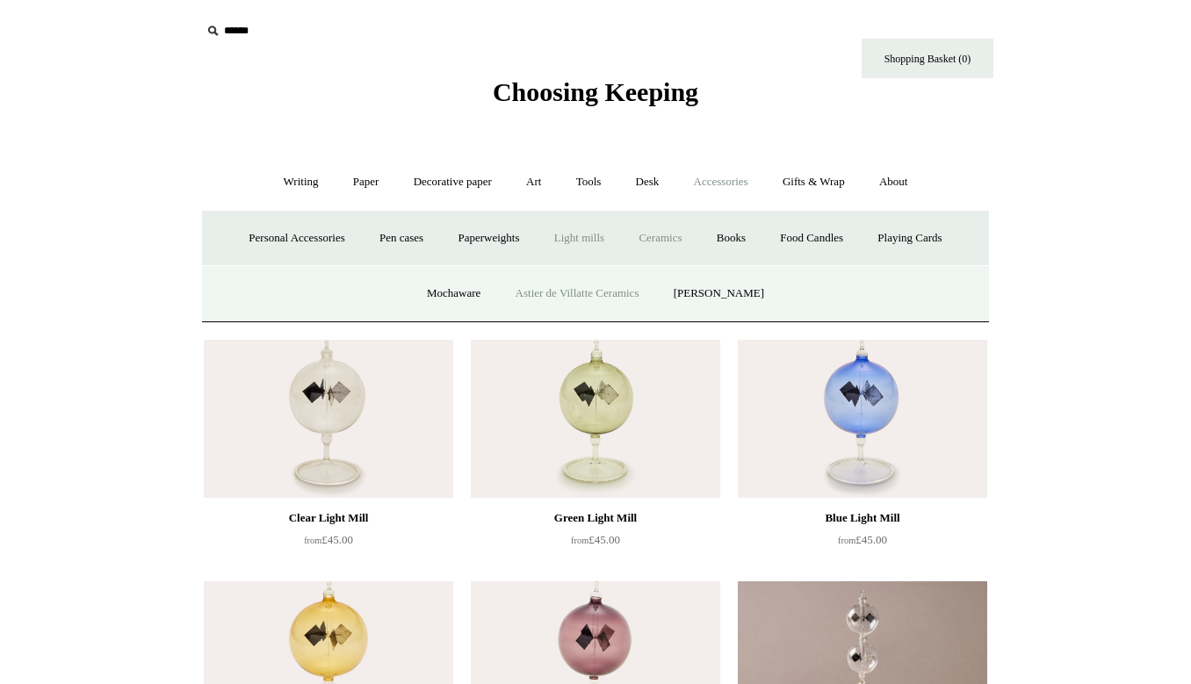
click at [620, 299] on link "Astier de Villatte Ceramics" at bounding box center [577, 294] width 155 height 47
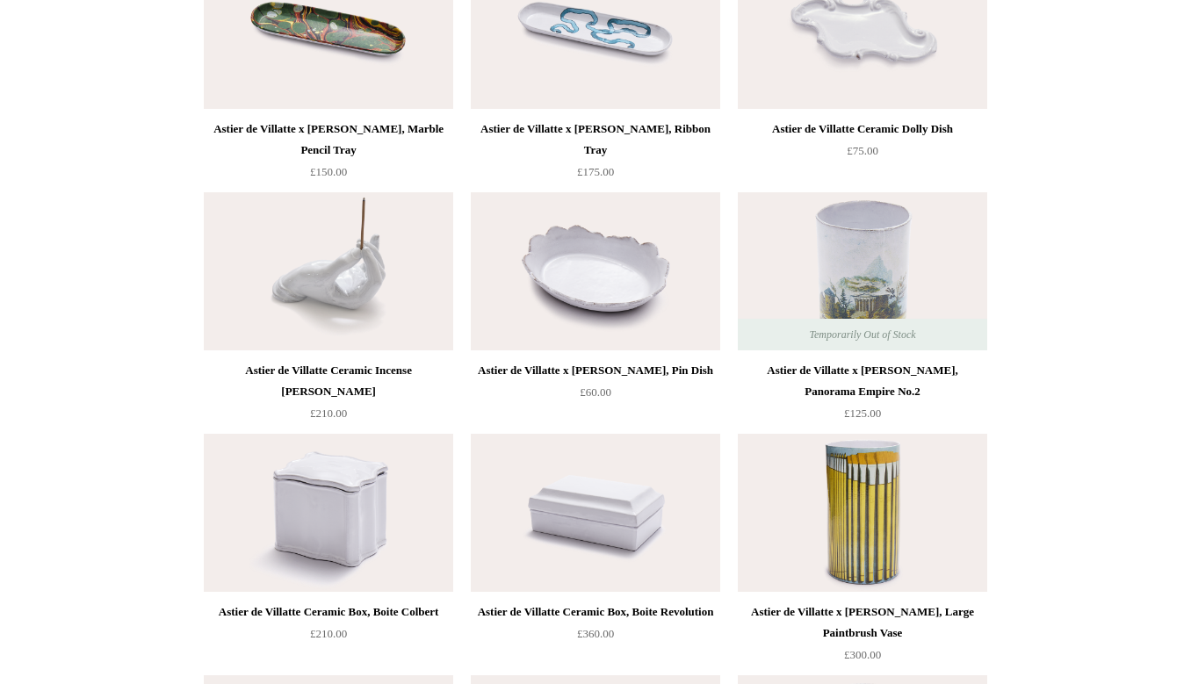
scroll to position [112, 0]
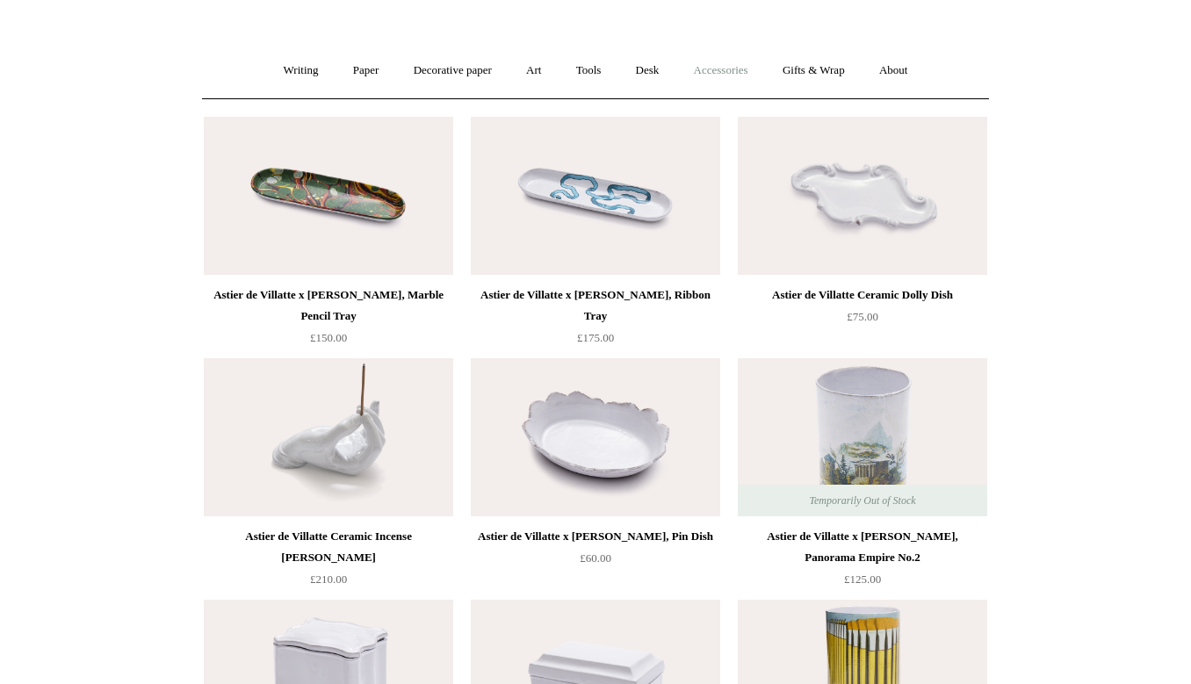
click at [718, 68] on link "Accessories +" at bounding box center [721, 70] width 86 height 47
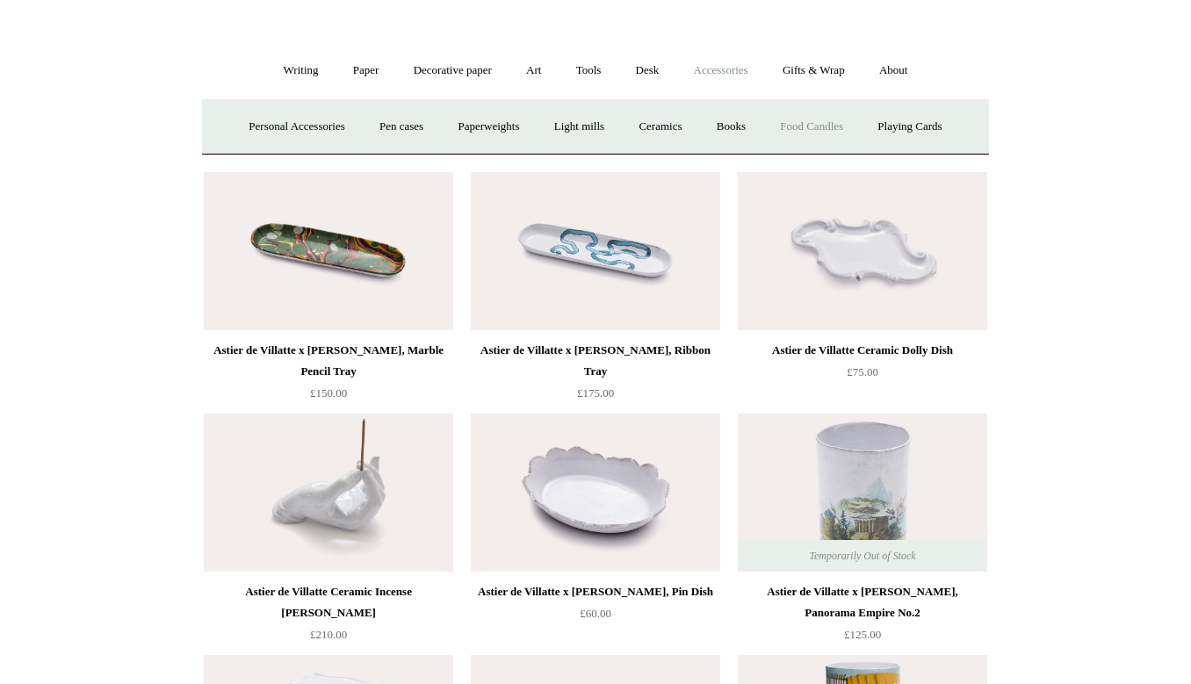
click at [835, 128] on link "Food Candles" at bounding box center [811, 127] width 95 height 47
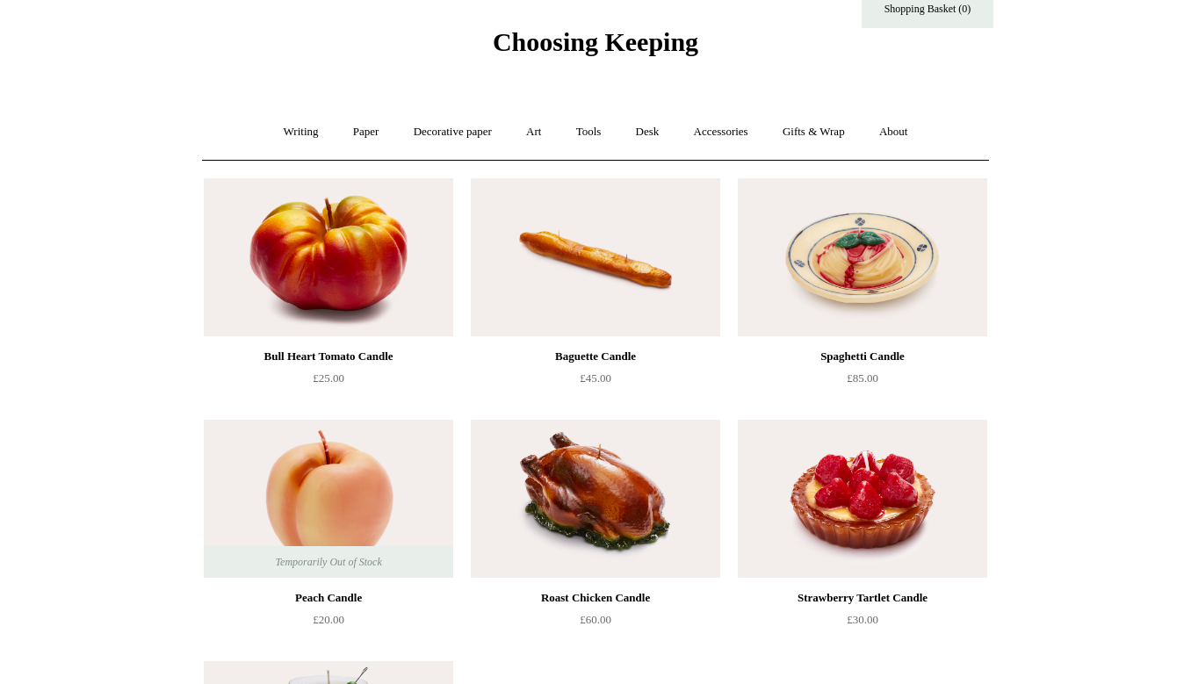
scroll to position [25, 0]
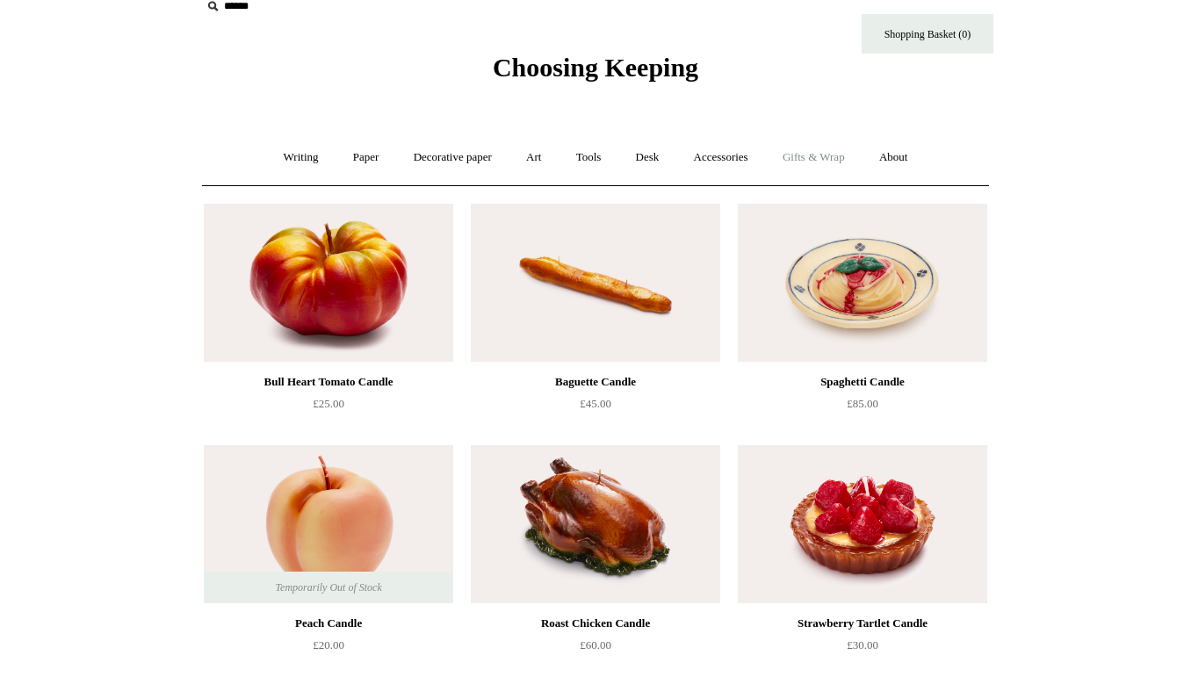
click at [833, 152] on link "Gifts & Wrap +" at bounding box center [814, 157] width 94 height 47
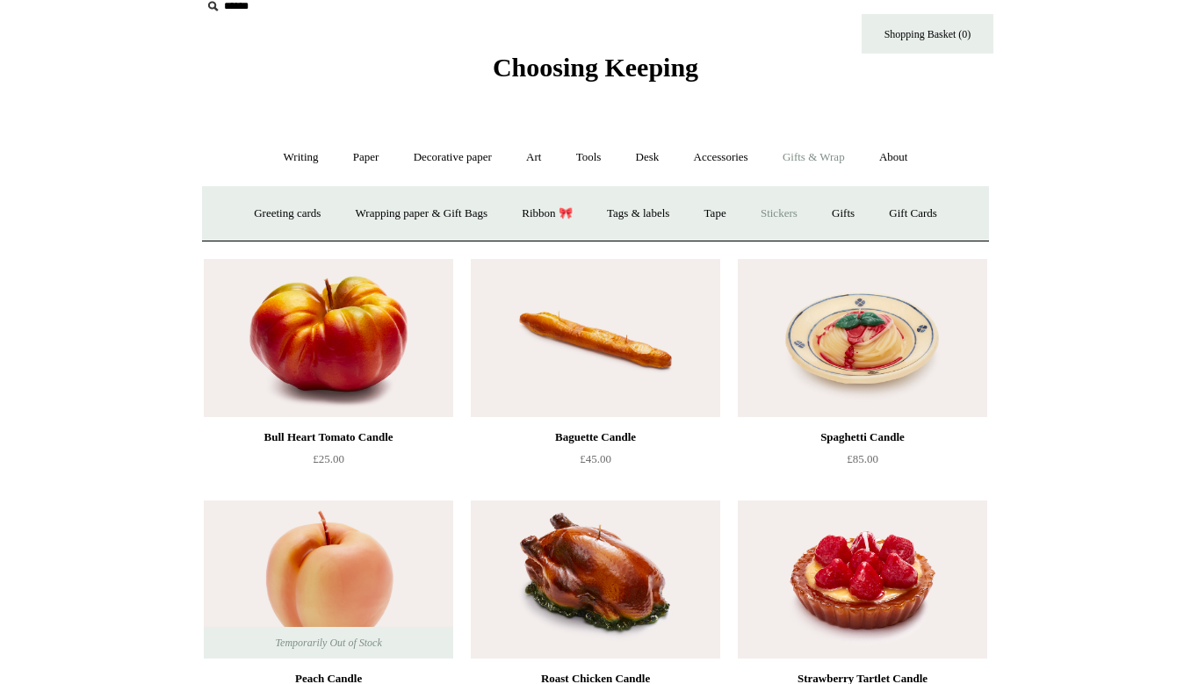
click at [794, 213] on link "Stickers" at bounding box center [779, 214] width 69 height 47
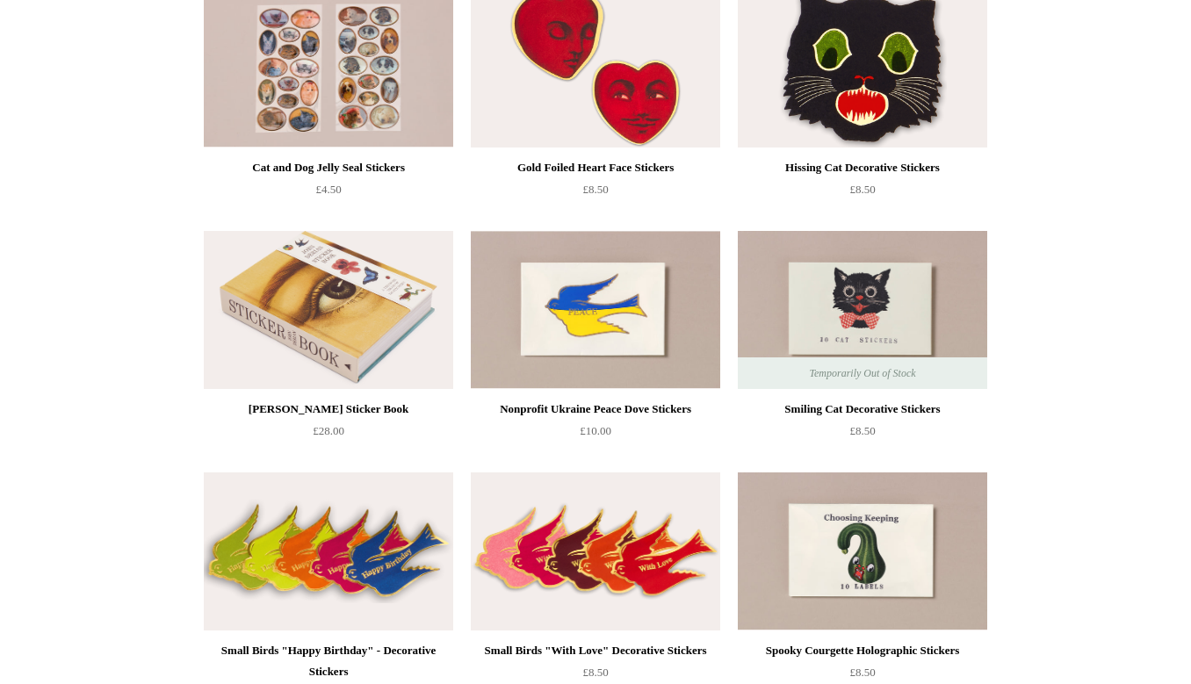
scroll to position [117, 0]
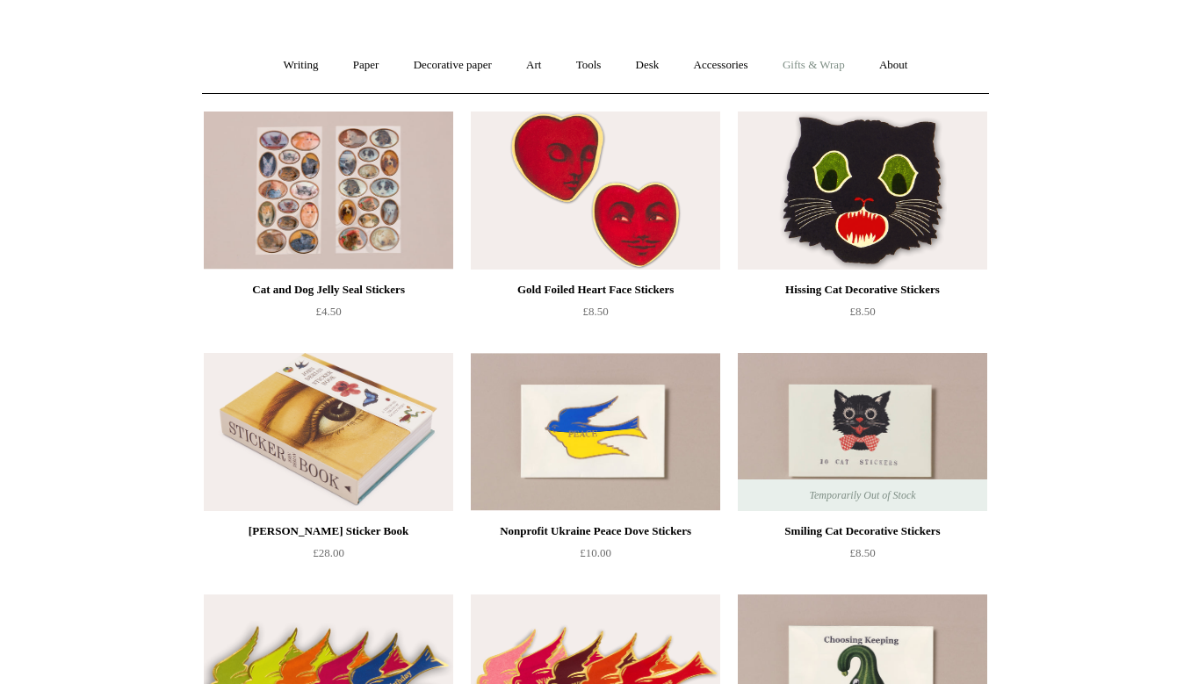
click at [814, 72] on link "Gifts & Wrap +" at bounding box center [814, 65] width 94 height 47
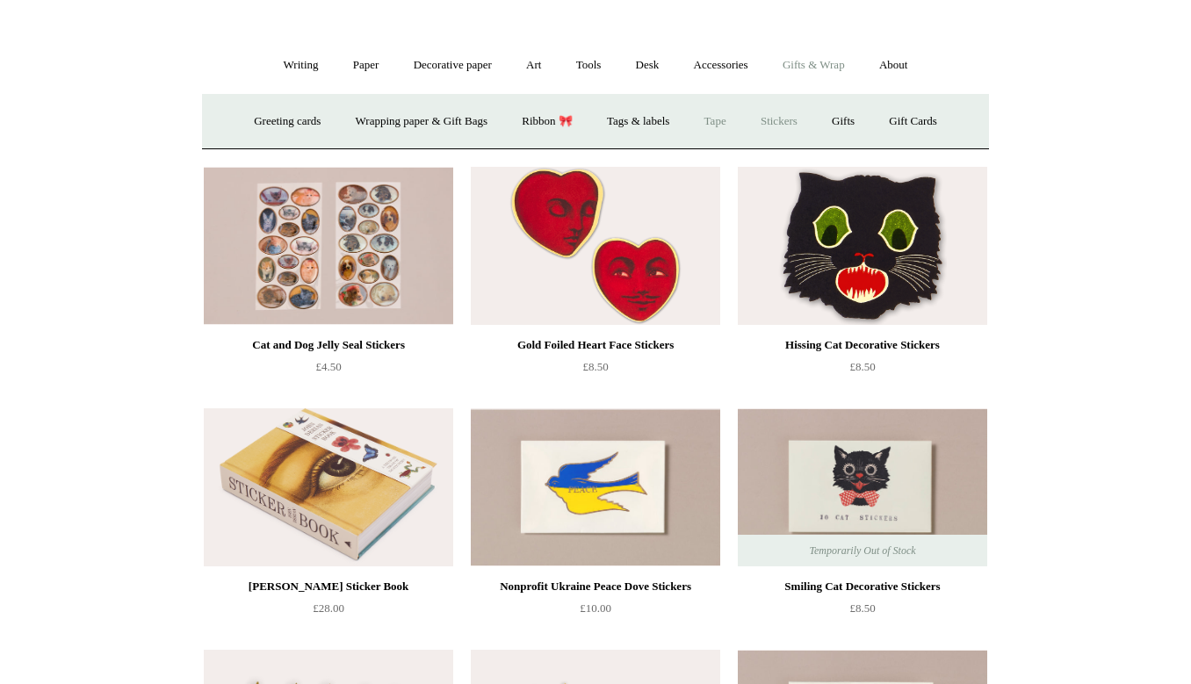
click at [733, 115] on link "Tape" at bounding box center [716, 121] width 54 height 47
